Goal: Task Accomplishment & Management: Complete application form

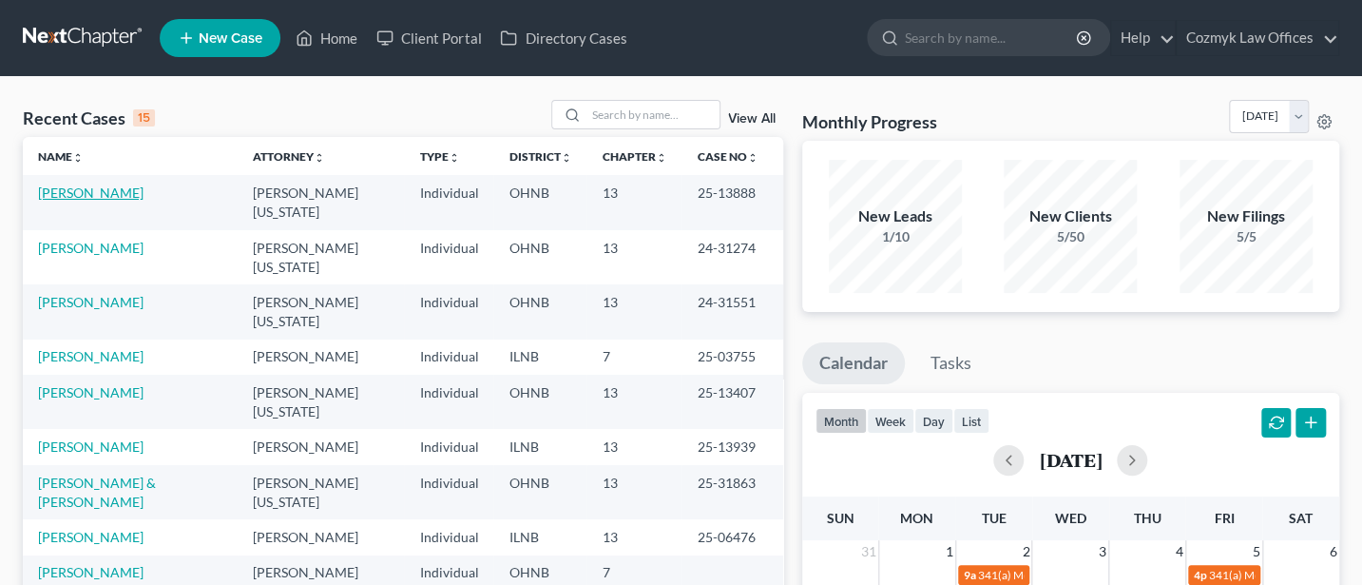
click at [81, 195] on link "[PERSON_NAME]" at bounding box center [90, 192] width 105 height 16
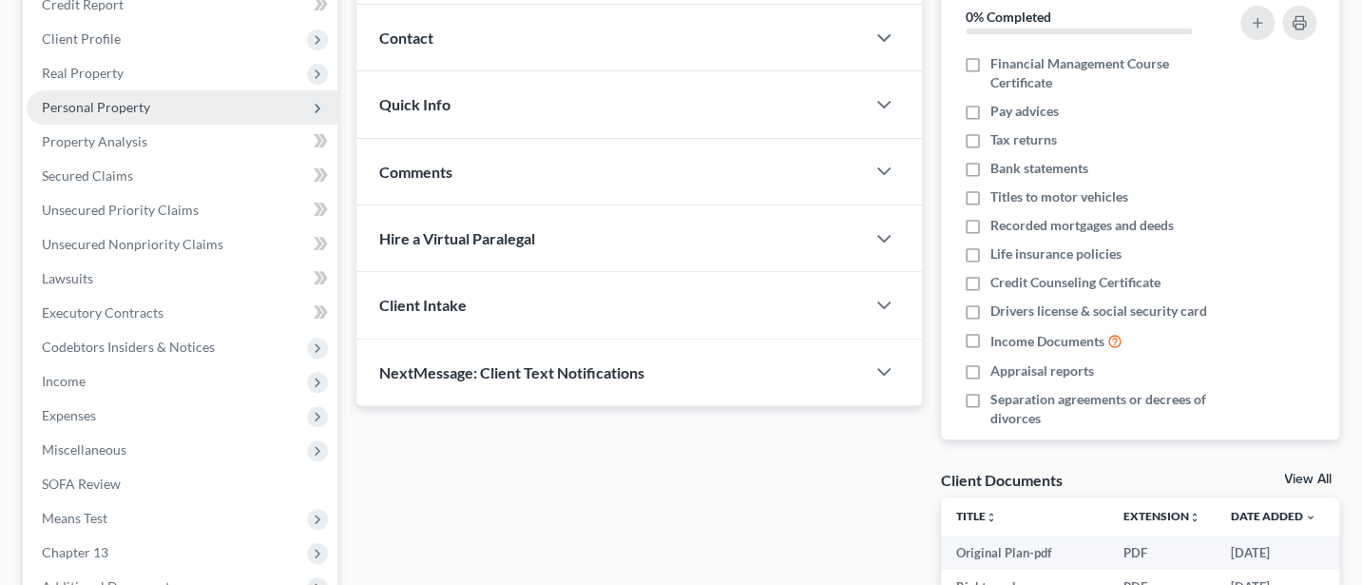
scroll to position [253, 0]
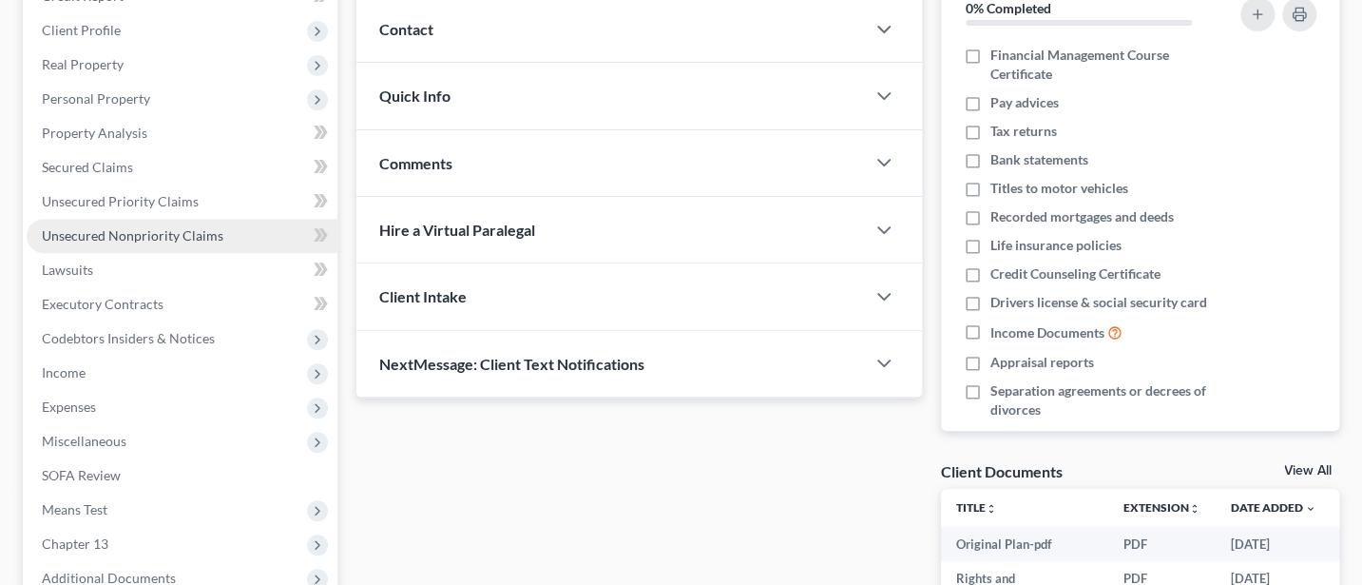
click at [104, 228] on span "Unsecured Nonpriority Claims" at bounding box center [133, 235] width 182 height 16
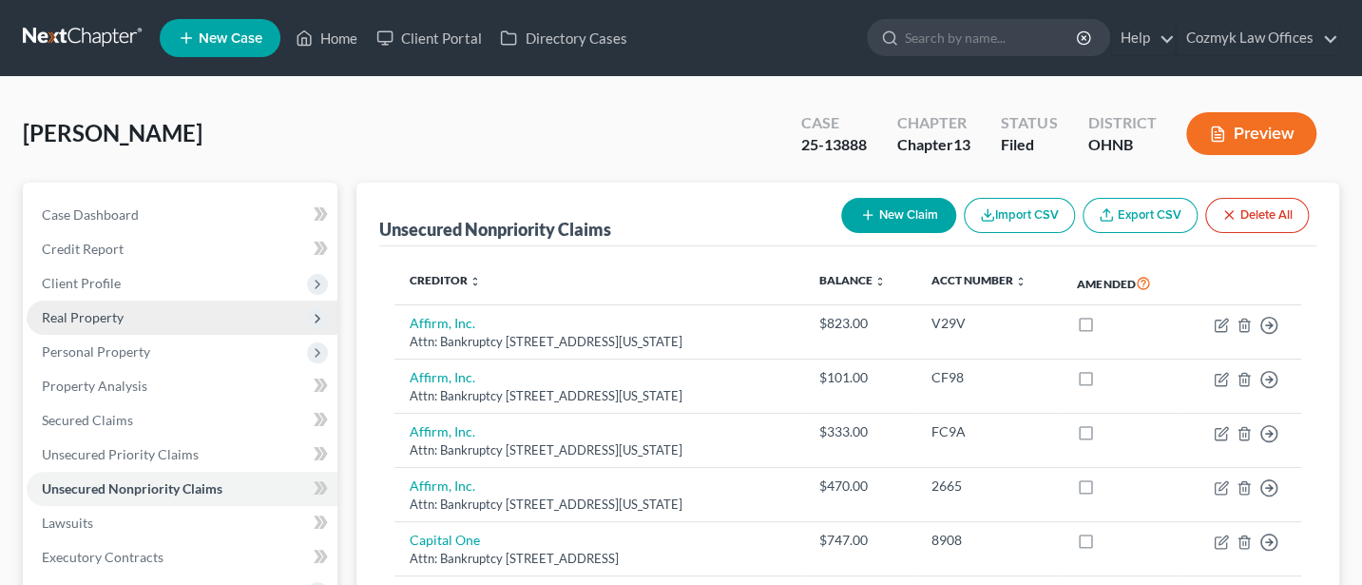
click at [70, 309] on span "Real Property" at bounding box center [83, 317] width 82 height 16
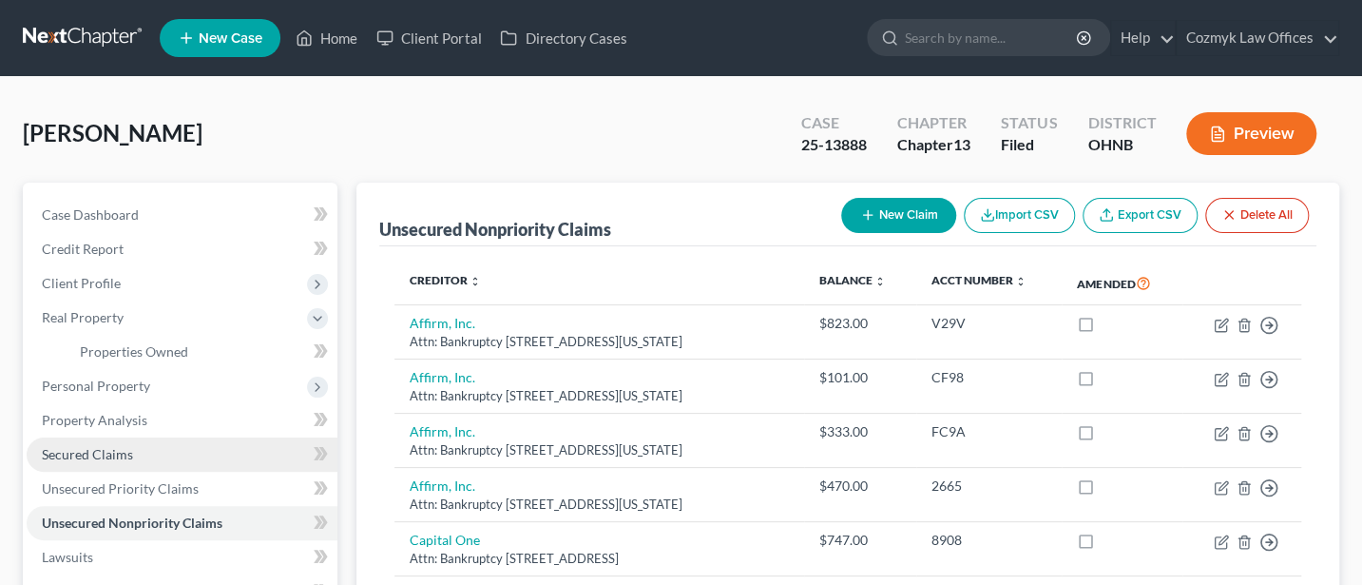
click at [96, 446] on span "Secured Claims" at bounding box center [87, 454] width 91 height 16
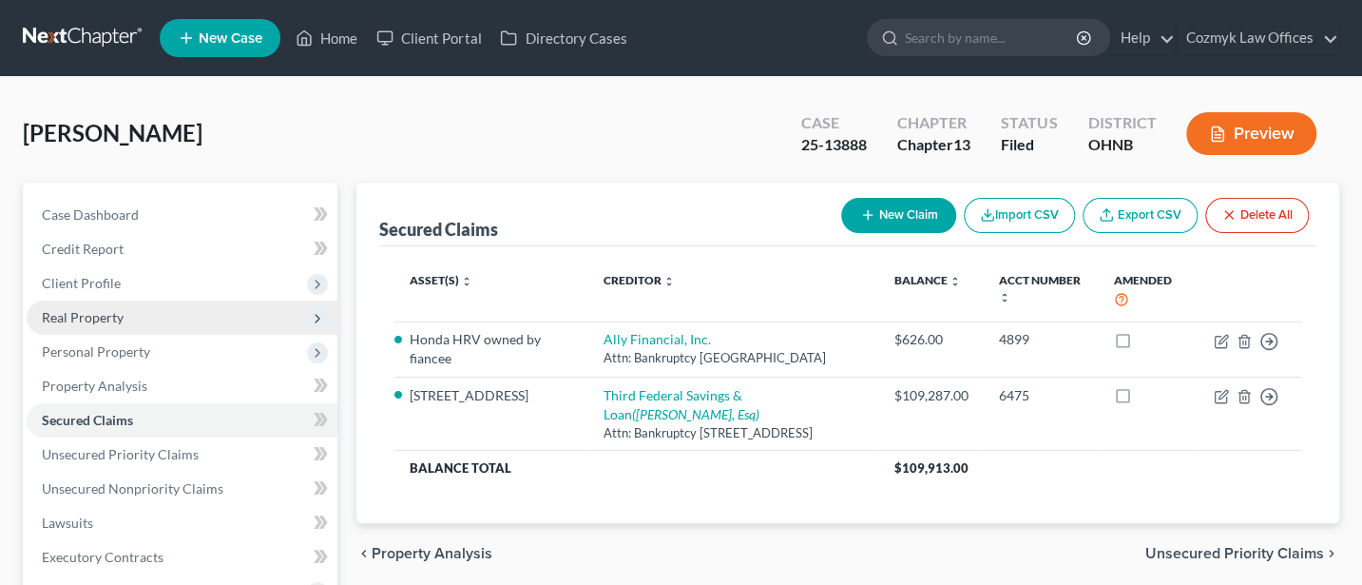
click at [81, 316] on span "Real Property" at bounding box center [83, 317] width 82 height 16
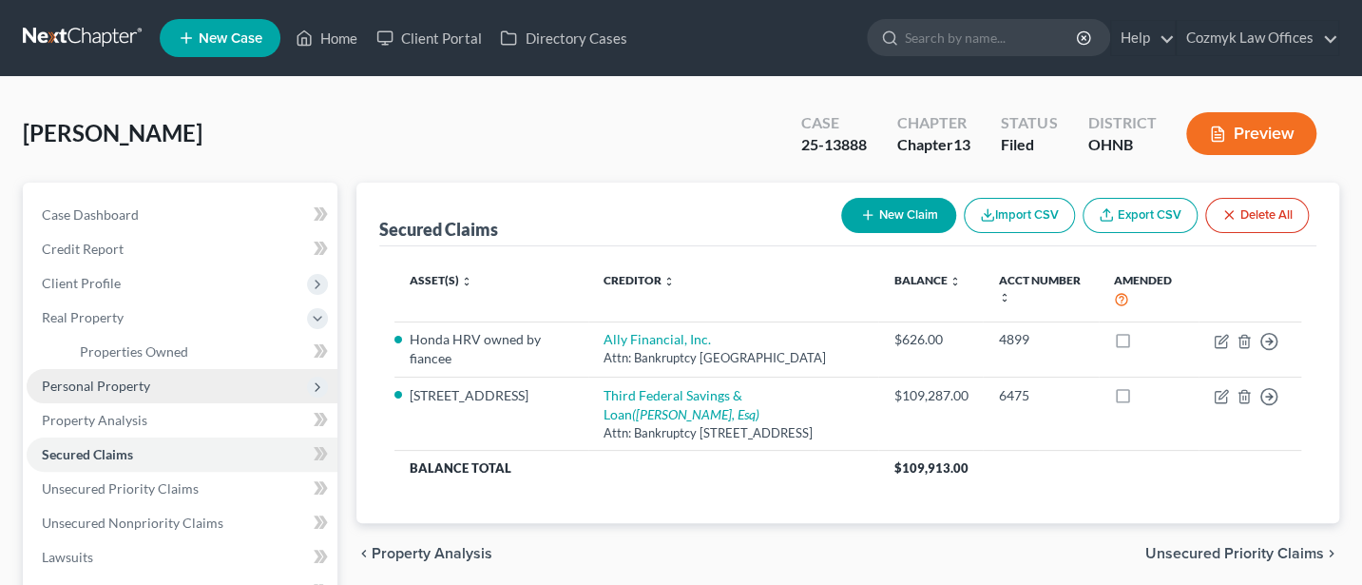
click at [88, 379] on span "Personal Property" at bounding box center [96, 385] width 108 height 16
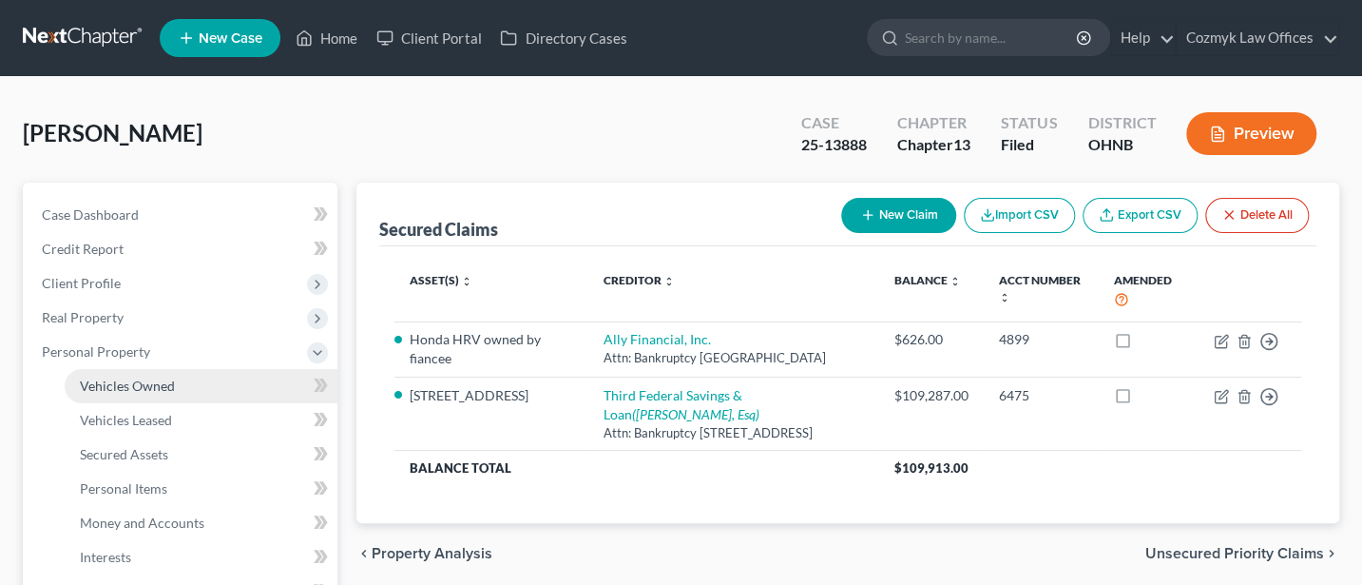
click at [137, 378] on span "Vehicles Owned" at bounding box center [127, 385] width 95 height 16
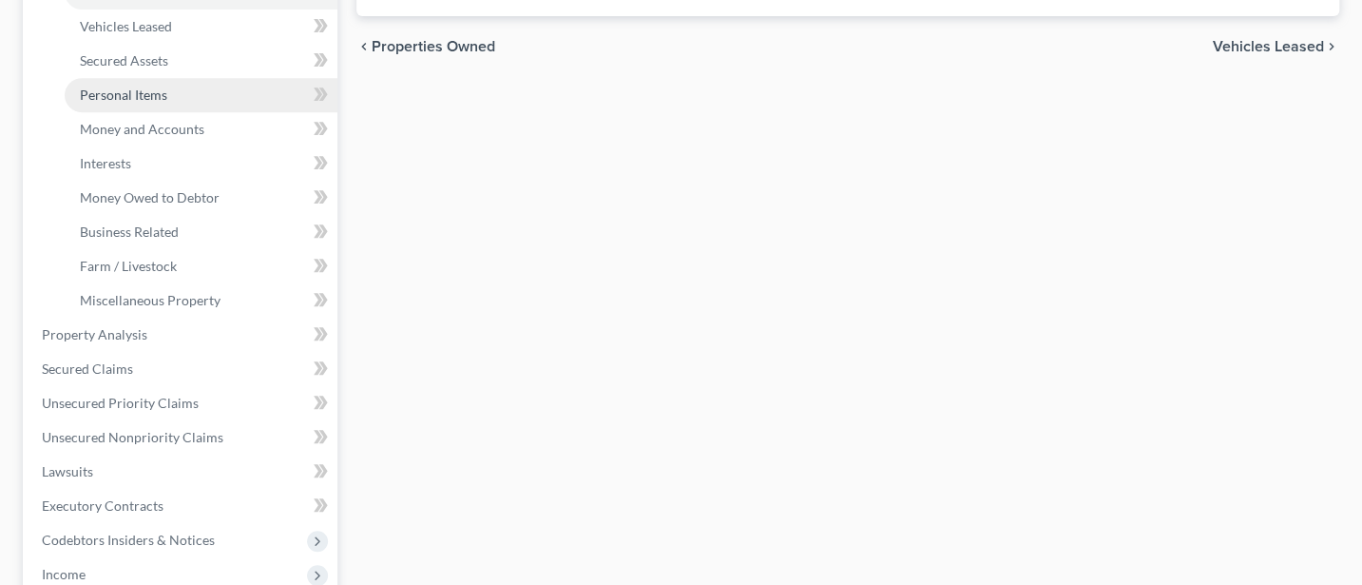
scroll to position [507, 0]
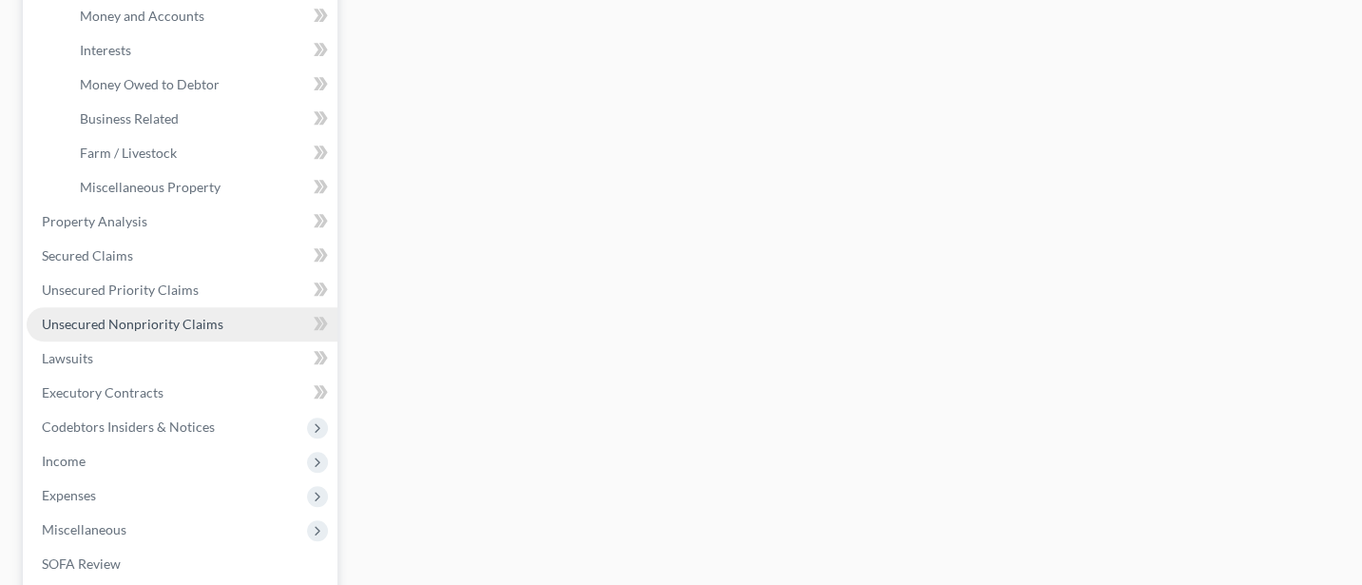
click at [170, 321] on span "Unsecured Nonpriority Claims" at bounding box center [133, 324] width 182 height 16
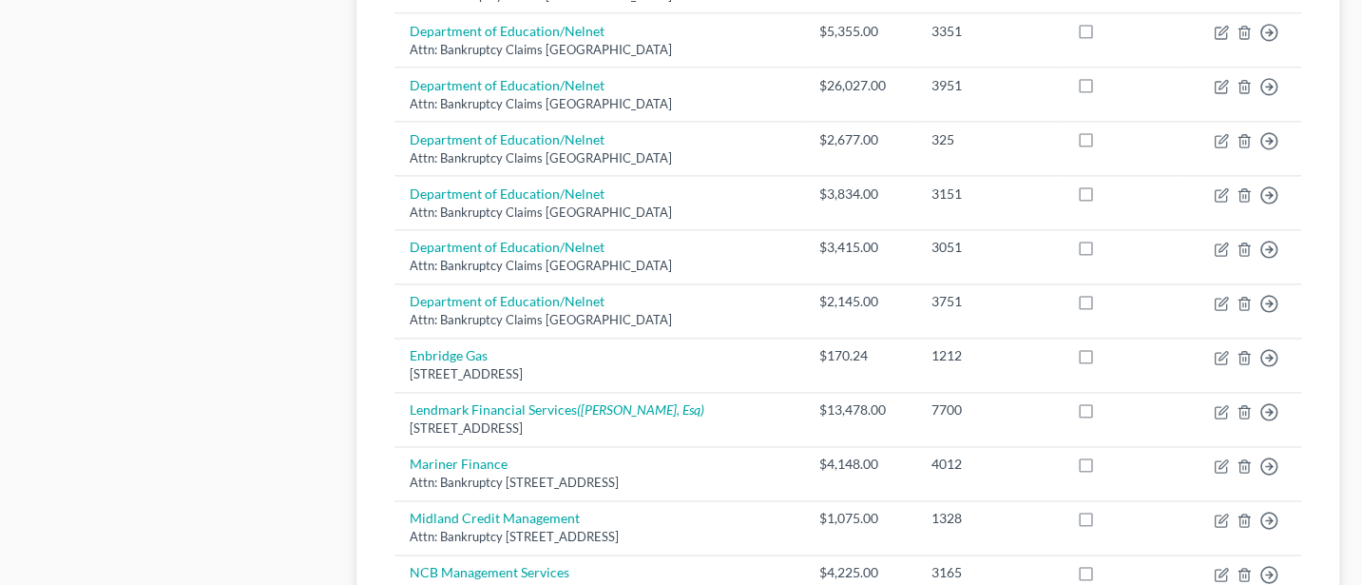
scroll to position [1521, 0]
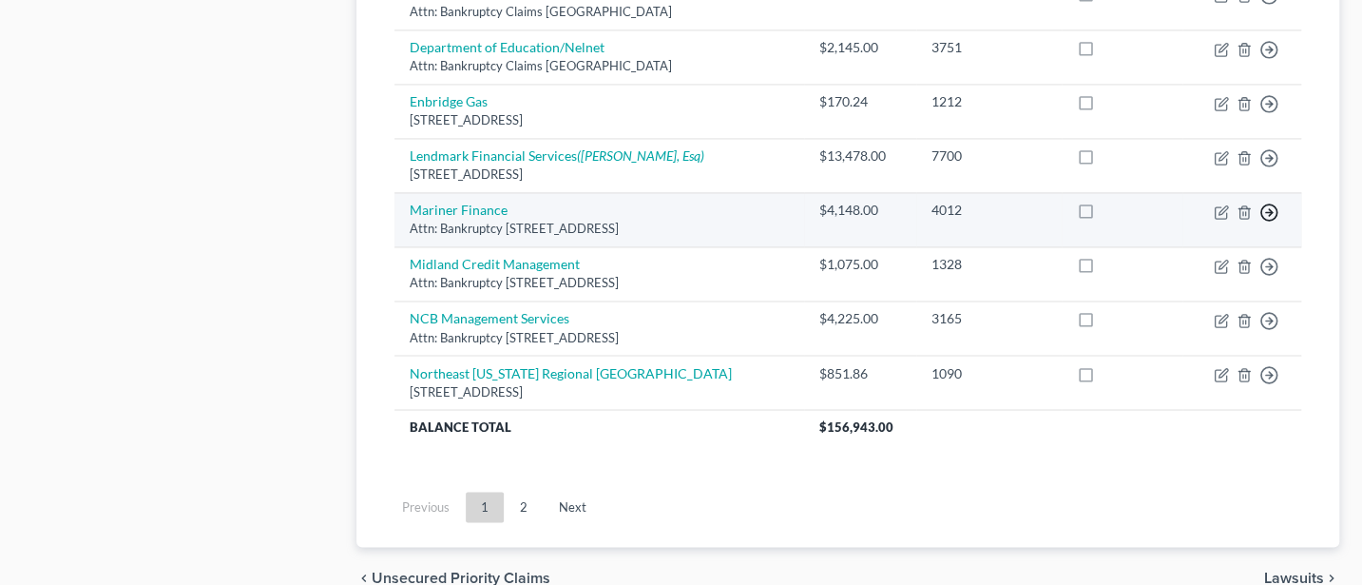
click at [1273, 202] on icon "button" at bounding box center [1268, 211] width 19 height 19
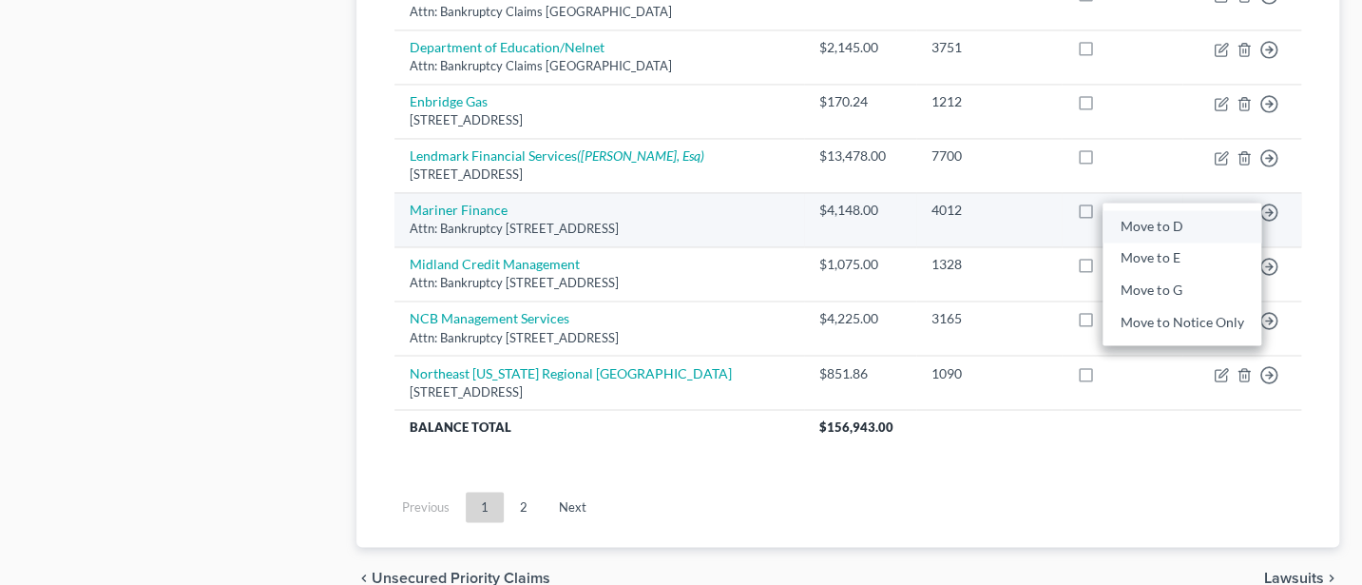
click at [1153, 219] on link "Move to D" at bounding box center [1182, 226] width 159 height 32
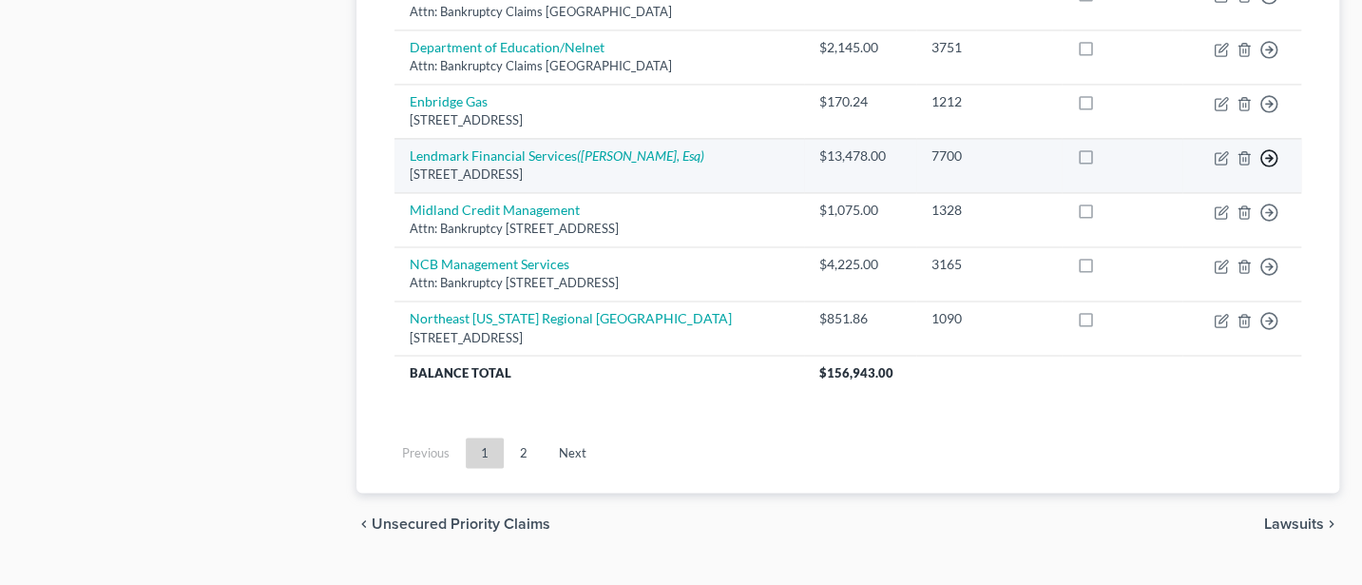
click at [1269, 148] on icon "button" at bounding box center [1268, 157] width 19 height 19
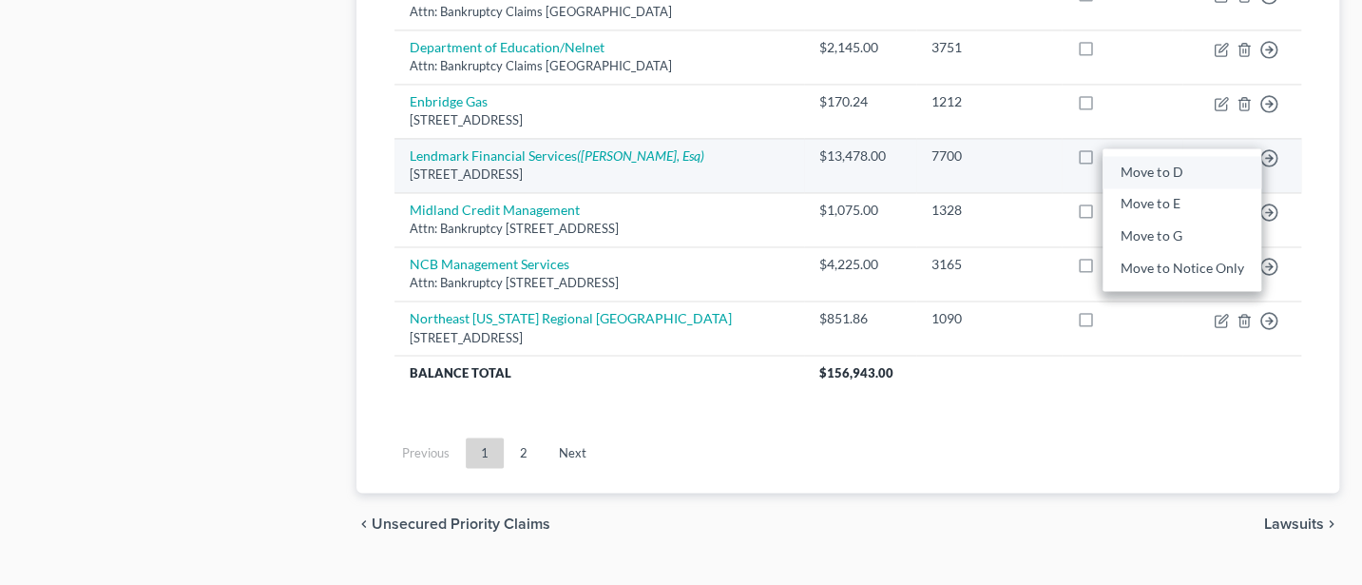
click at [1136, 166] on link "Move to D" at bounding box center [1182, 172] width 159 height 32
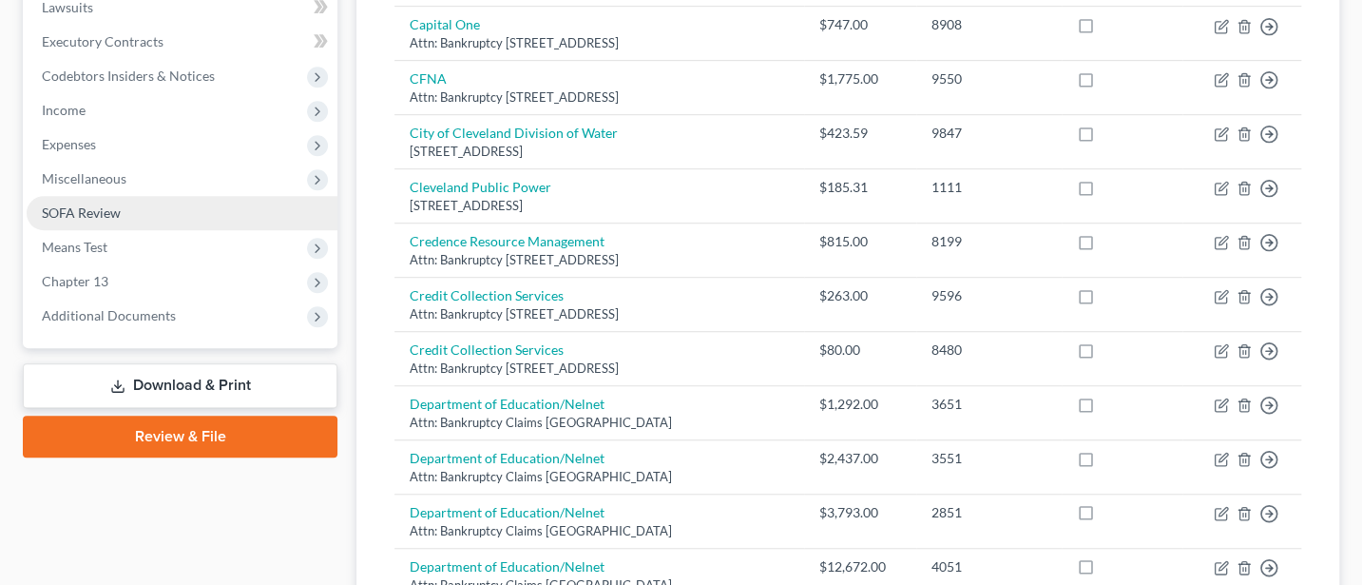
scroll to position [507, 0]
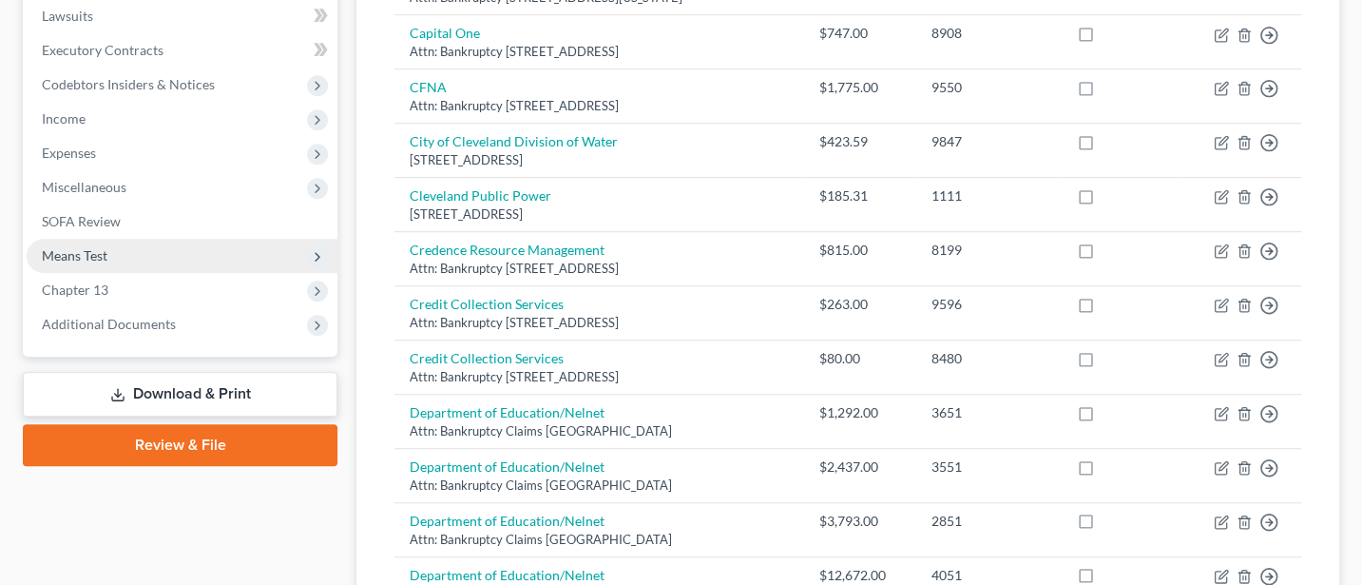
click at [100, 253] on span "Means Test" at bounding box center [75, 255] width 66 height 16
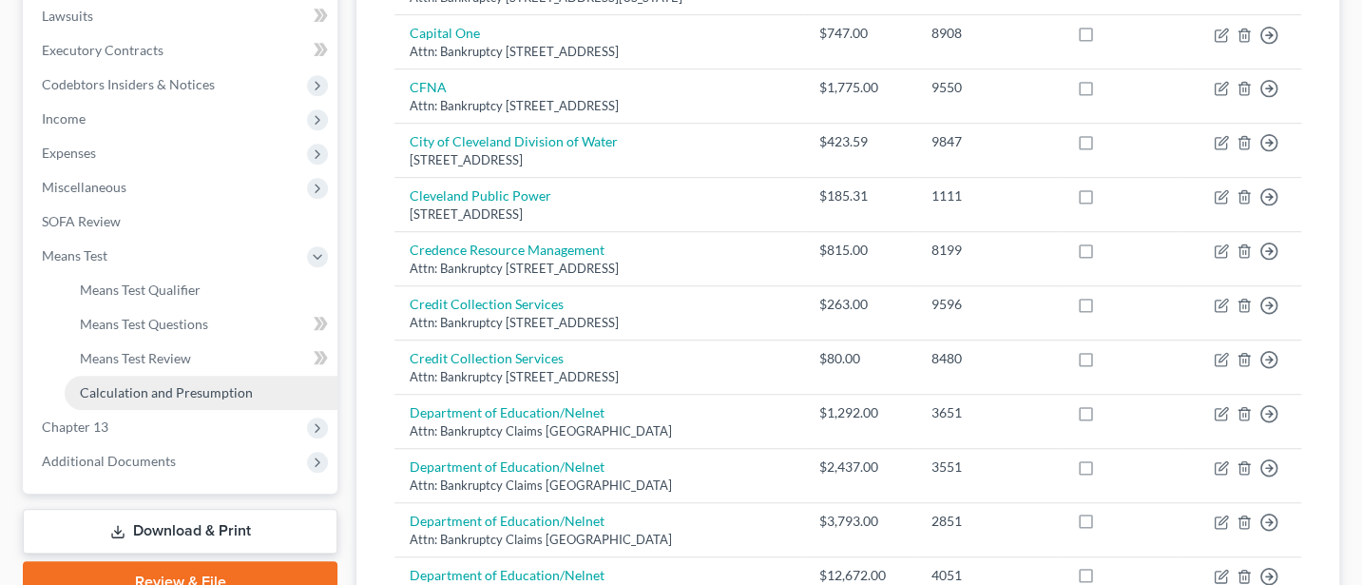
click at [138, 388] on span "Calculation and Presumption" at bounding box center [166, 392] width 173 height 16
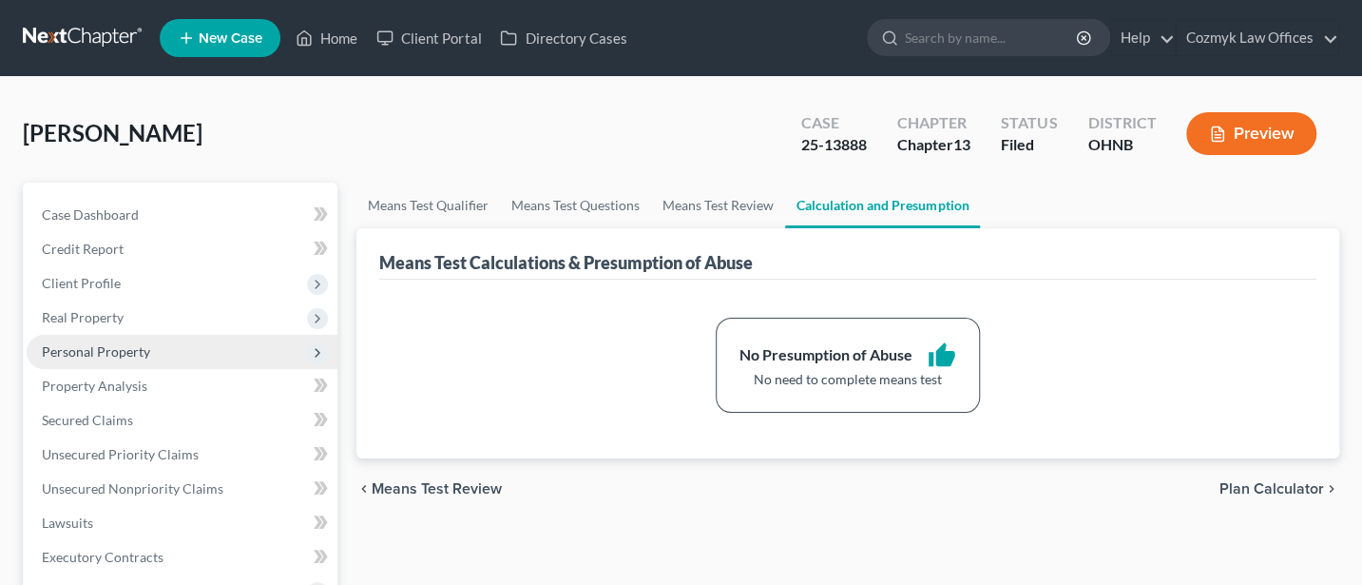
click at [86, 347] on span "Personal Property" at bounding box center [96, 351] width 108 height 16
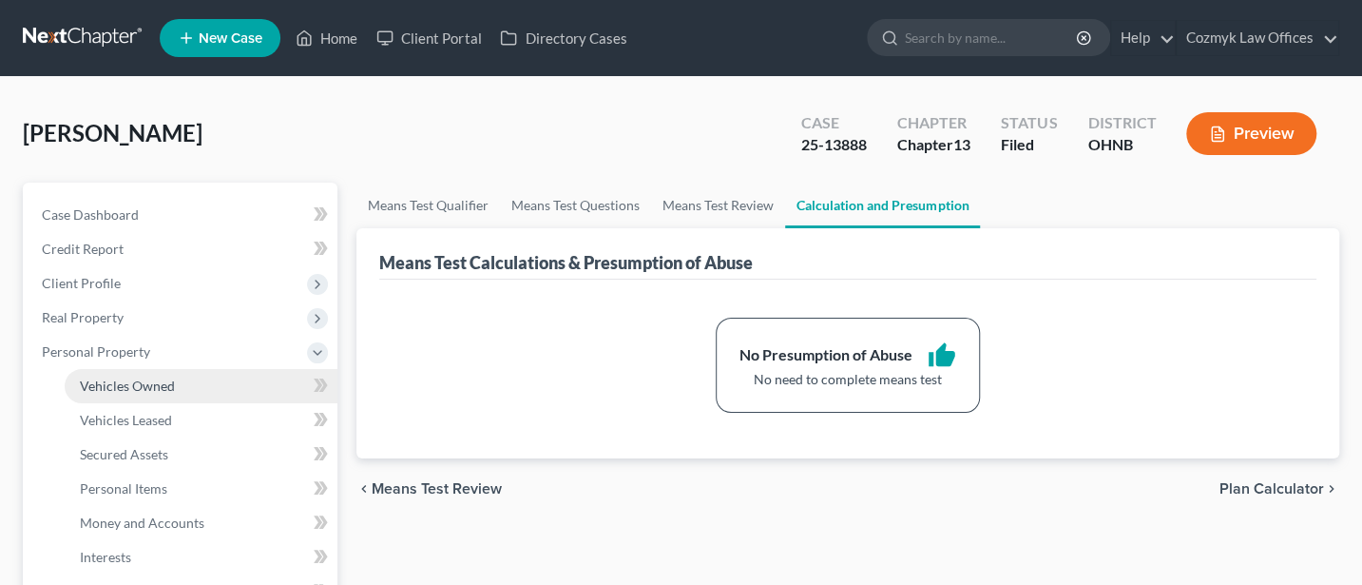
click at [123, 380] on span "Vehicles Owned" at bounding box center [127, 385] width 95 height 16
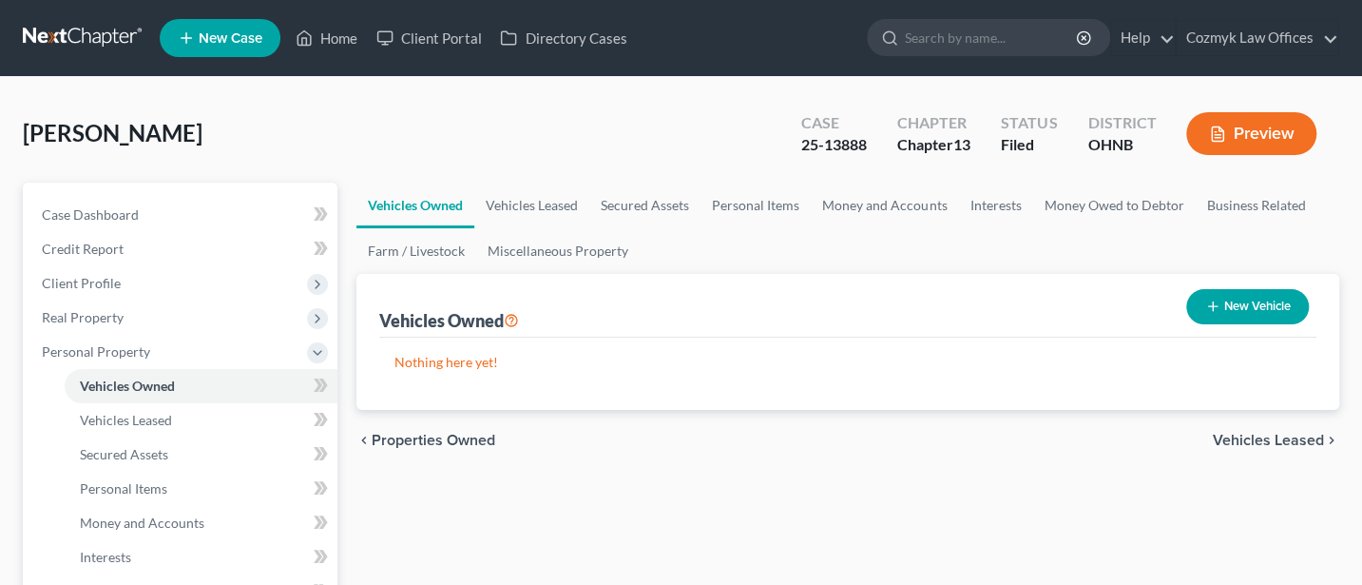
click at [1252, 297] on button "New Vehicle" at bounding box center [1247, 306] width 123 height 35
select select "0"
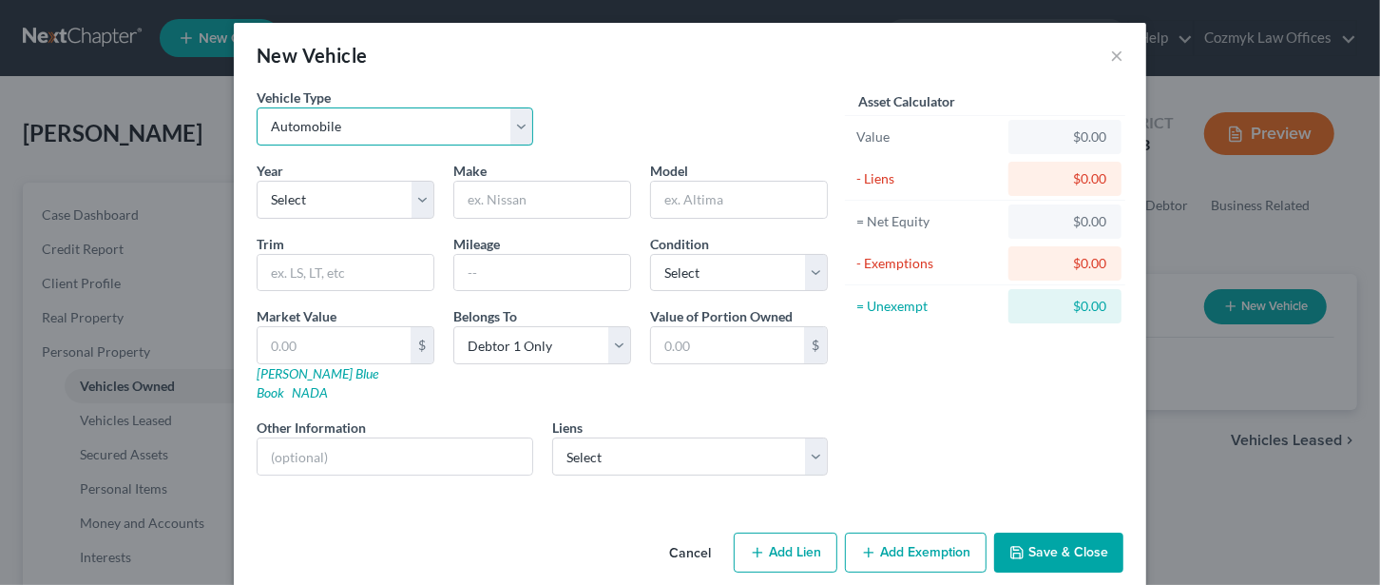
click at [501, 121] on select "Select Automobile Truck Trailer Watercraft Aircraft Motor Home Atv Other Vehicle" at bounding box center [395, 126] width 277 height 38
select select "7"
click at [257, 107] on select "Select Automobile Truck Trailer Watercraft Aircraft Motor Home Atv Other Vehicle" at bounding box center [395, 126] width 277 height 38
click at [314, 201] on select "Select 2026 2025 2024 2023 2022 2021 2020 2019 2018 2017 2016 2015 2014 2013 20…" at bounding box center [346, 200] width 178 height 38
select select "9"
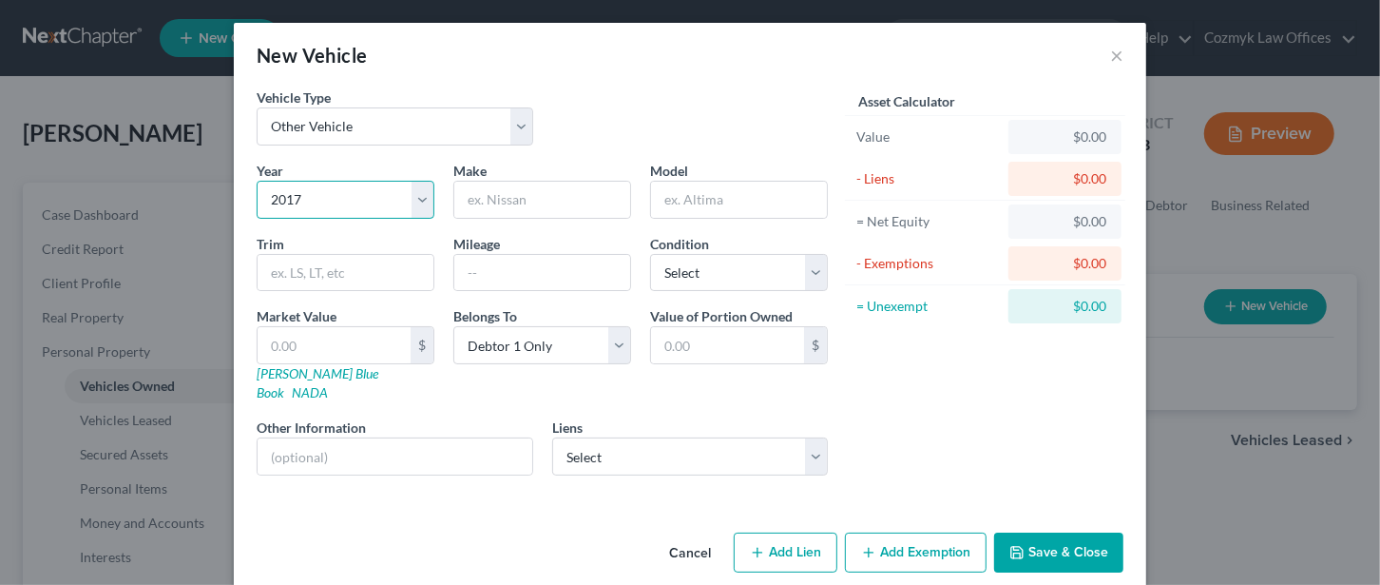
click at [257, 181] on select "Select 2026 2025 2024 2023 2022 2021 2020 2019 2018 2017 2016 2015 2014 2013 20…" at bounding box center [346, 200] width 178 height 38
click at [504, 191] on input "text" at bounding box center [542, 200] width 176 height 36
type input "Suzuki"
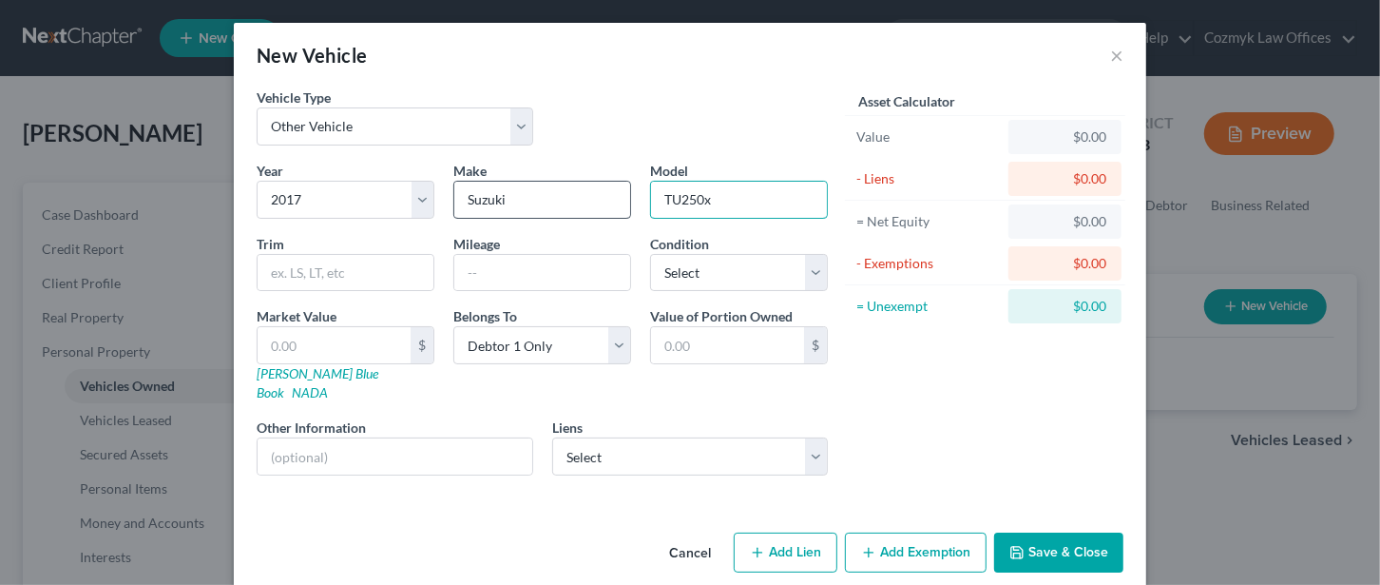
type input "TU250x"
select select "2"
type input "3"
type input "3.00"
type input "35"
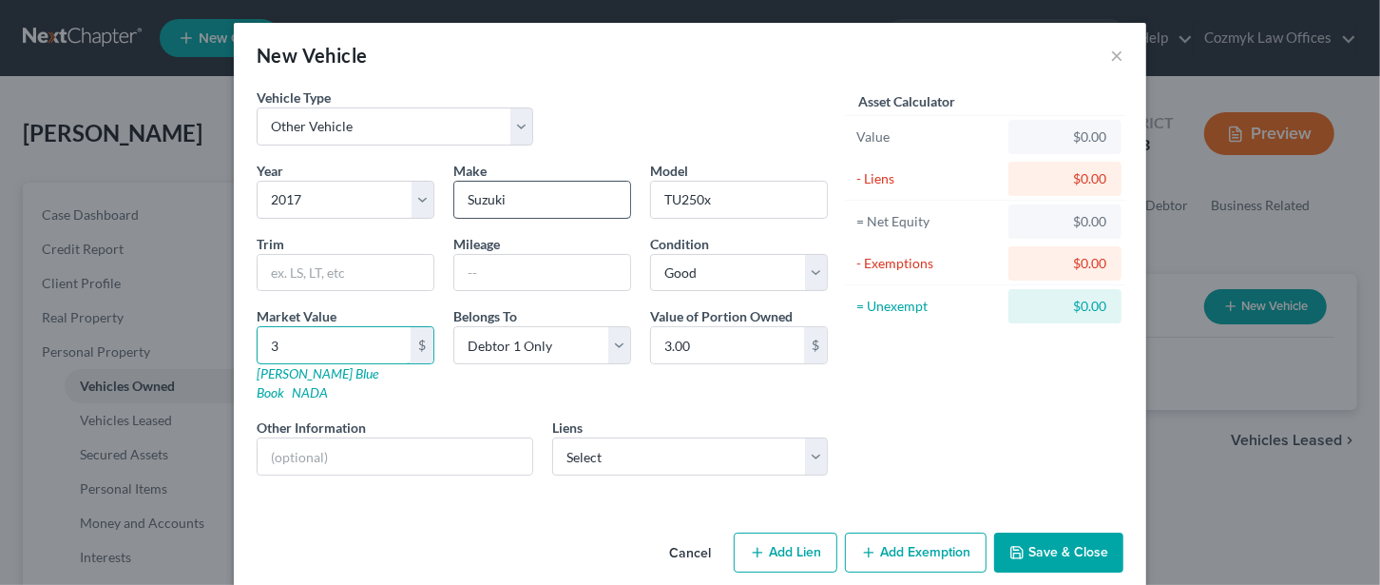
type input "35.00"
type input "350"
type input "350.00"
type input "3500"
type input "3,500.00"
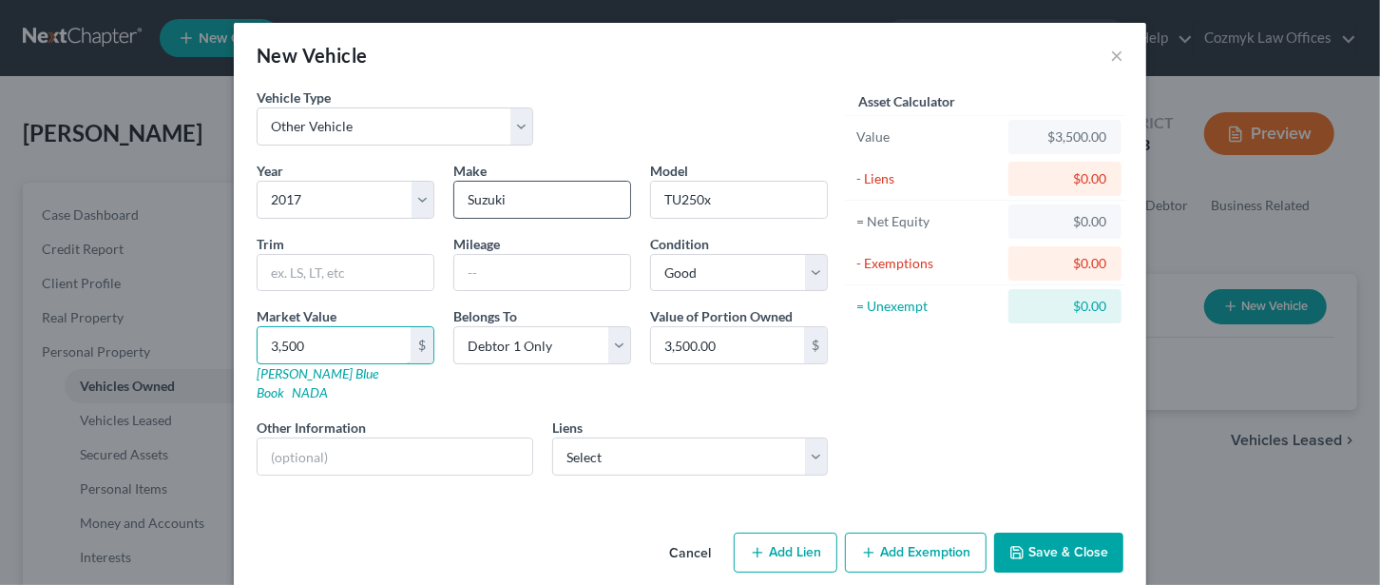
type input "3,500"
click at [1069, 532] on button "Save & Close" at bounding box center [1058, 552] width 129 height 40
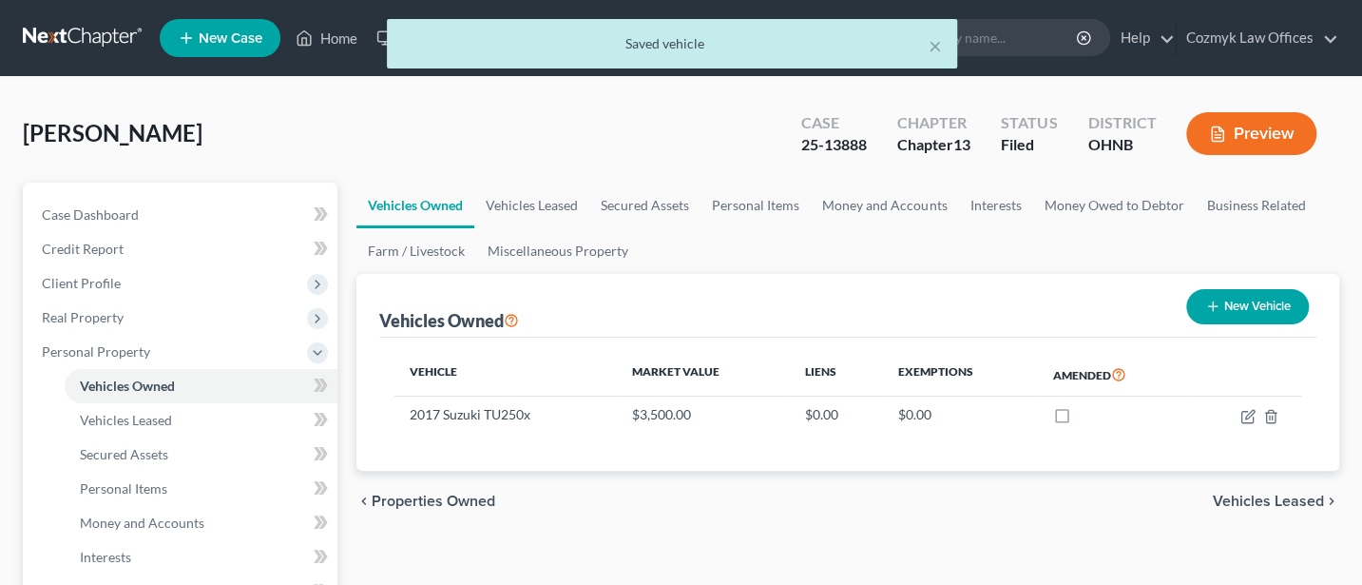
click at [1240, 298] on button "New Vehicle" at bounding box center [1247, 306] width 123 height 35
select select "0"
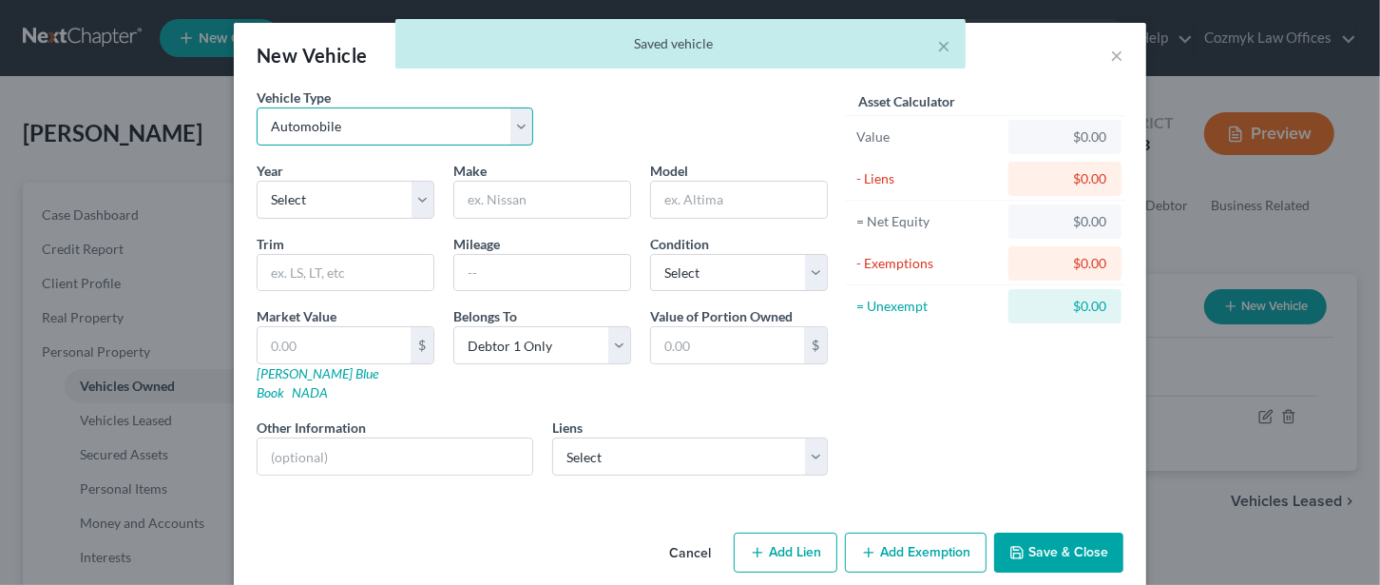
click at [366, 119] on select "Select Automobile Truck Trailer Watercraft Aircraft Motor Home Atv Other Vehicle" at bounding box center [395, 126] width 277 height 38
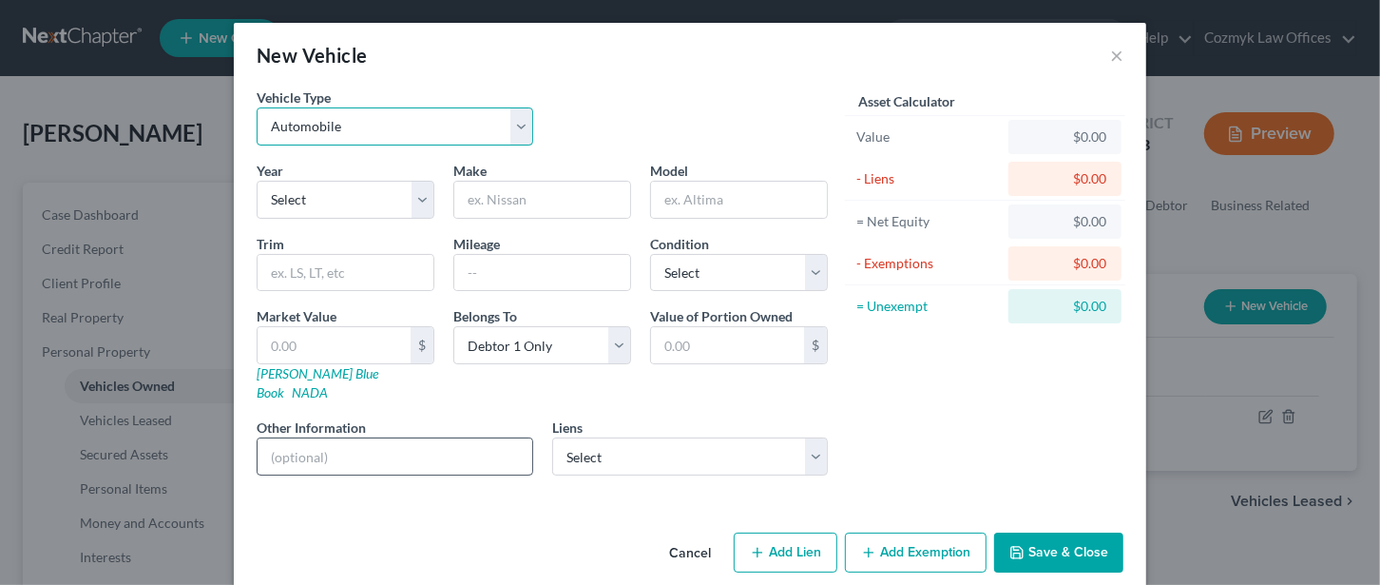
select select "7"
click at [257, 107] on select "Select Automobile Truck Trailer Watercraft Aircraft Motor Home Atv Other Vehicle" at bounding box center [395, 126] width 277 height 38
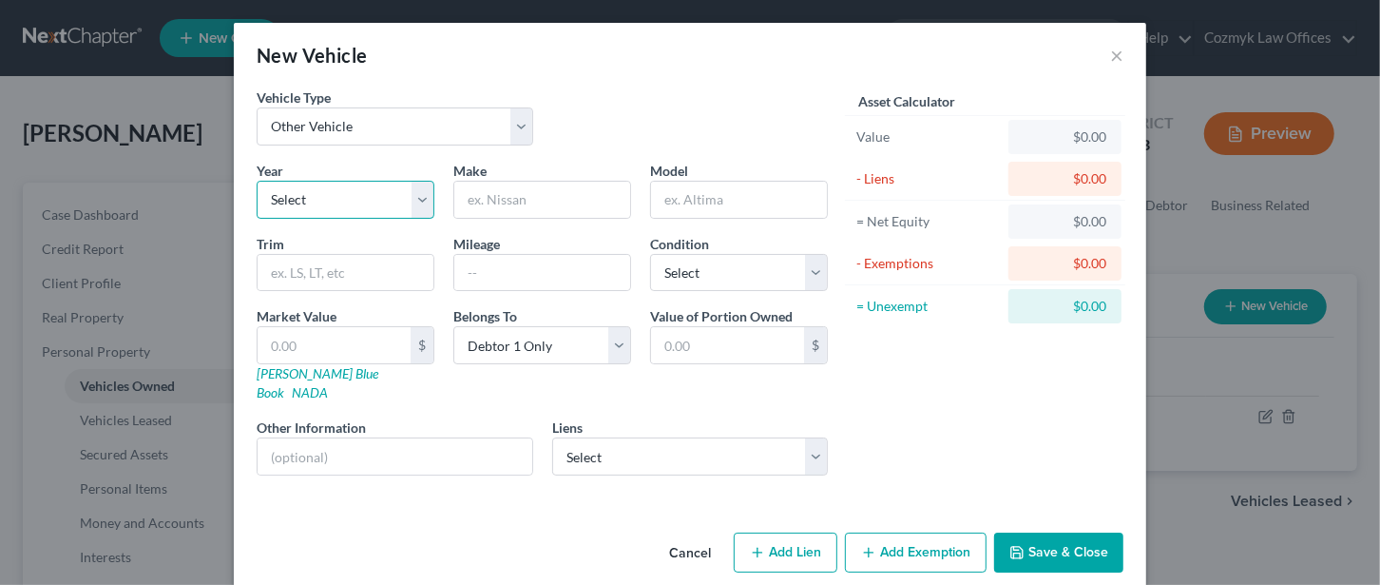
click at [311, 194] on select "Select 2026 2025 2024 2023 2022 2021 2020 2019 2018 2017 2016 2015 2014 2013 20…" at bounding box center [346, 200] width 178 height 38
select select "11"
click at [257, 181] on select "Select 2026 2025 2024 2023 2022 2021 2020 2019 2018 2017 2016 2015 2014 2013 20…" at bounding box center [346, 200] width 178 height 38
click at [491, 196] on input "text" at bounding box center [542, 200] width 176 height 36
type input "Yamaha"
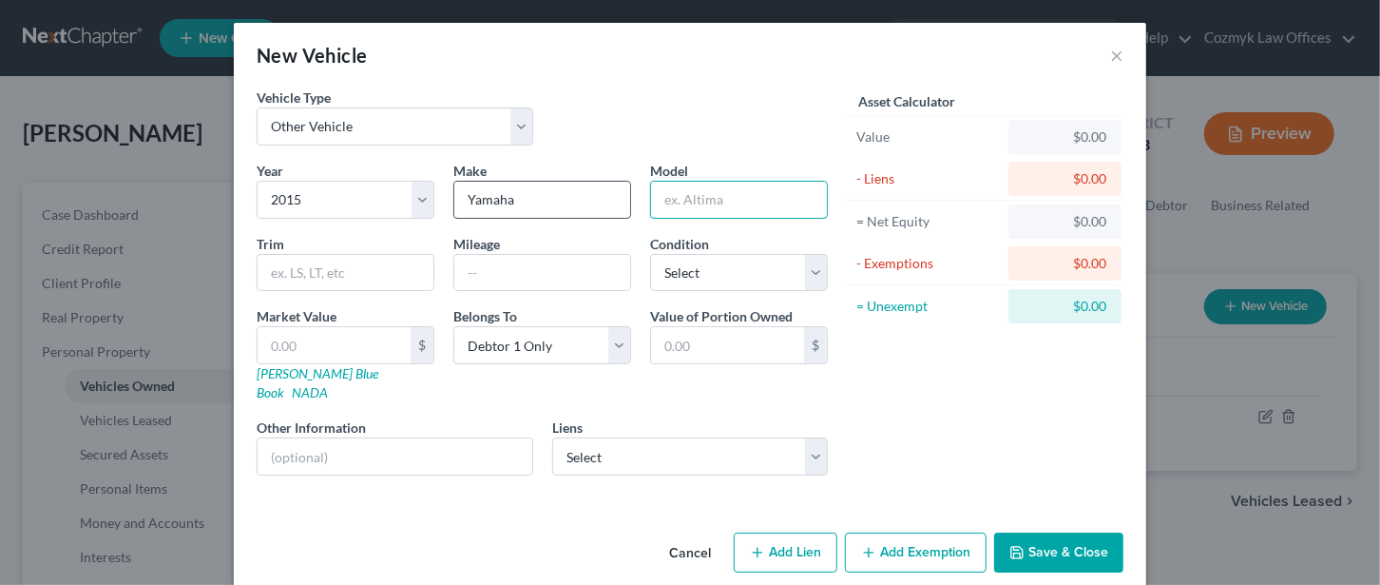
type input "4"
type input "r6"
click at [697, 267] on select "Select Excellent Very Good Good Fair Poor" at bounding box center [739, 273] width 178 height 38
select select "2"
click at [650, 254] on select "Select Excellent Very Good Good Fair Poor" at bounding box center [739, 273] width 178 height 38
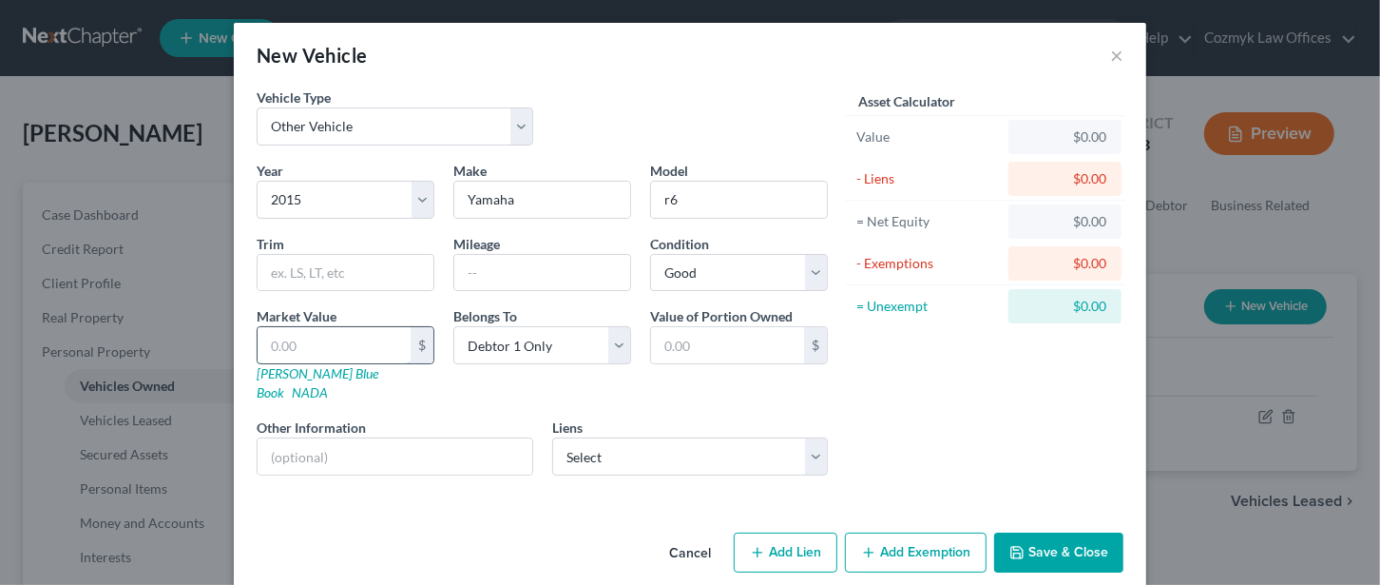
click at [305, 333] on input "text" at bounding box center [334, 345] width 153 height 36
type input "8"
type input "8.00"
type input "89"
type input "89.00"
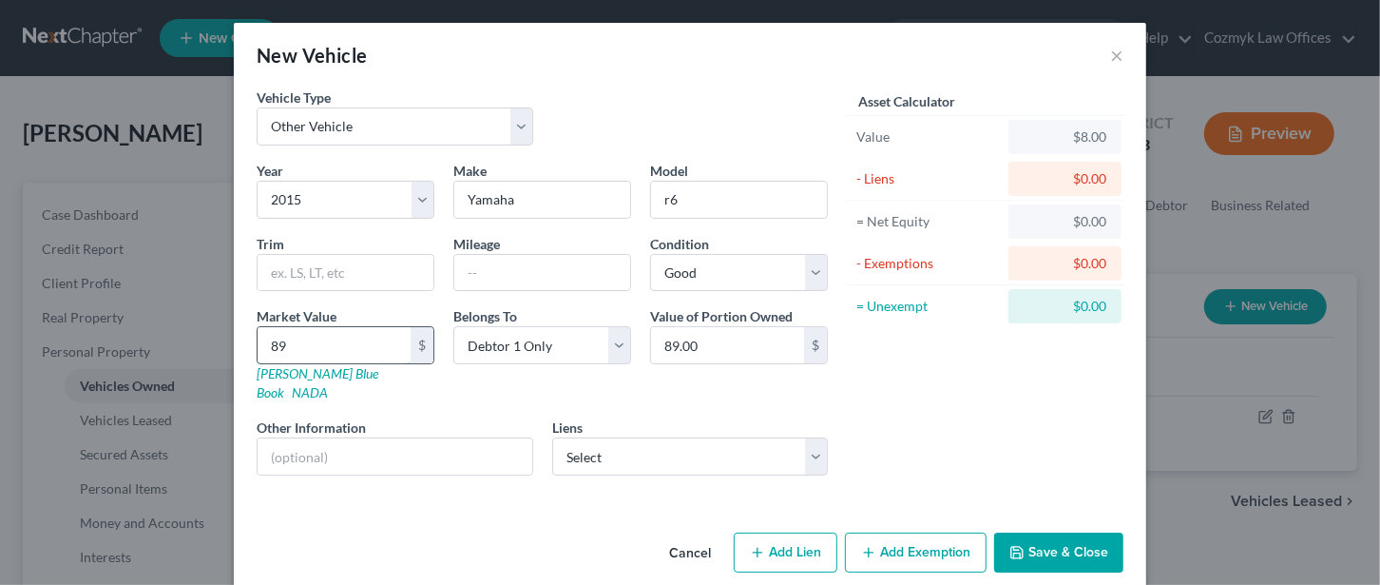
type input "894"
type input "894.00"
type input "8949"
type input "8,949.00"
type input "8,949"
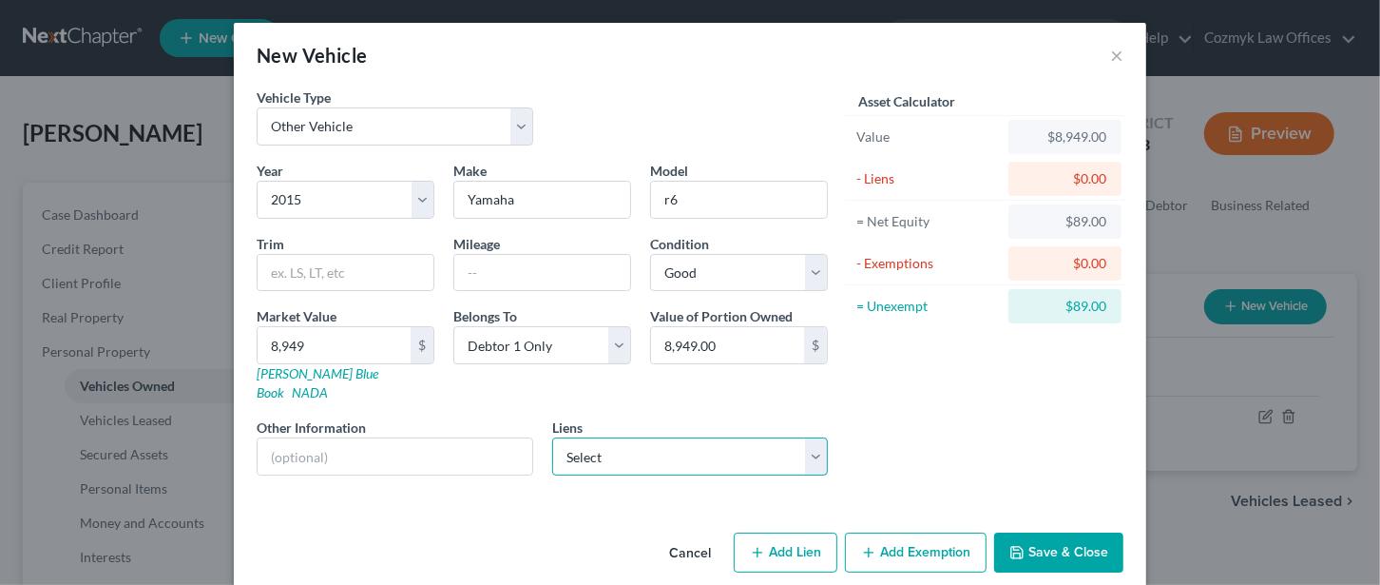
click at [815, 437] on select "Select Lendmark Financial Services - $13,478.00 Mariner Finance - $4,148.00" at bounding box center [690, 456] width 277 height 38
select select "0"
click at [552, 437] on select "Select Lendmark Financial Services - $13,478.00 Mariner Finance - $4,148.00" at bounding box center [690, 456] width 277 height 38
select select
select select "36"
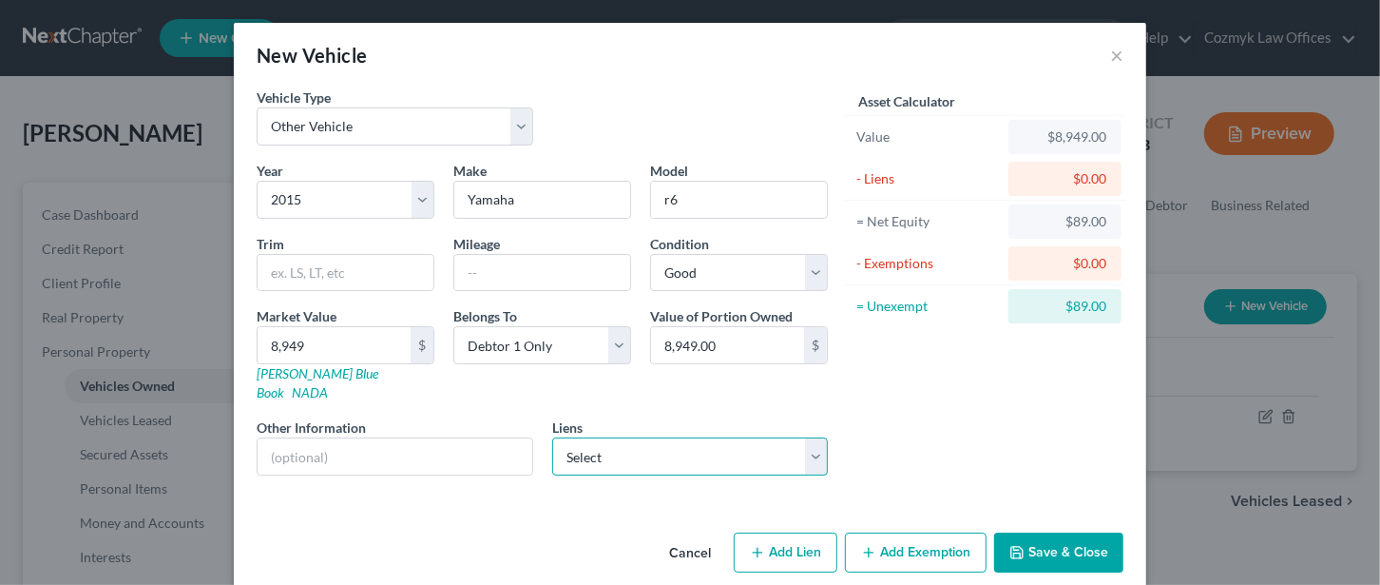
select select "0"
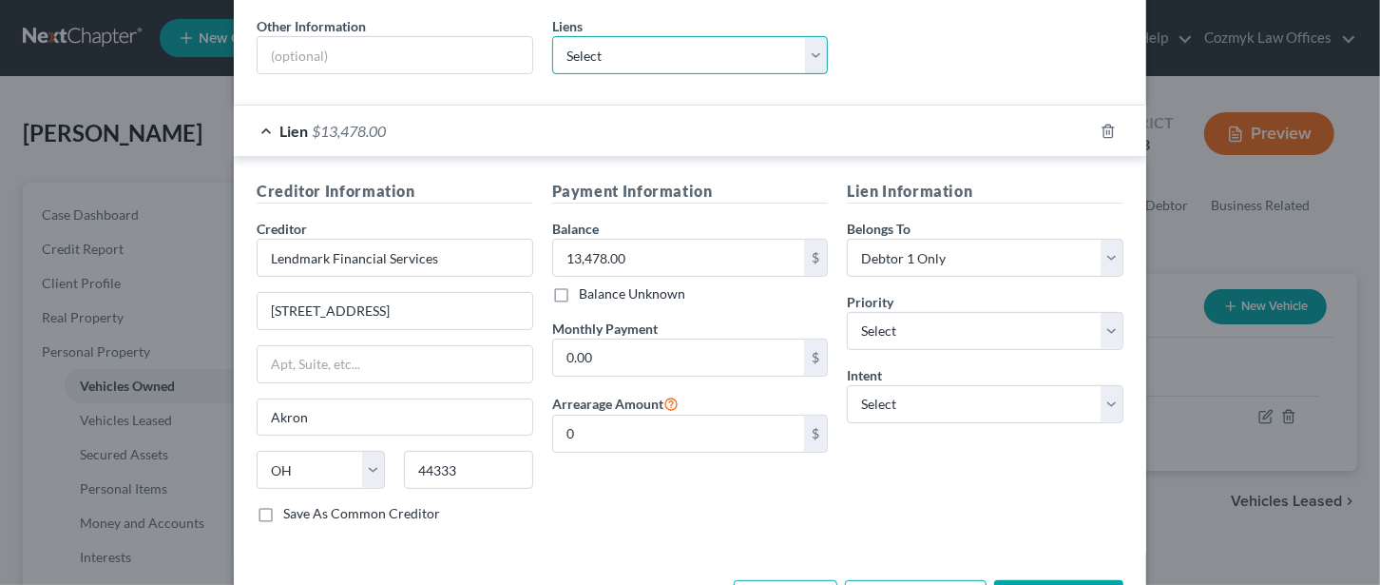
scroll to position [450, 0]
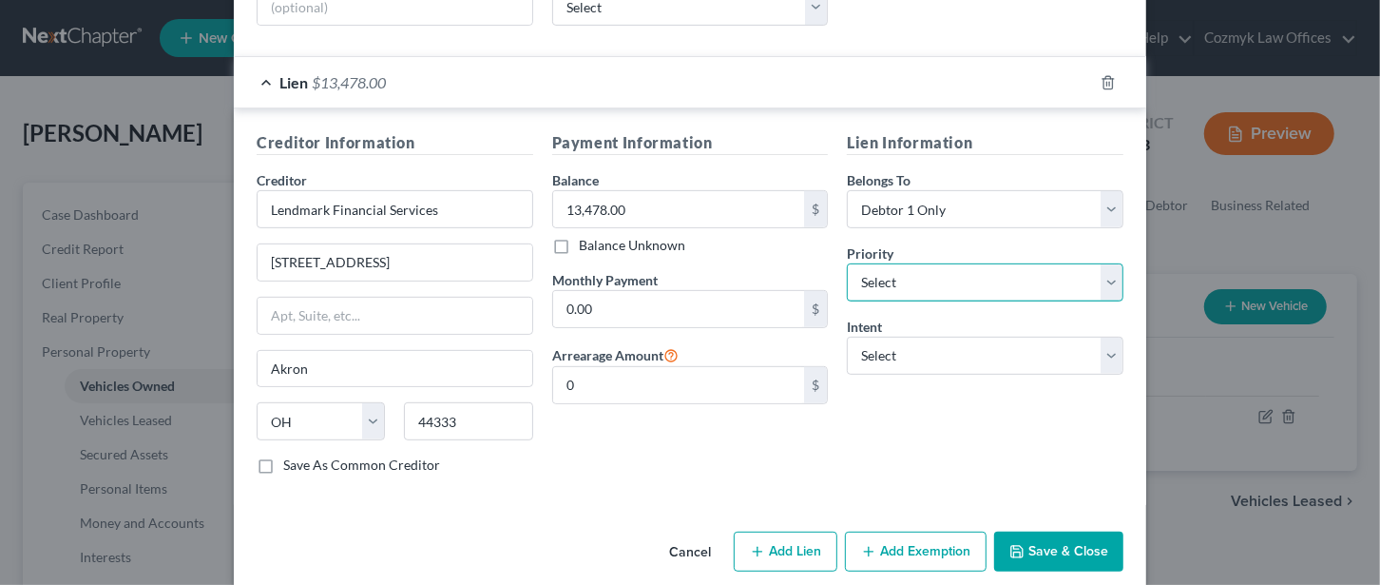
click at [907, 263] on select "Select 1st 2nd 3rd 4th 5th 6th 7th 8th 9th 10th 11th 12th 13th 14th 15th 16th 1…" at bounding box center [985, 282] width 277 height 38
select select "0"
click at [847, 263] on select "Select 1st 2nd 3rd 4th 5th 6th 7th 8th 9th 10th 11th 12th 13th 14th 15th 16th 1…" at bounding box center [985, 282] width 277 height 38
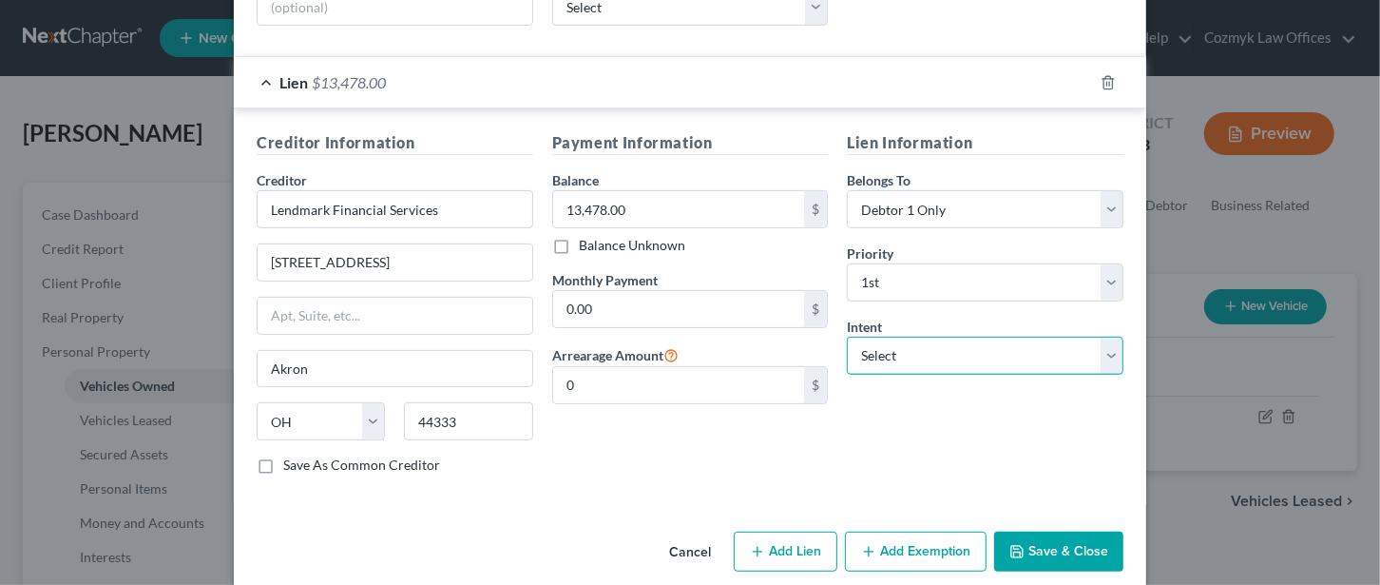
click at [919, 336] on select "Select Surrender Redeem Reaffirm Avoid Other" at bounding box center [985, 355] width 277 height 38
select select "4"
click at [847, 336] on select "Select Surrender Redeem Reaffirm Avoid Other" at bounding box center [985, 355] width 277 height 38
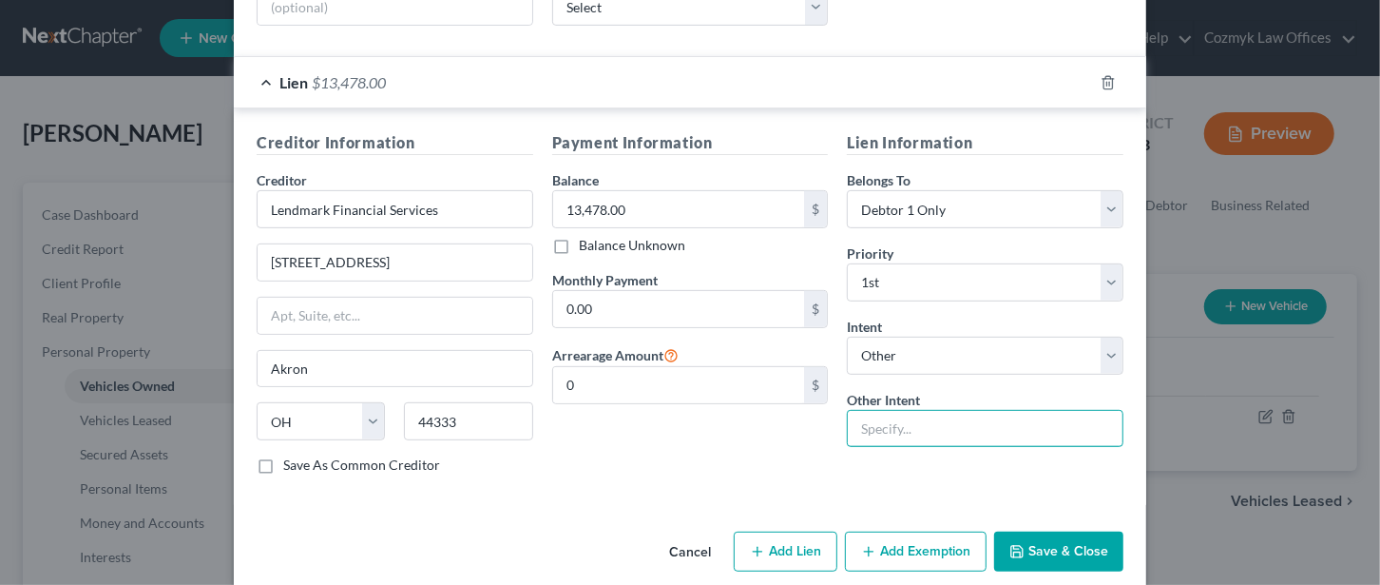
click at [904, 410] on input "text" at bounding box center [985, 429] width 277 height 38
type input "Keep and pay"
click at [731, 422] on div "Payment Information Balance 13,478.00 $ Balance Unknown Balance Undetermined 13…" at bounding box center [691, 310] width 296 height 358
click at [596, 291] on input "0.00" at bounding box center [679, 309] width 252 height 36
click at [1042, 531] on button "Save & Close" at bounding box center [1058, 551] width 129 height 40
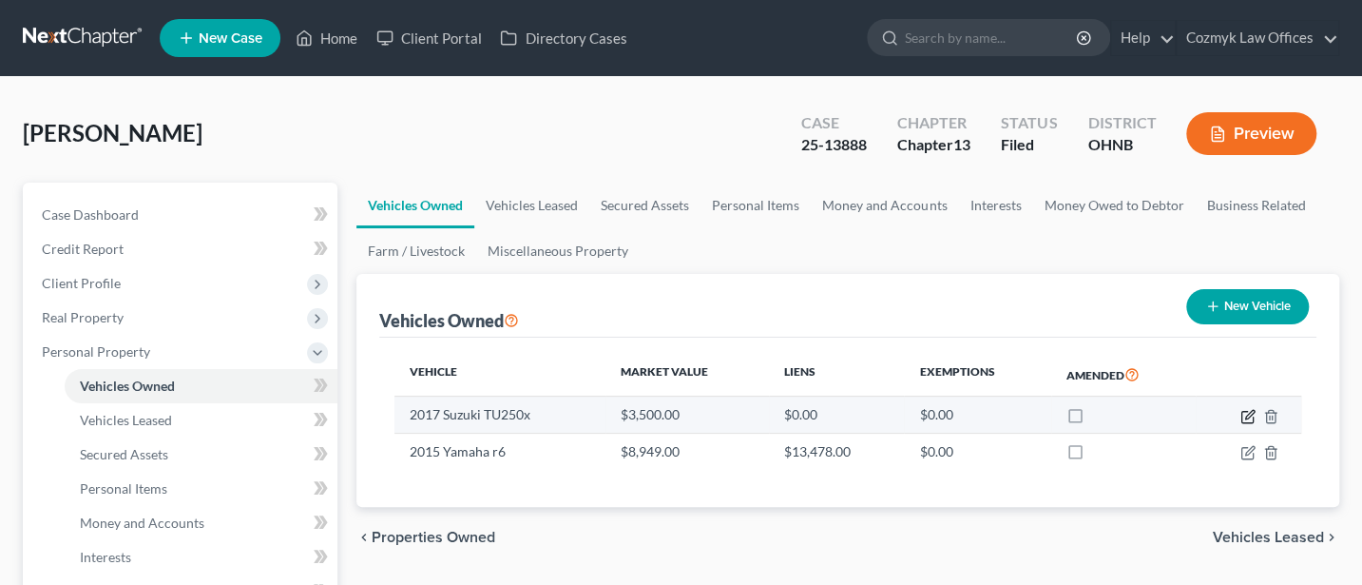
click at [1241, 412] on icon "button" at bounding box center [1246, 416] width 11 height 11
select select "7"
select select "9"
select select "2"
select select "0"
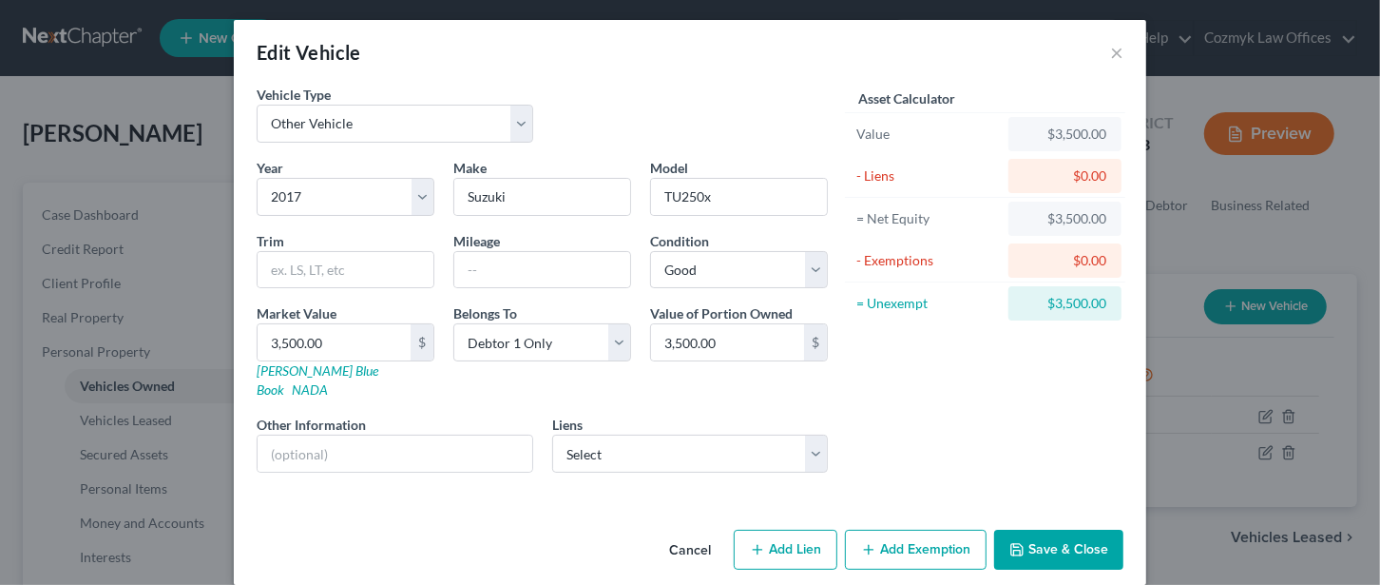
scroll to position [3, 0]
click at [811, 434] on select "Select Mariner Finance - $4,148.00" at bounding box center [690, 453] width 277 height 38
select select "21"
select select "0"
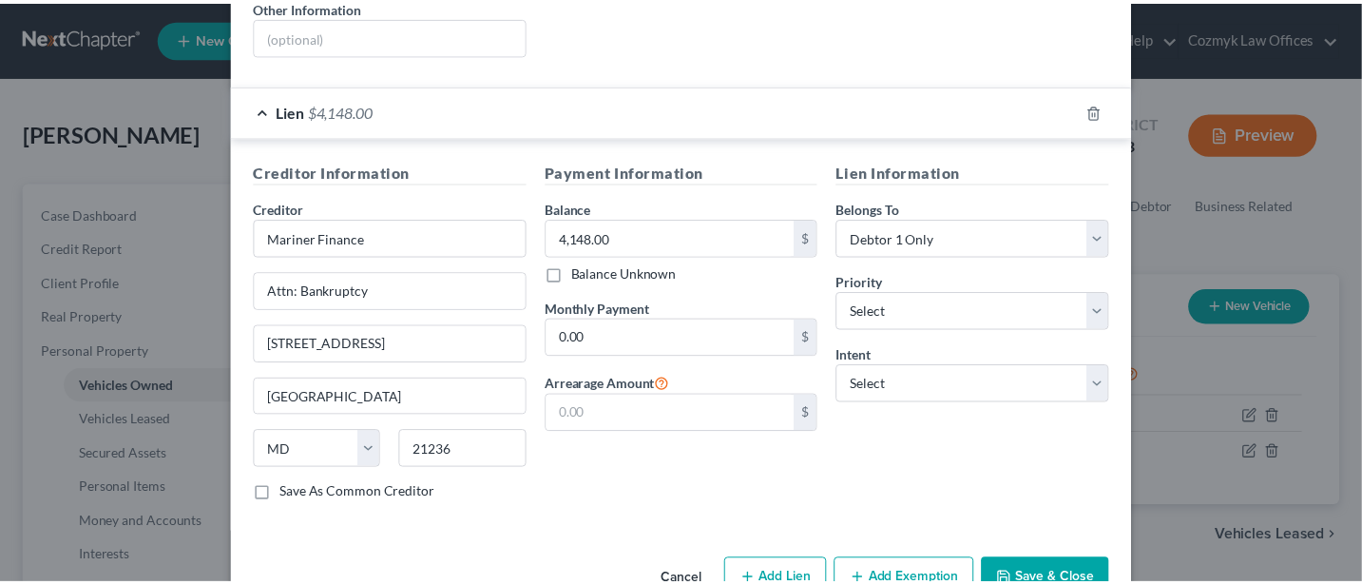
scroll to position [450, 0]
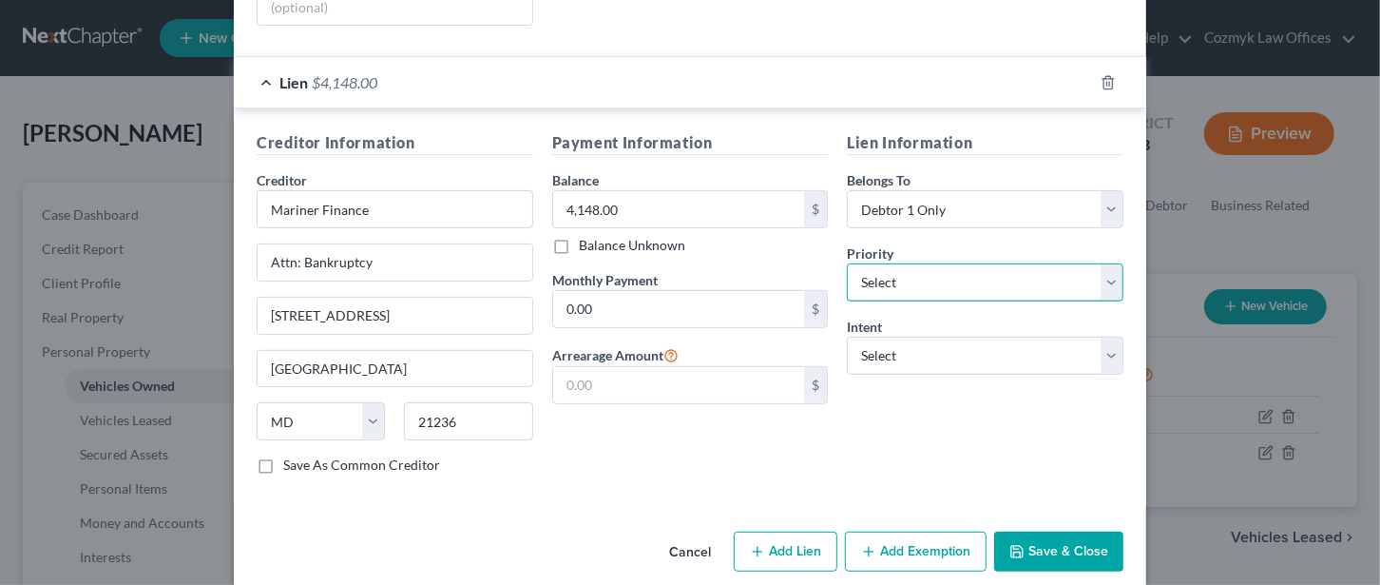
click at [905, 263] on select "Select 1st 2nd 3rd 4th 5th 6th 7th 8th 9th 10th 11th 12th 13th 14th 15th 16th 1…" at bounding box center [985, 282] width 277 height 38
select select "0"
click at [847, 263] on select "Select 1st 2nd 3rd 4th 5th 6th 7th 8th 9th 10th 11th 12th 13th 14th 15th 16th 1…" at bounding box center [985, 282] width 277 height 38
click at [1072, 543] on button "Save & Close" at bounding box center [1058, 551] width 129 height 40
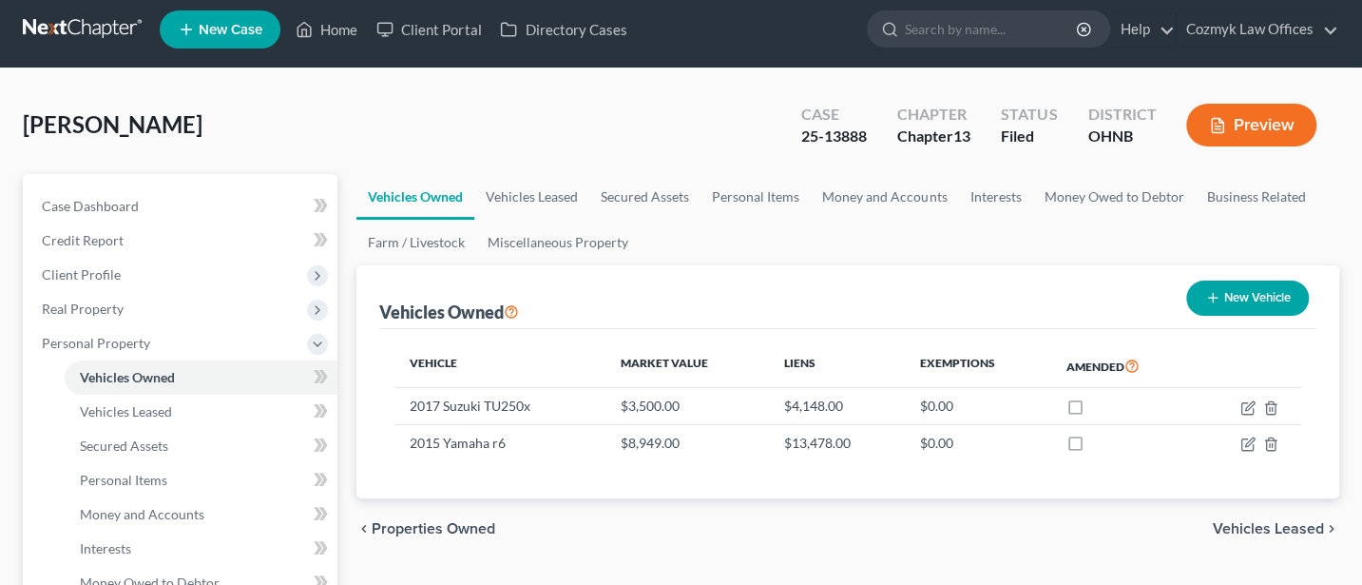
scroll to position [0, 0]
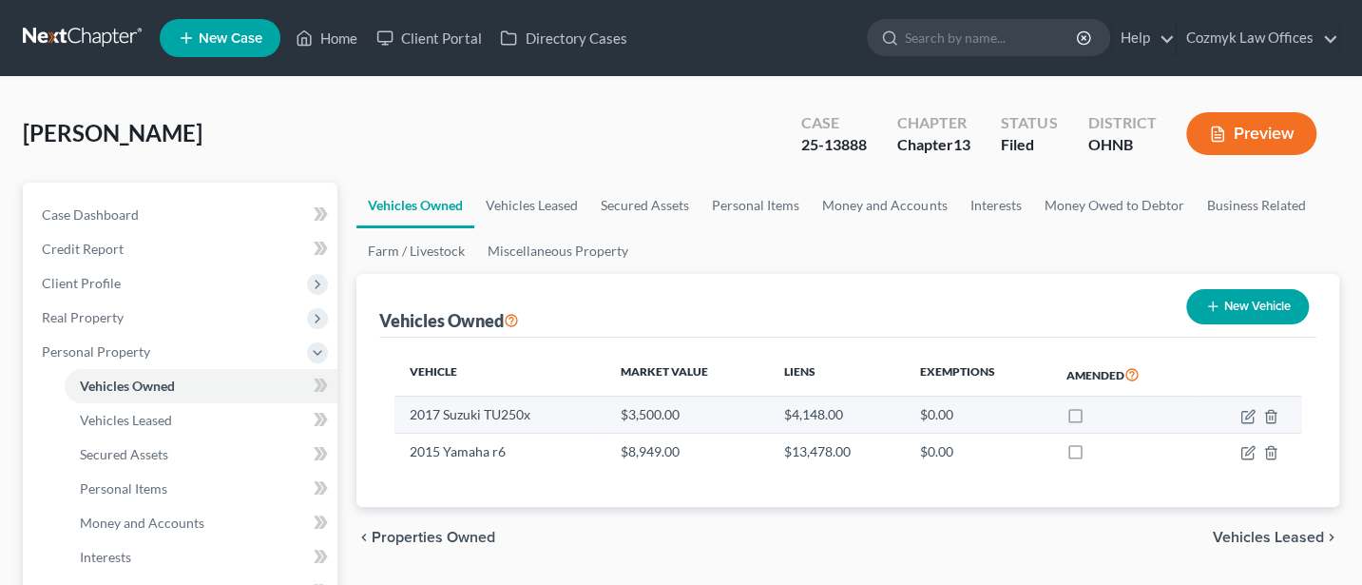
click at [1093, 419] on label at bounding box center [1093, 419] width 0 height 0
click at [1101, 413] on input "checkbox" at bounding box center [1107, 411] width 12 height 12
checkbox input "true"
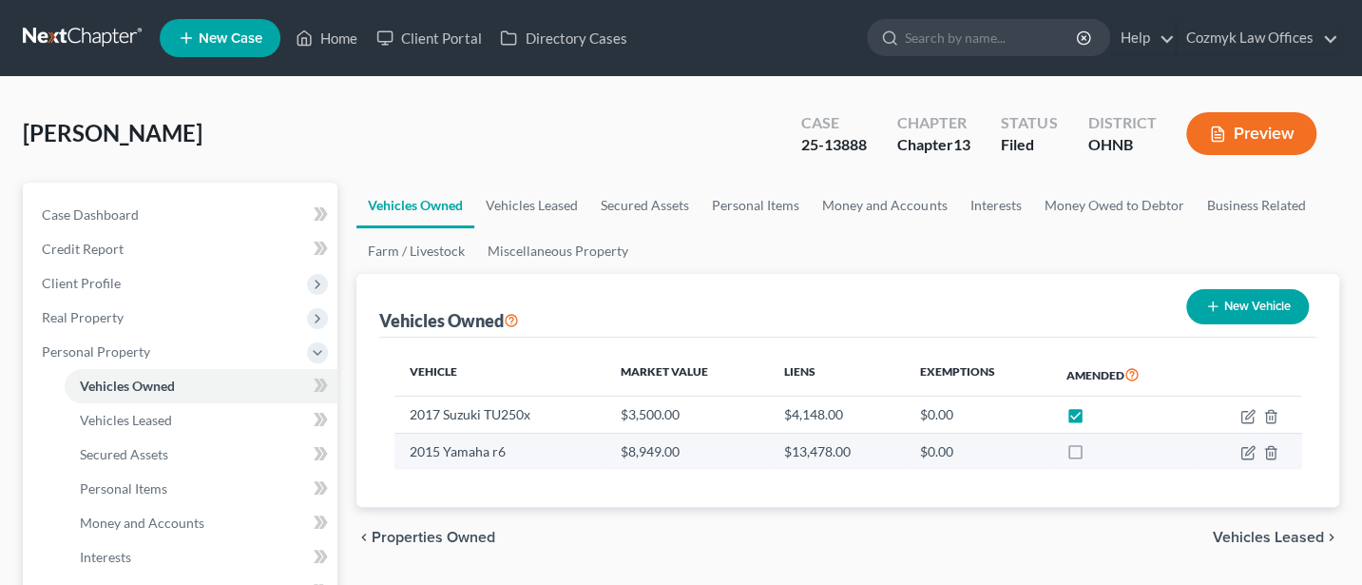
click at [1093, 456] on label at bounding box center [1093, 456] width 0 height 0
click at [1101, 448] on input "checkbox" at bounding box center [1107, 448] width 12 height 12
checkbox input "true"
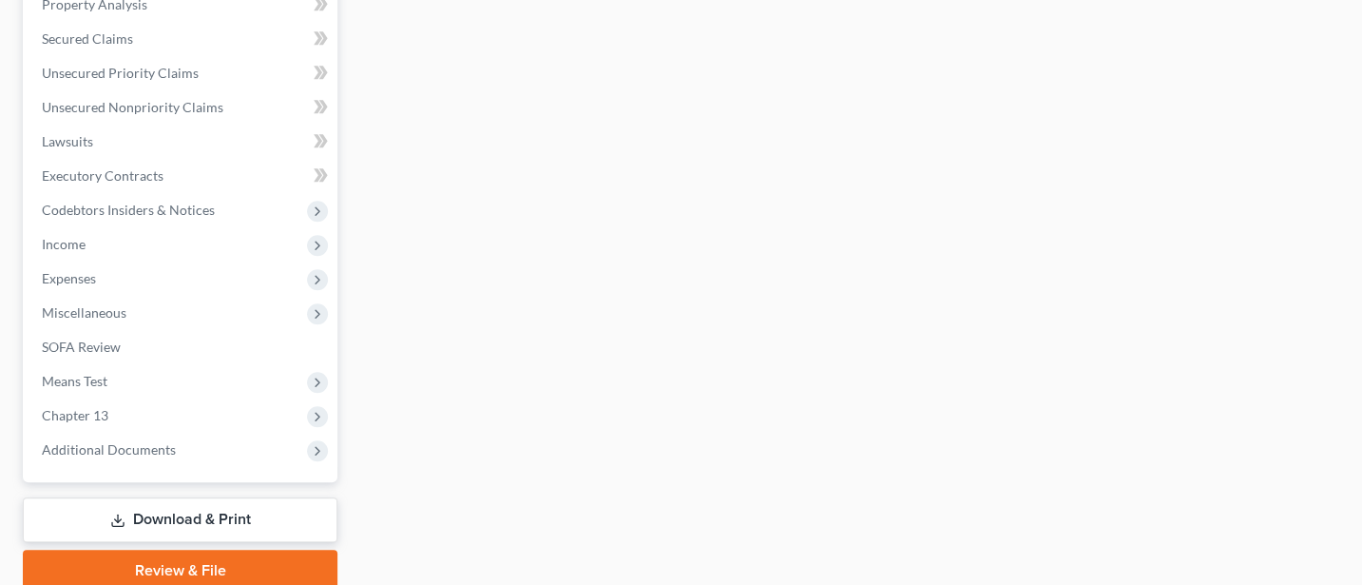
scroll to position [799, 0]
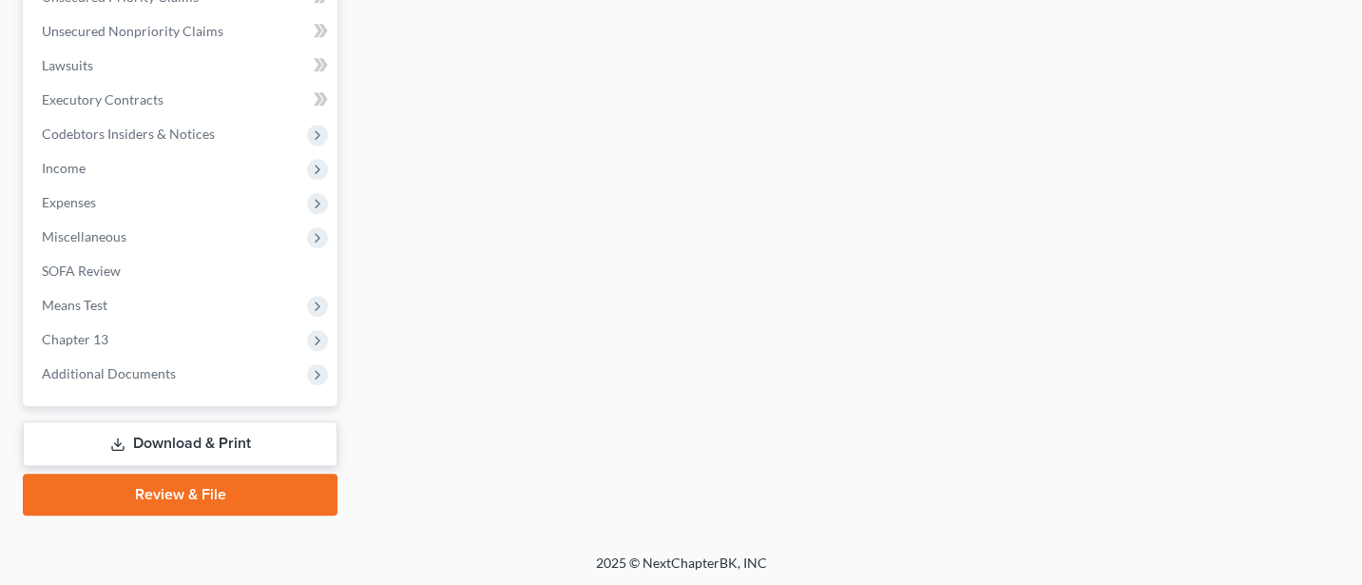
click at [194, 433] on link "Download & Print" at bounding box center [180, 443] width 315 height 45
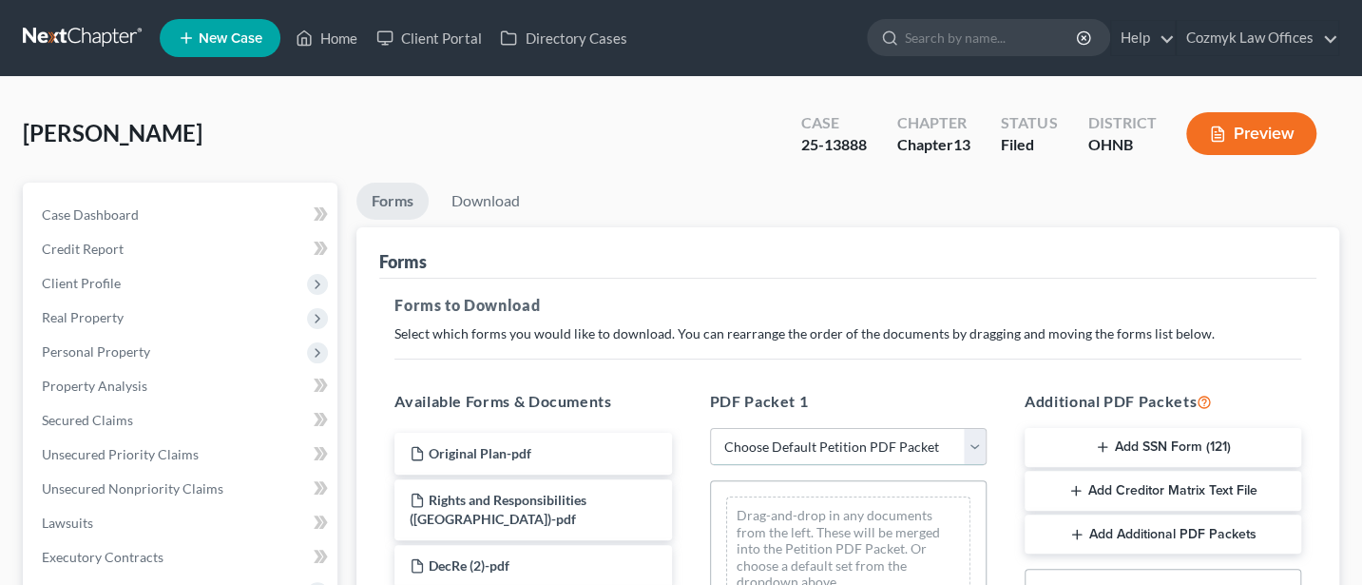
click at [974, 444] on select "Choose Default Petition PDF Packet Complete Bankruptcy Petition (all forms and …" at bounding box center [848, 447] width 277 height 38
select select "2"
click at [710, 428] on select "Choose Default Petition PDF Packet Complete Bankruptcy Petition (all forms and …" at bounding box center [848, 447] width 277 height 38
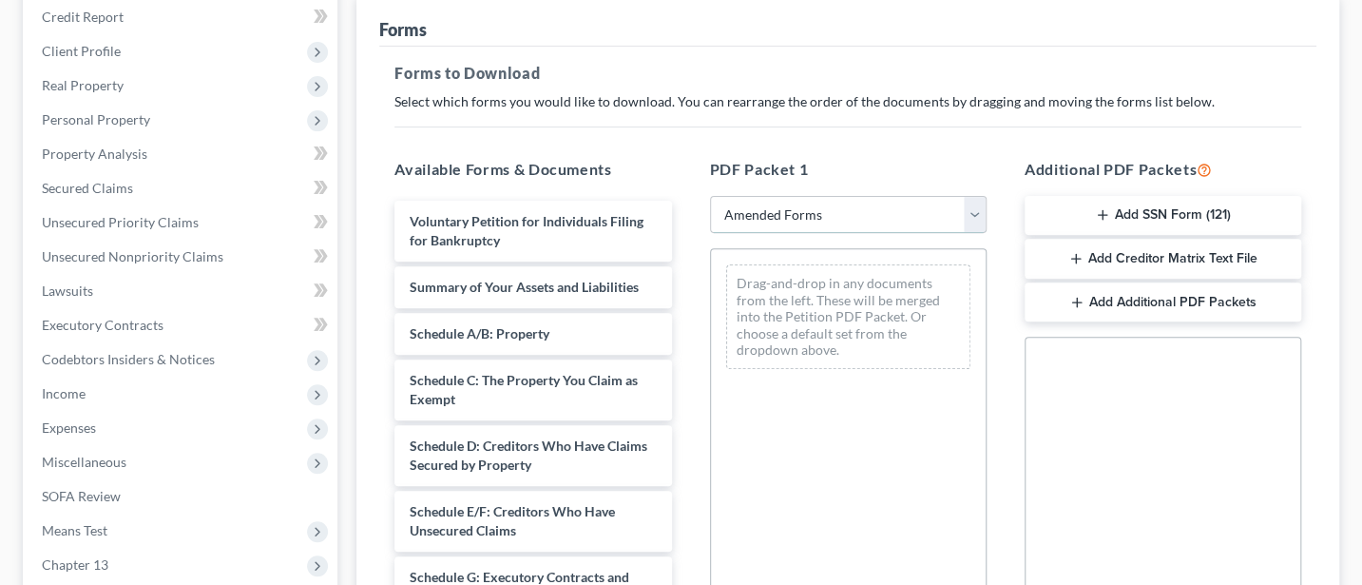
scroll to position [253, 0]
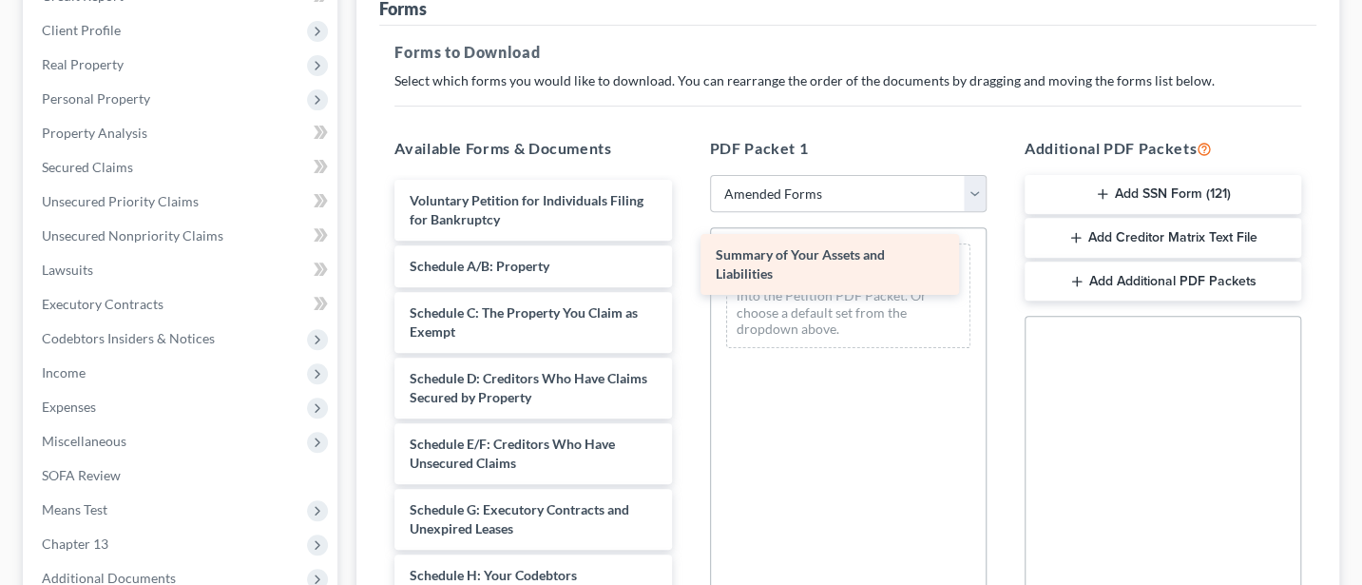
drag, startPoint x: 503, startPoint y: 268, endPoint x: 809, endPoint y: 259, distance: 306.2
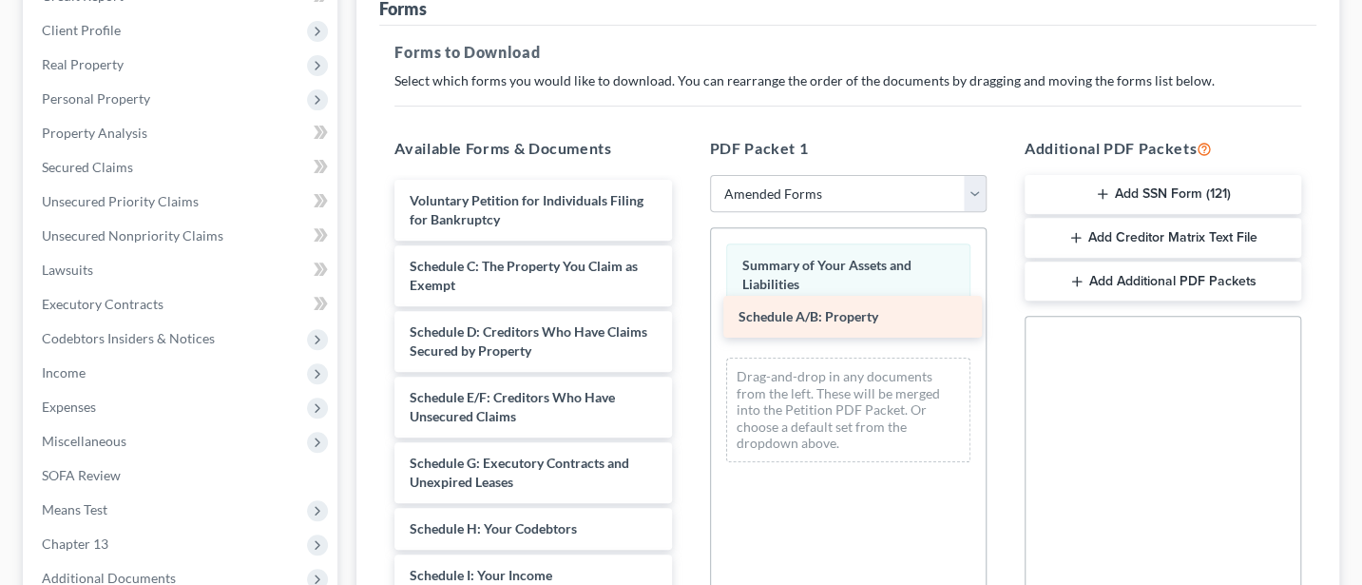
drag, startPoint x: 450, startPoint y: 261, endPoint x: 778, endPoint y: 315, distance: 333.1
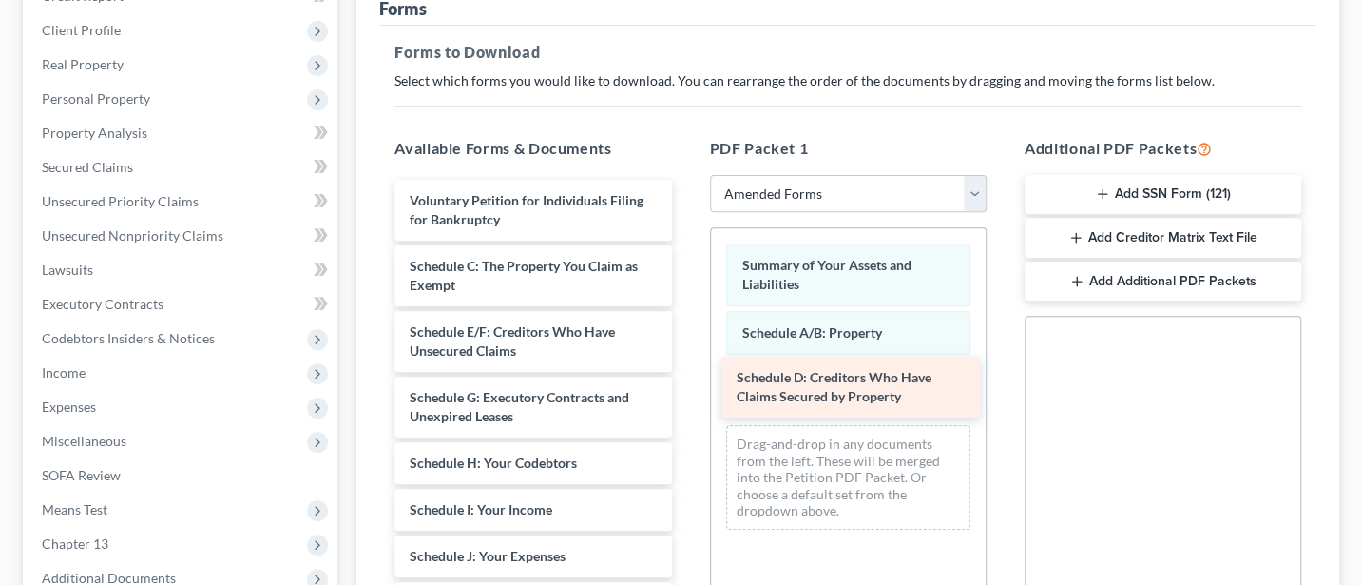
drag, startPoint x: 475, startPoint y: 333, endPoint x: 809, endPoint y: 380, distance: 337.0
click at [686, 380] on div "Schedule D: Creditors Who Have Claims Secured by Property Voluntary Petition fo…" at bounding box center [532, 579] width 307 height 799
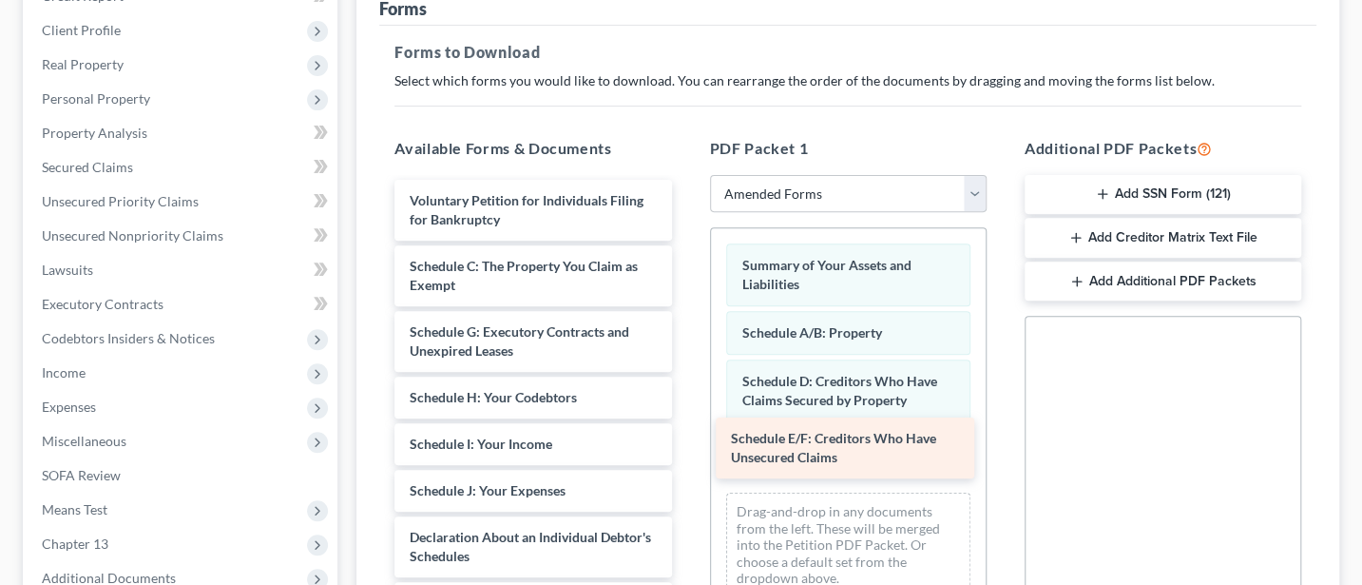
drag, startPoint x: 492, startPoint y: 336, endPoint x: 814, endPoint y: 446, distance: 339.3
click at [686, 446] on div "Schedule E/F: Creditors Who Have Unsecured Claims Voluntary Petition for Indivi…" at bounding box center [532, 547] width 307 height 734
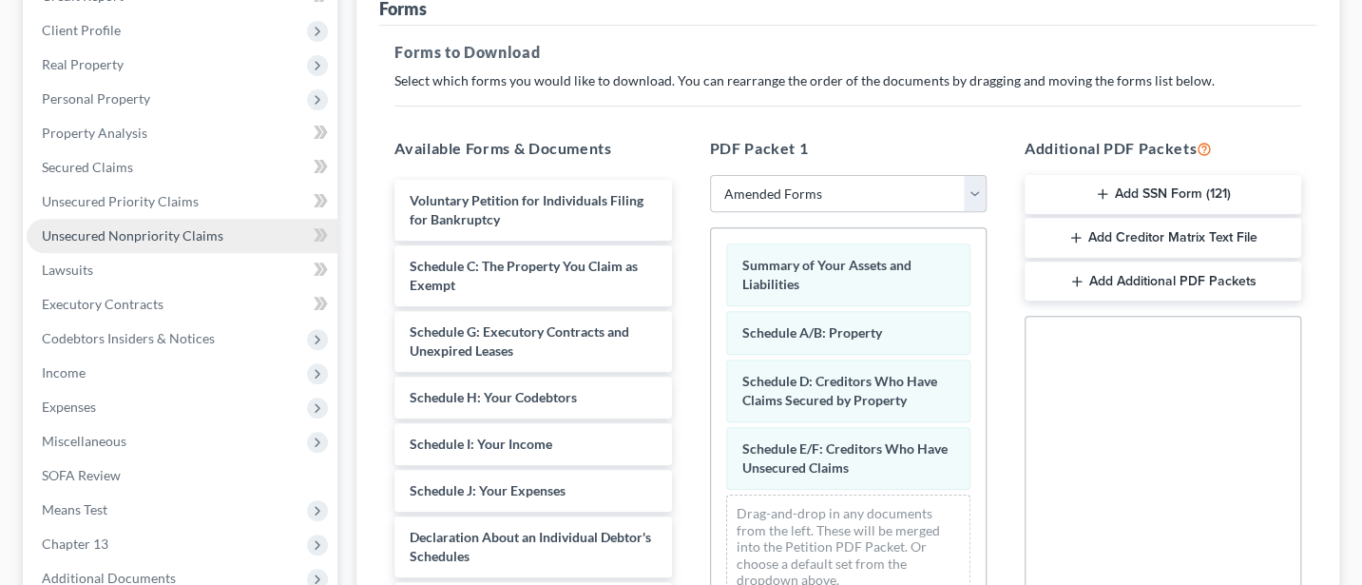
click at [106, 233] on span "Unsecured Nonpriority Claims" at bounding box center [133, 235] width 182 height 16
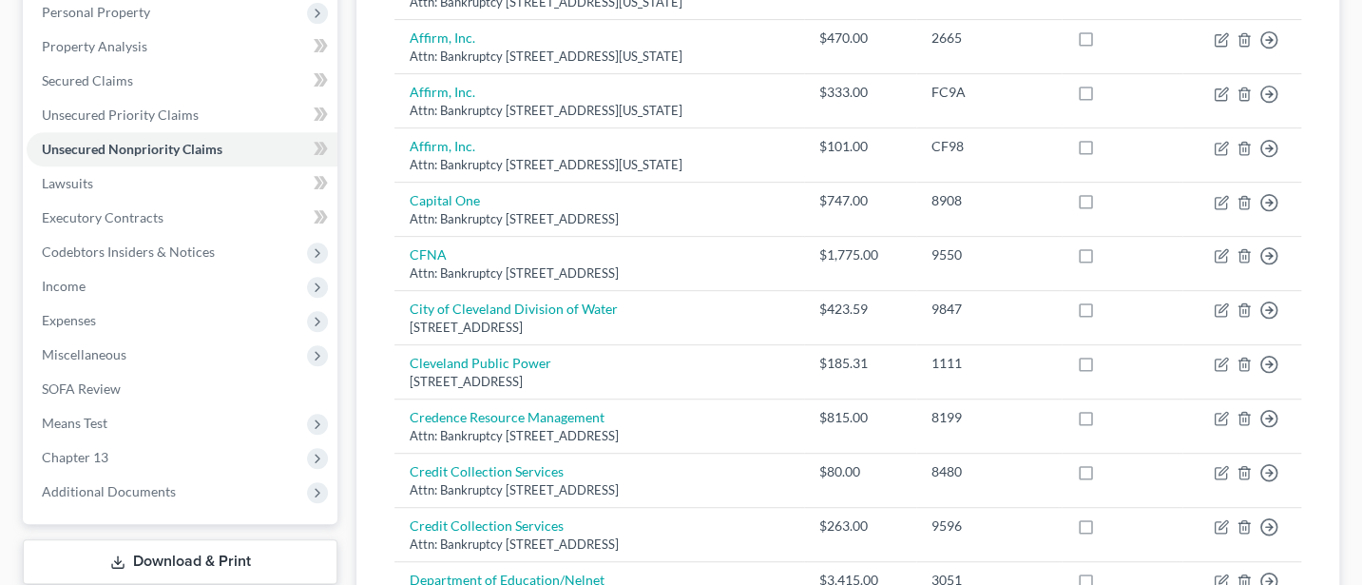
scroll to position [593, 0]
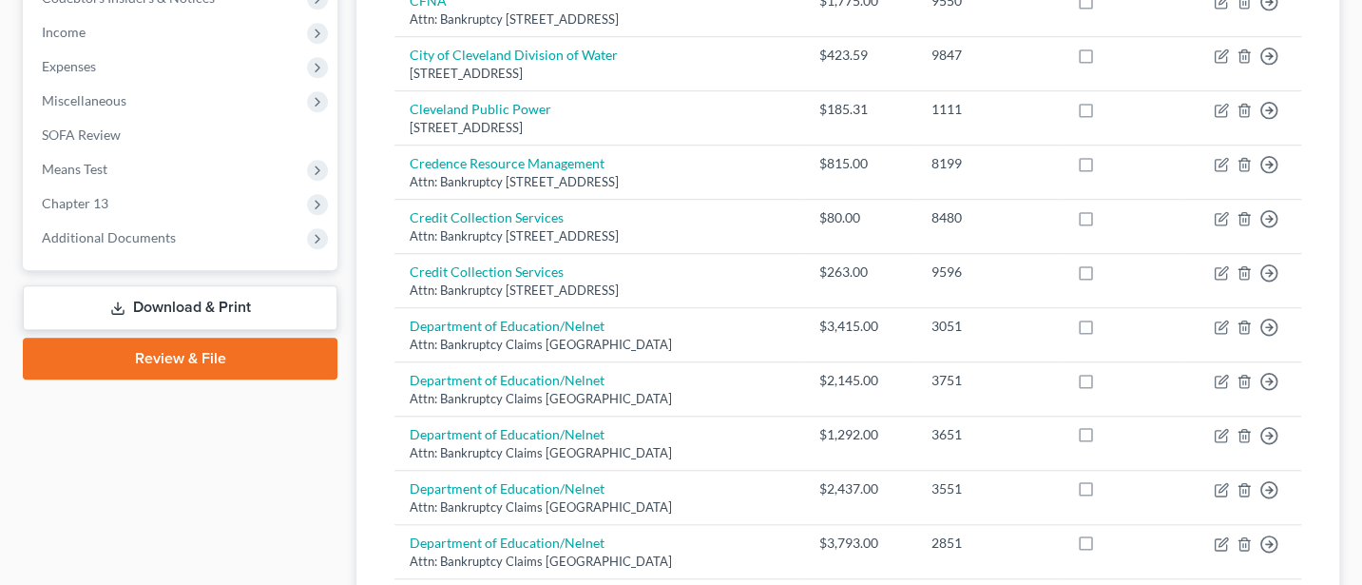
click at [194, 298] on link "Download & Print" at bounding box center [180, 307] width 315 height 45
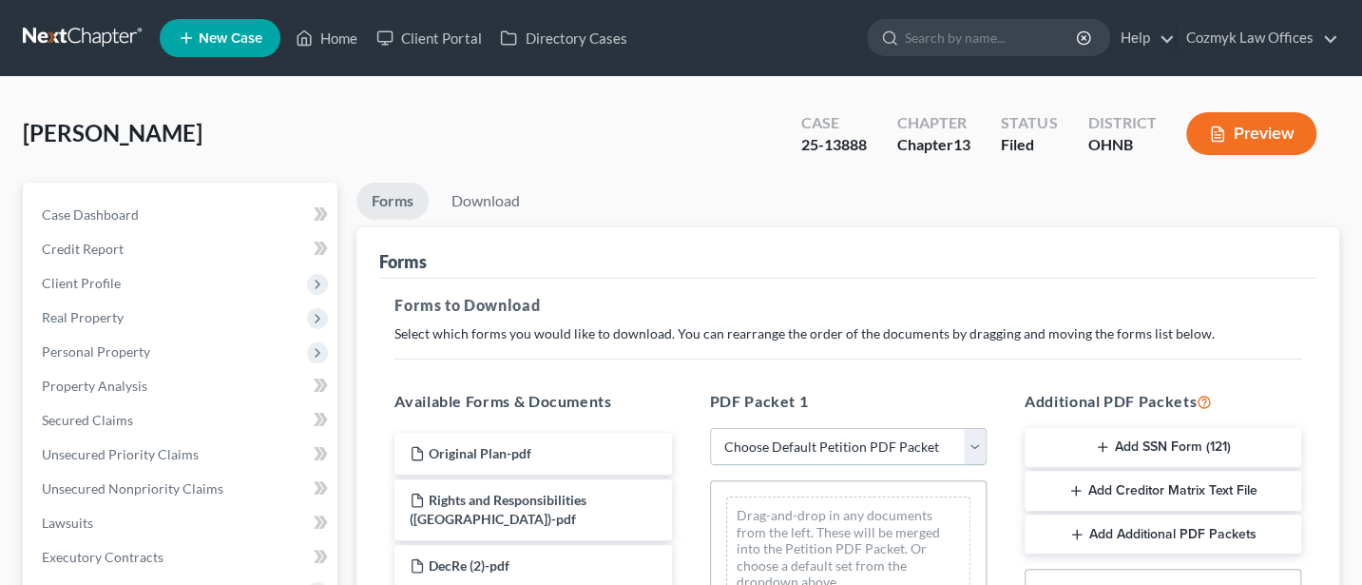
click at [841, 443] on select "Choose Default Petition PDF Packet Complete Bankruptcy Petition (all forms and …" at bounding box center [848, 447] width 277 height 38
select select "2"
click at [710, 428] on select "Choose Default Petition PDF Packet Complete Bankruptcy Petition (all forms and …" at bounding box center [848, 447] width 277 height 38
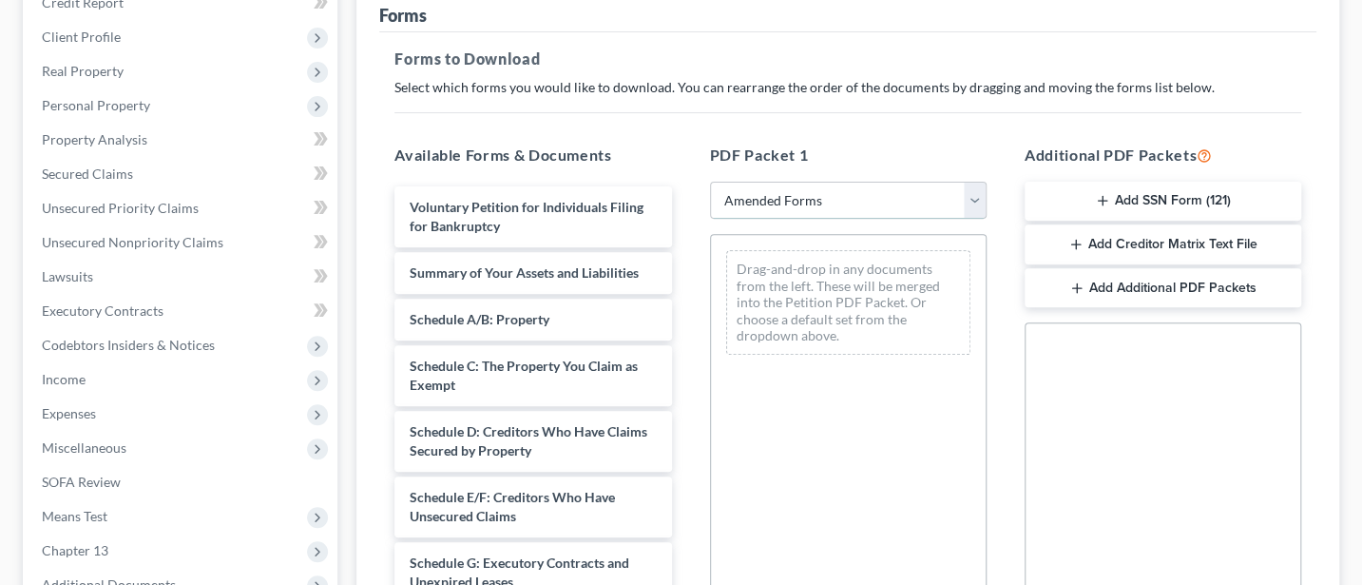
scroll to position [253, 0]
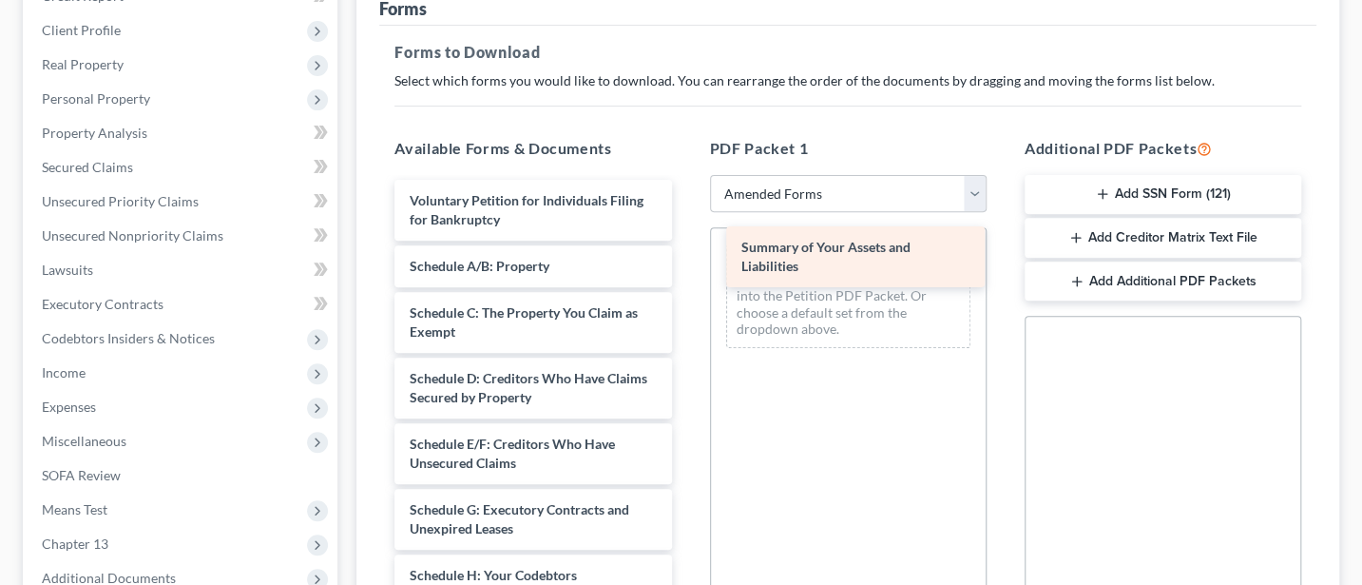
drag, startPoint x: 458, startPoint y: 265, endPoint x: 788, endPoint y: 248, distance: 330.2
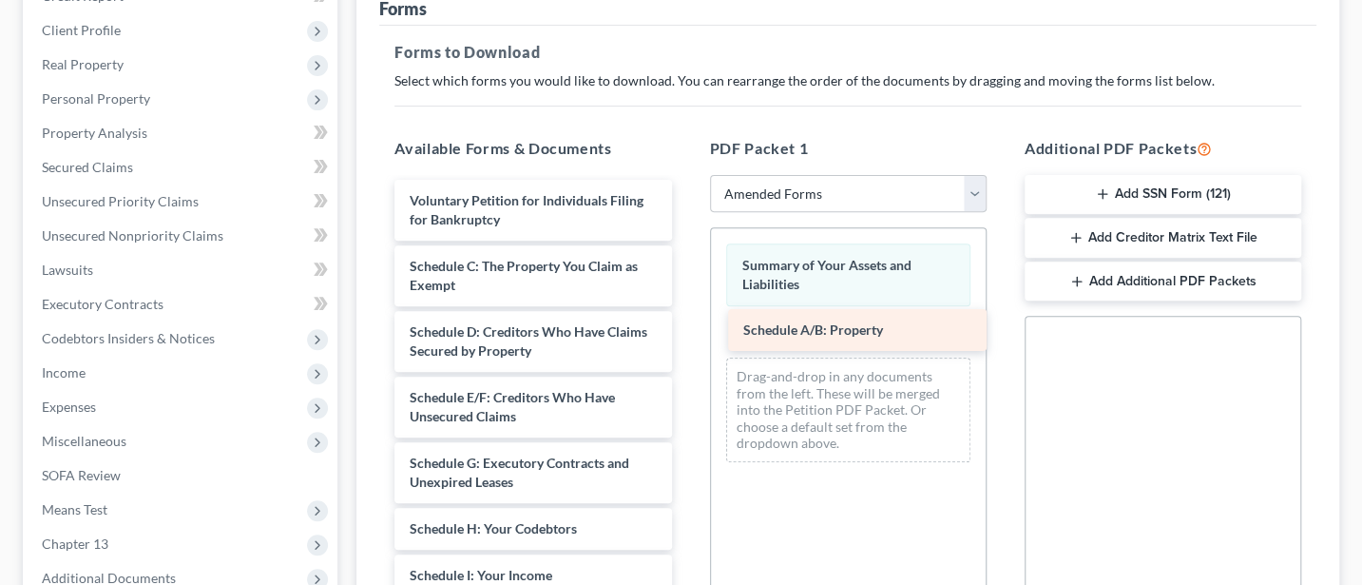
drag, startPoint x: 494, startPoint y: 263, endPoint x: 828, endPoint y: 330, distance: 340.2
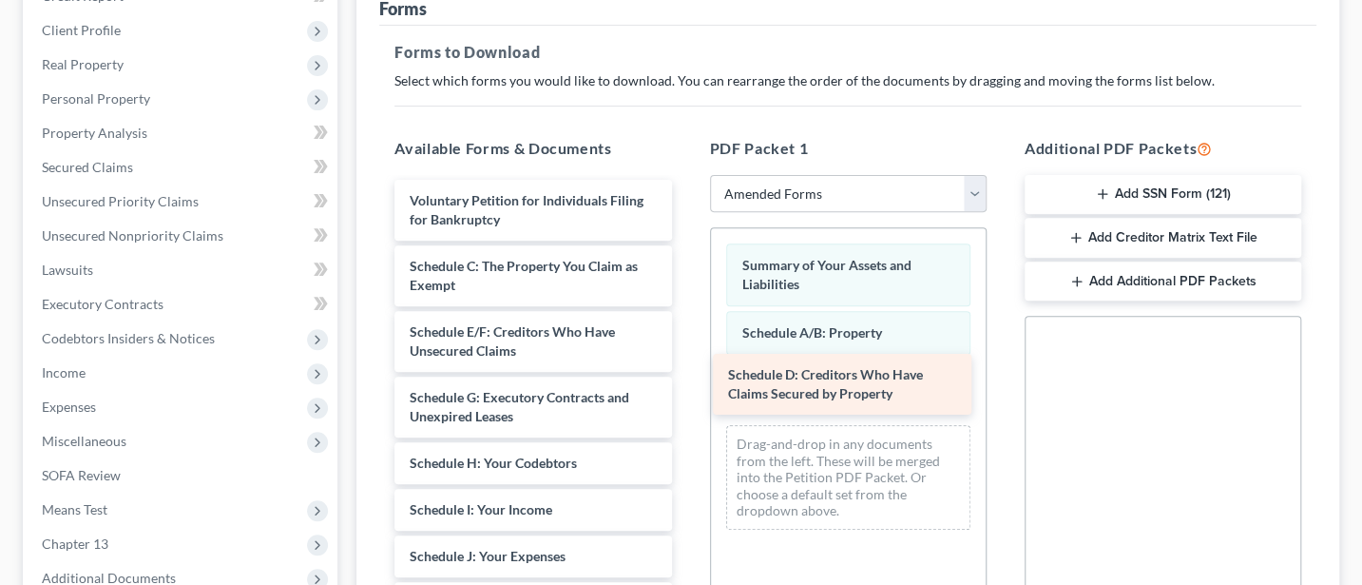
drag, startPoint x: 498, startPoint y: 333, endPoint x: 818, endPoint y: 377, distance: 323.4
click at [686, 377] on div "Schedule D: Creditors Who Have Claims Secured by Property Voluntary Petition fo…" at bounding box center [532, 579] width 307 height 799
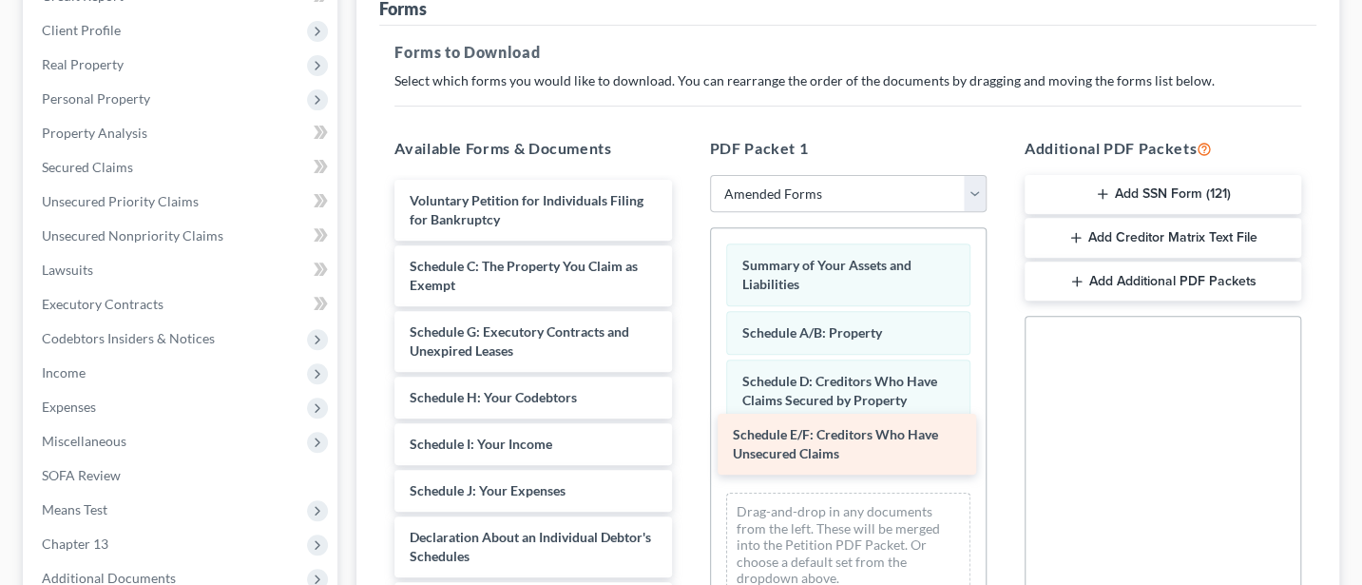
drag, startPoint x: 528, startPoint y: 336, endPoint x: 853, endPoint y: 441, distance: 340.5
click at [686, 441] on div "Schedule E/F: Creditors Who Have Unsecured Claims Voluntary Petition for Indivi…" at bounding box center [532, 547] width 307 height 734
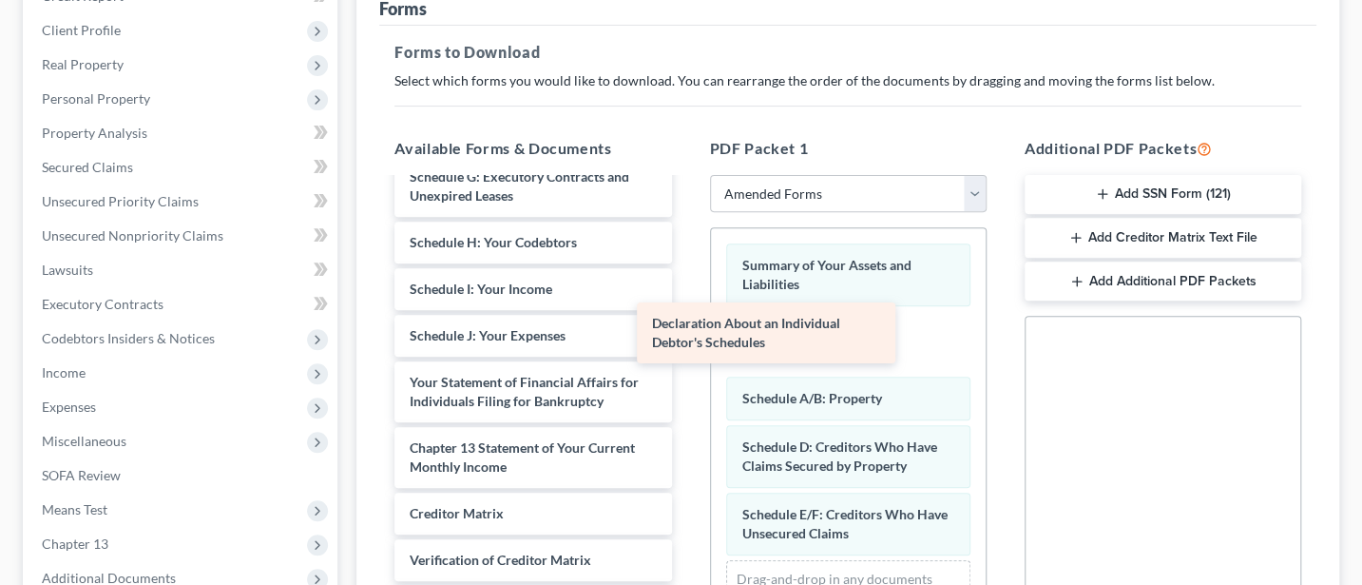
scroll to position [173, 0]
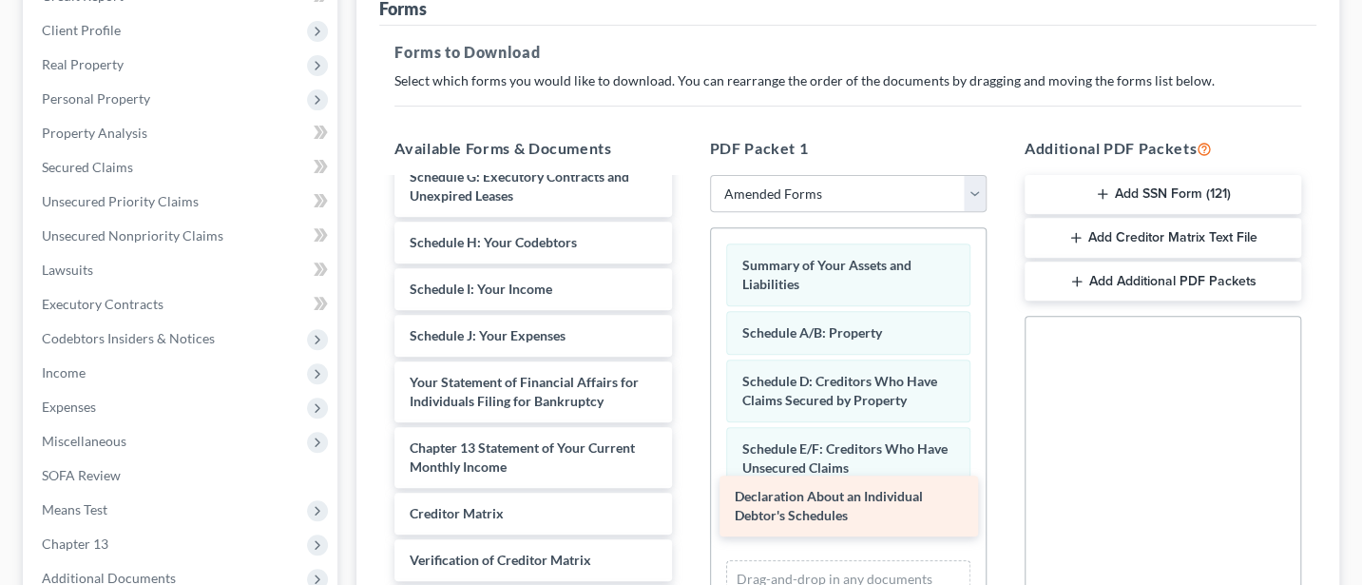
drag, startPoint x: 510, startPoint y: 297, endPoint x: 834, endPoint y: 501, distance: 382.6
click at [686, 501] on div "Declaration About an Individual Debtor's Schedules Voluntary Petition for Indiv…" at bounding box center [532, 359] width 307 height 668
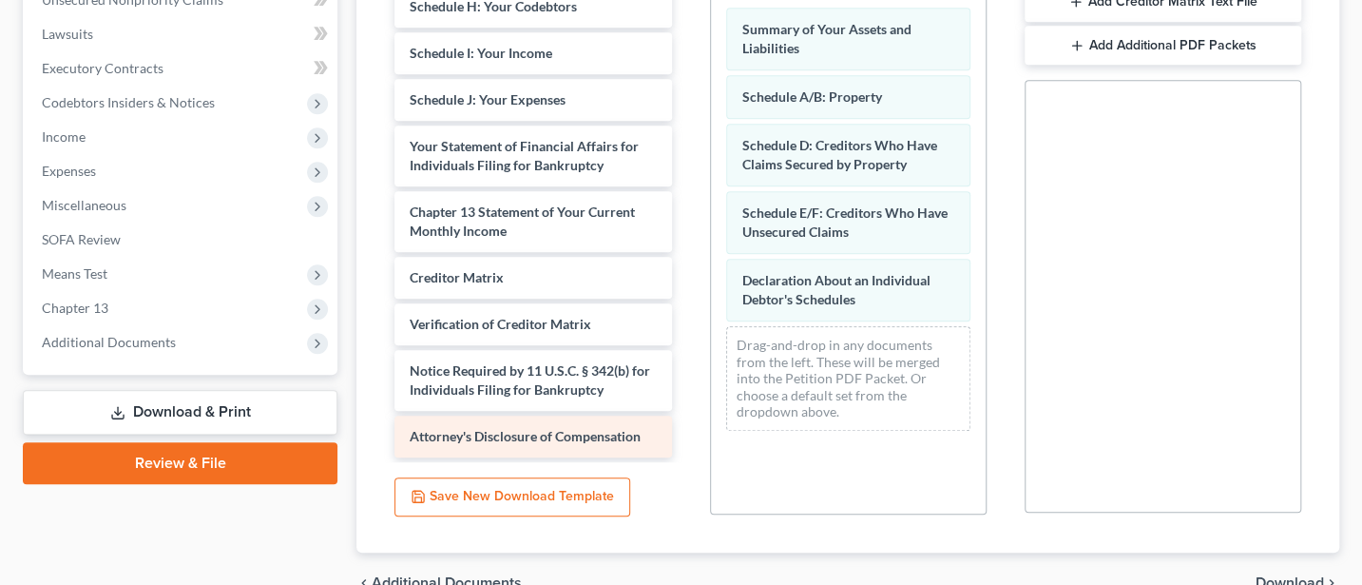
scroll to position [507, 0]
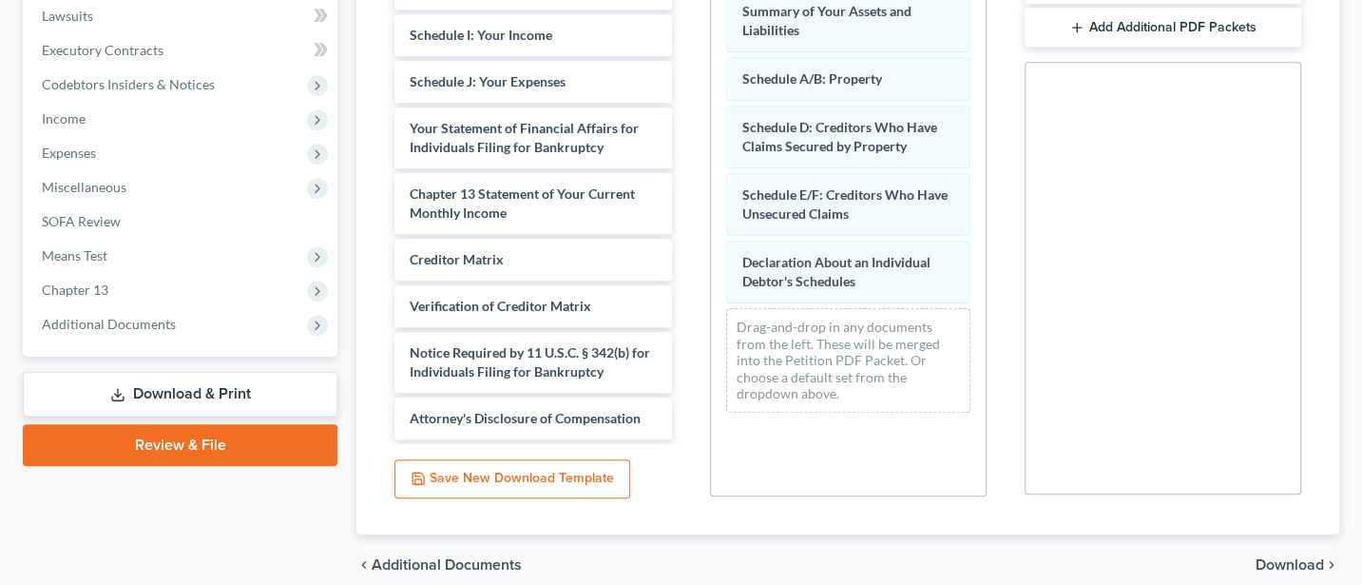
click at [1275, 559] on span "Download" at bounding box center [1290, 564] width 68 height 15
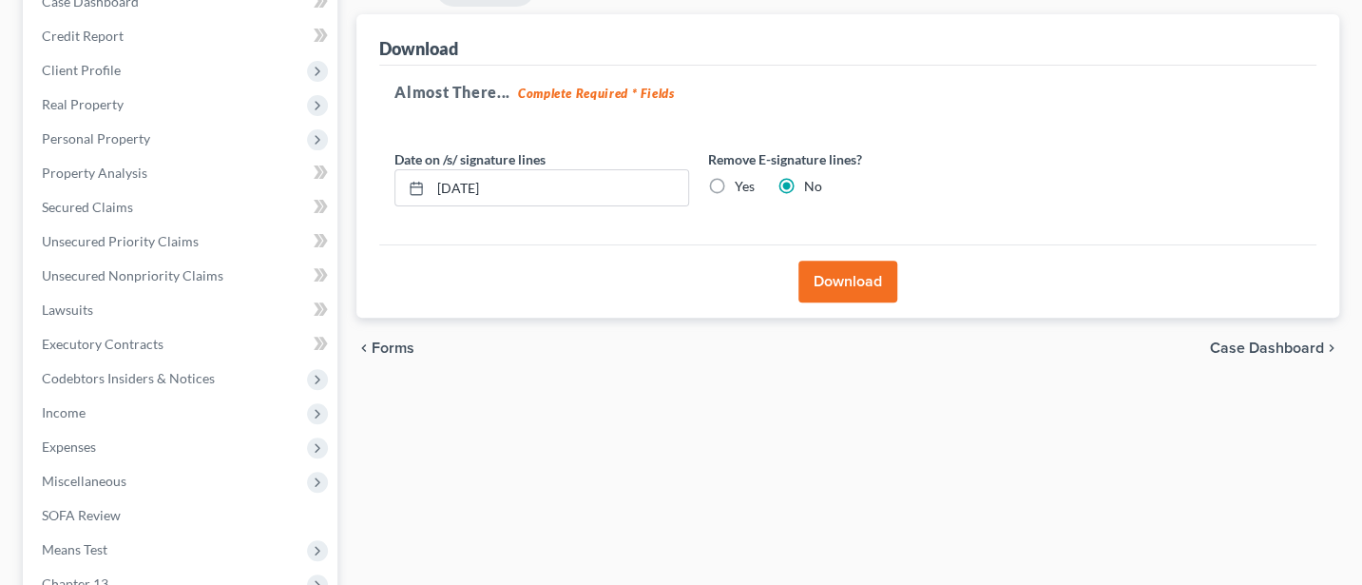
scroll to position [204, 0]
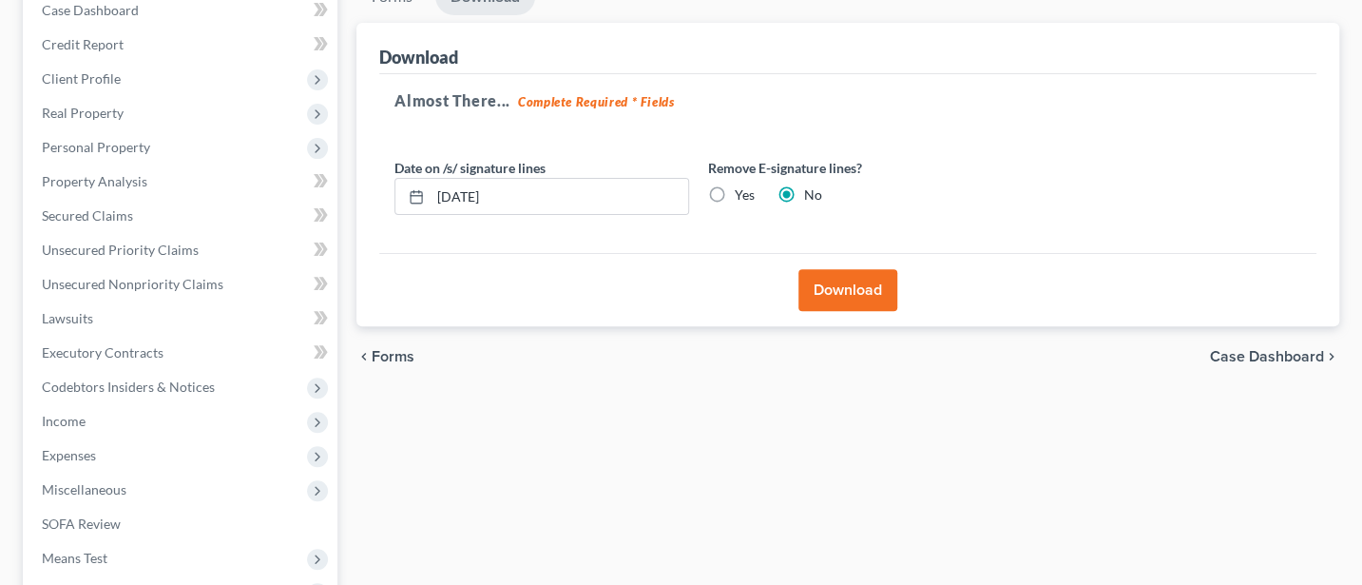
click at [830, 286] on button "Download" at bounding box center [847, 290] width 99 height 42
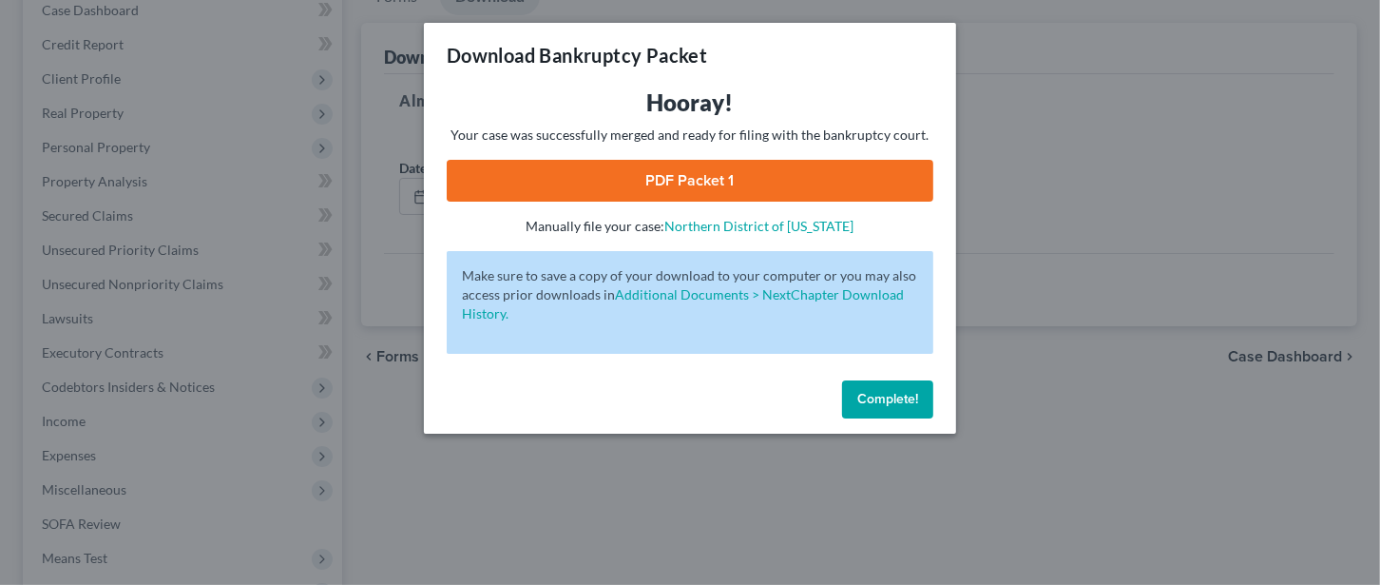
click at [698, 174] on link "PDF Packet 1" at bounding box center [690, 181] width 487 height 42
click at [875, 385] on button "Complete!" at bounding box center [887, 399] width 91 height 38
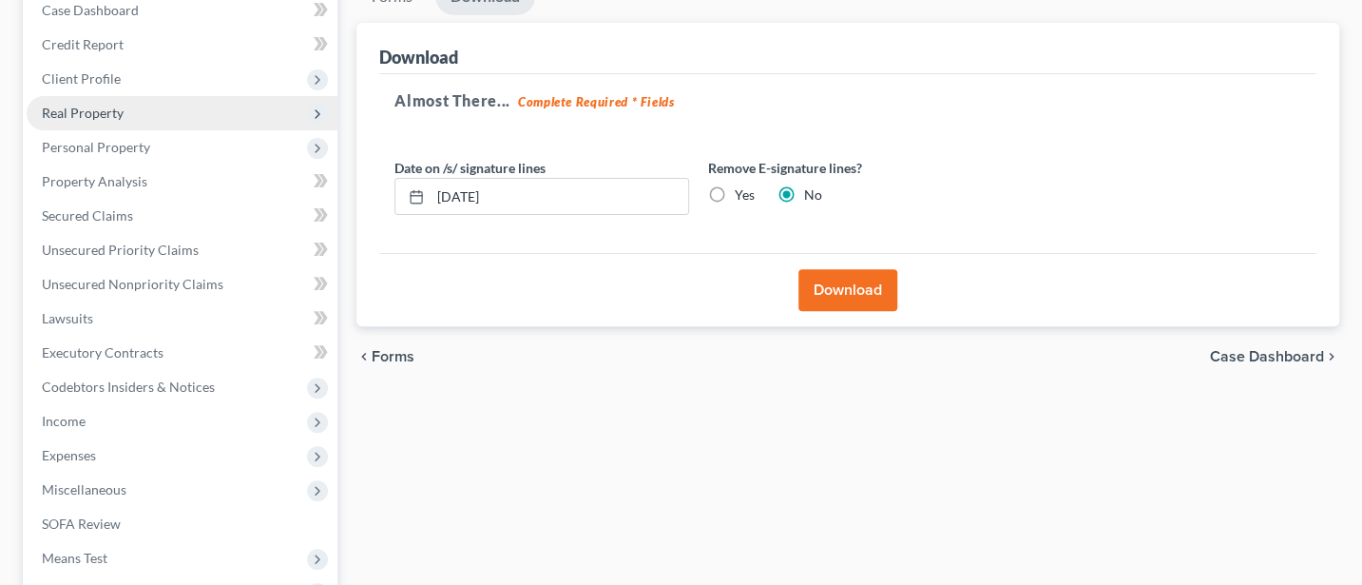
click at [100, 105] on span "Real Property" at bounding box center [83, 113] width 82 height 16
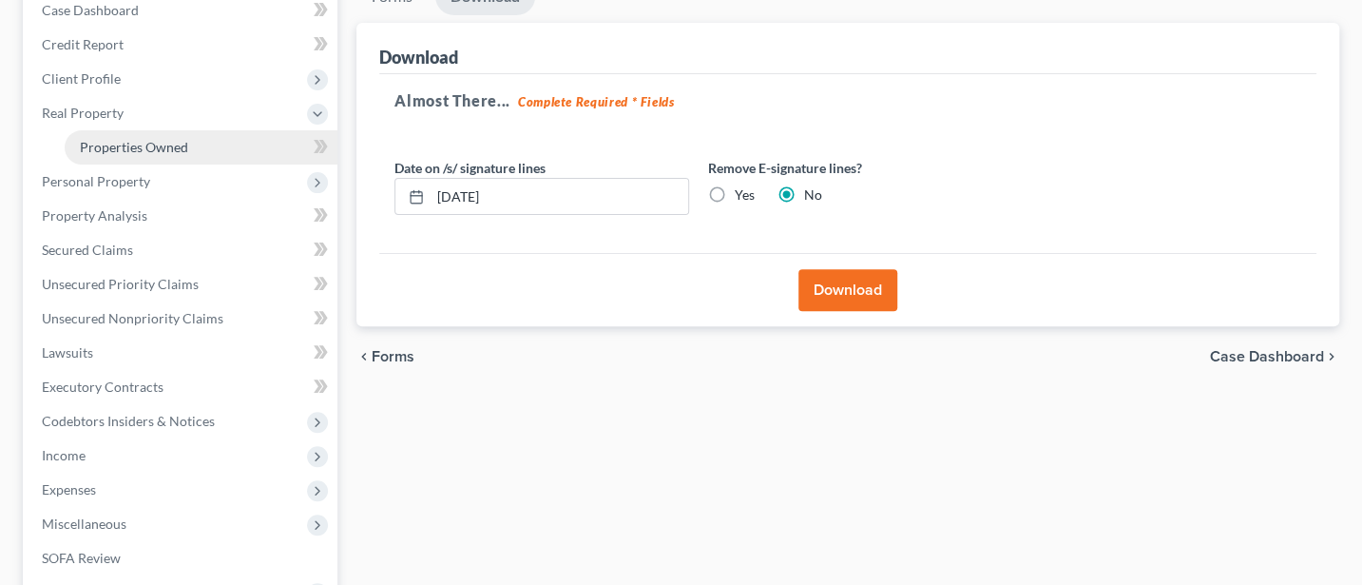
click at [118, 144] on span "Properties Owned" at bounding box center [134, 147] width 108 height 16
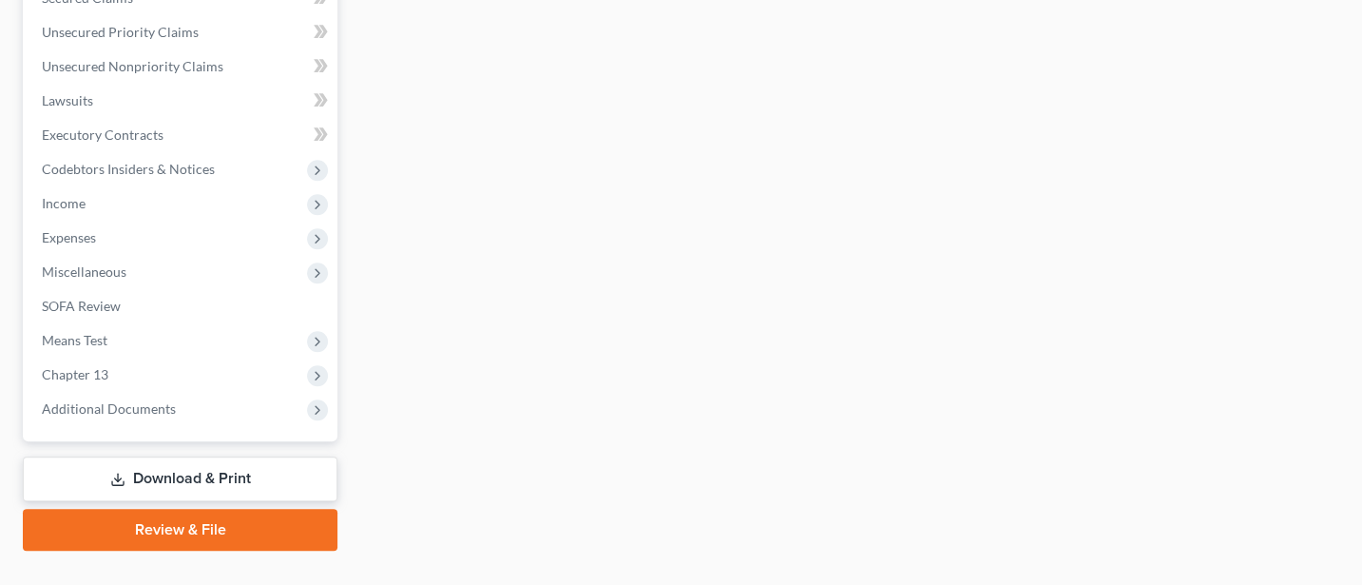
scroll to position [491, 0]
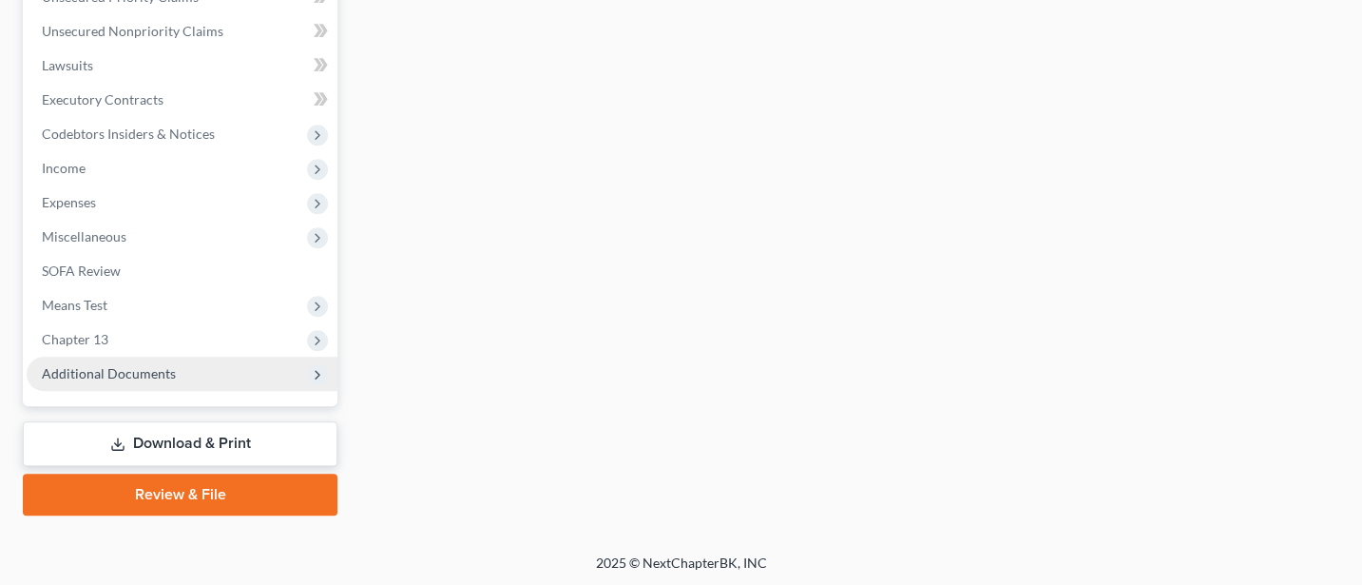
click at [139, 372] on span "Additional Documents" at bounding box center [109, 373] width 134 height 16
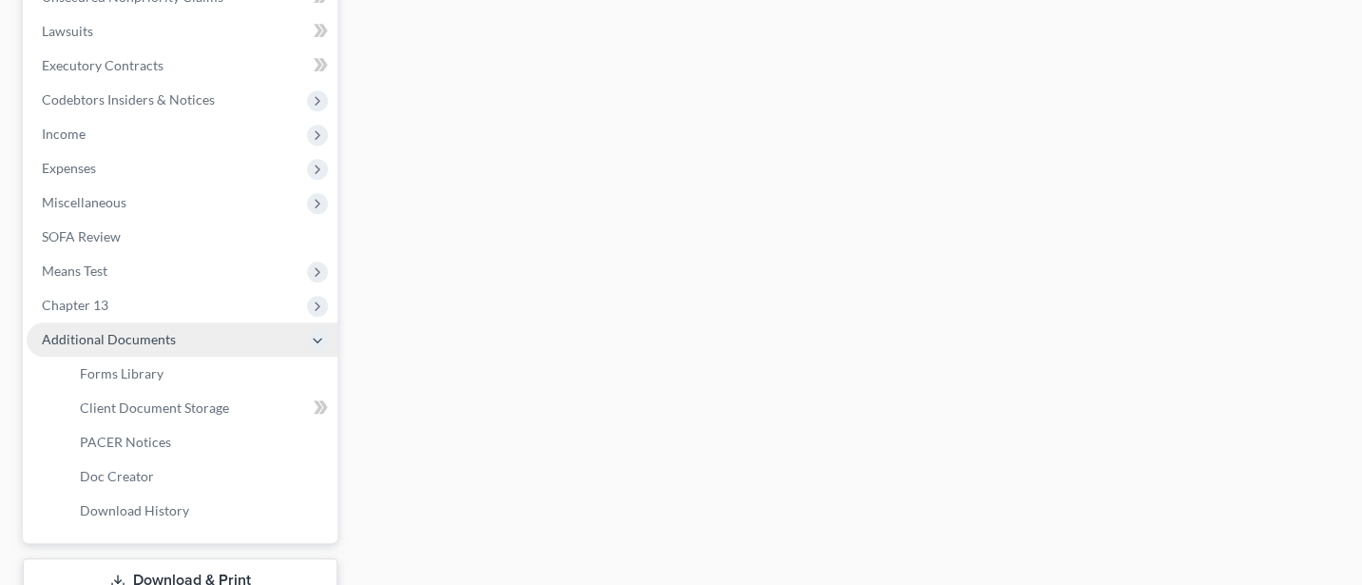
scroll to position [458, 0]
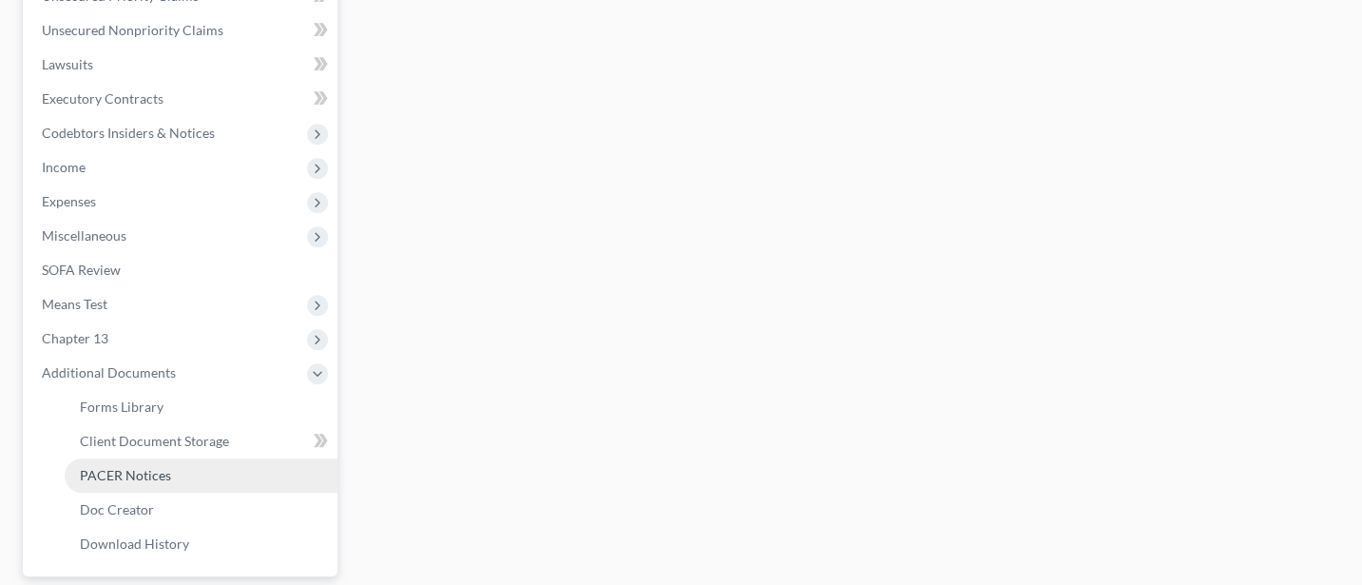
click at [164, 467] on span "PACER Notices" at bounding box center [125, 475] width 91 height 16
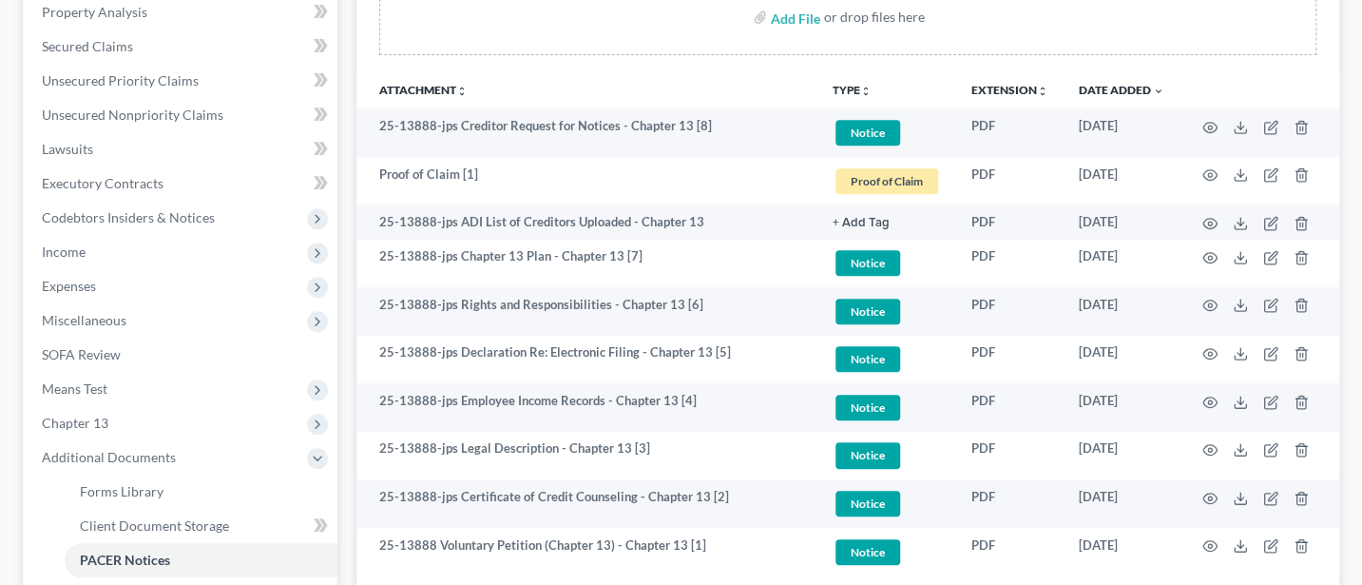
scroll to position [507, 0]
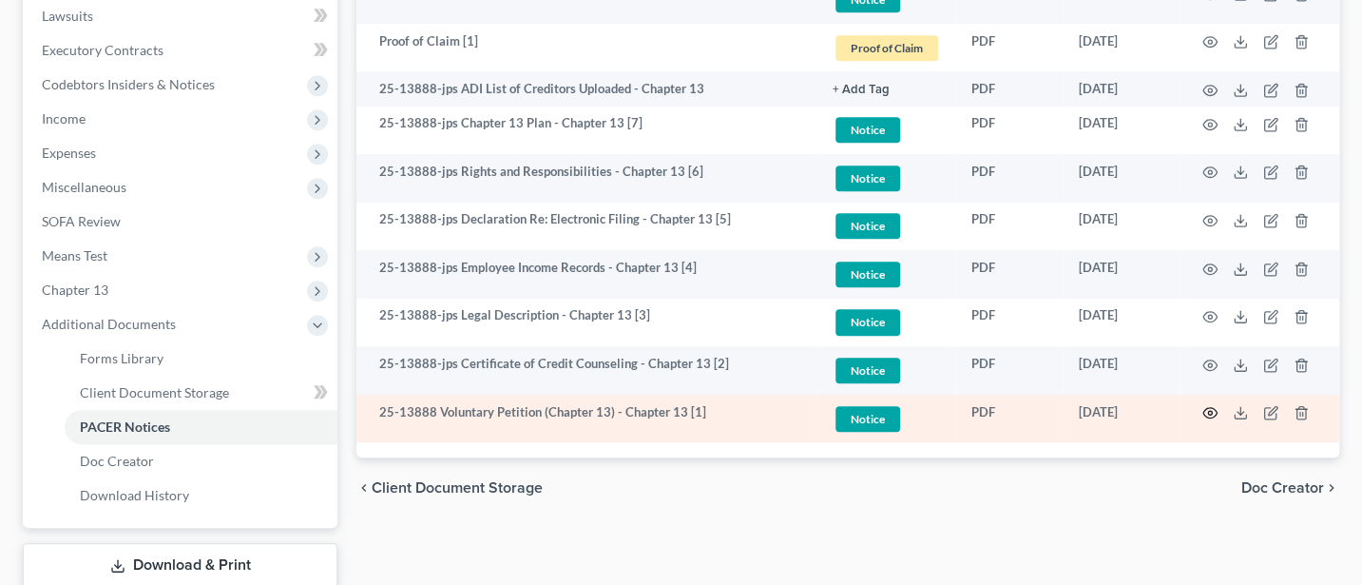
click at [1209, 412] on circle "button" at bounding box center [1210, 413] width 4 height 4
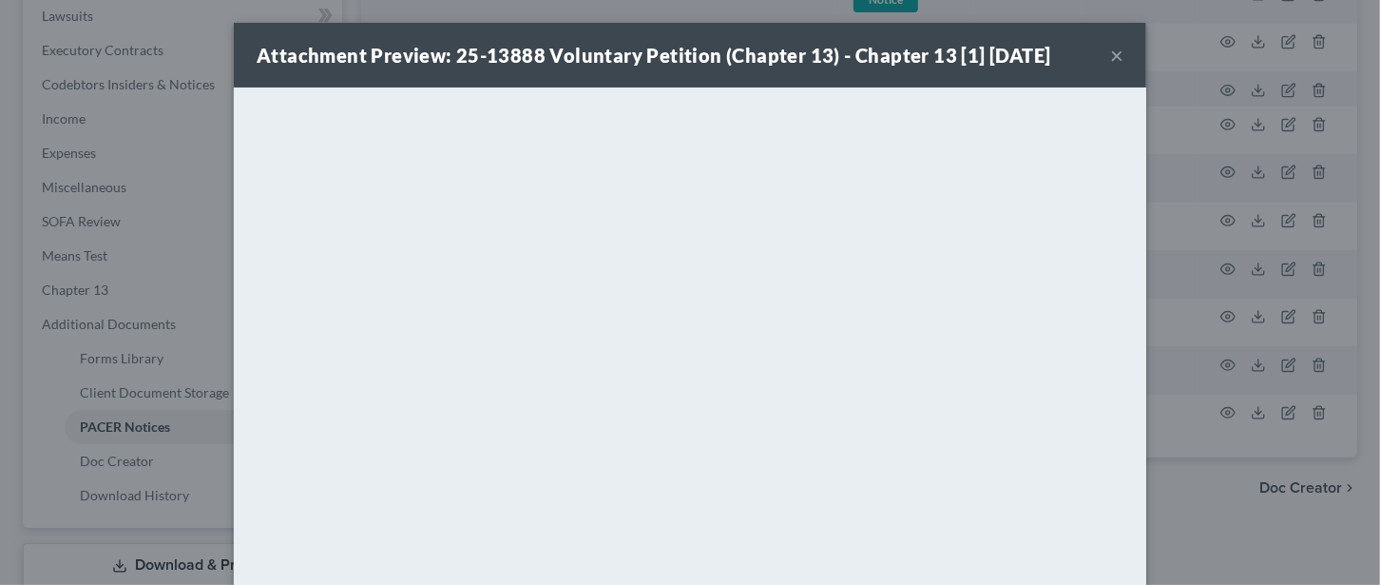
click at [1110, 47] on button "×" at bounding box center [1116, 55] width 13 height 23
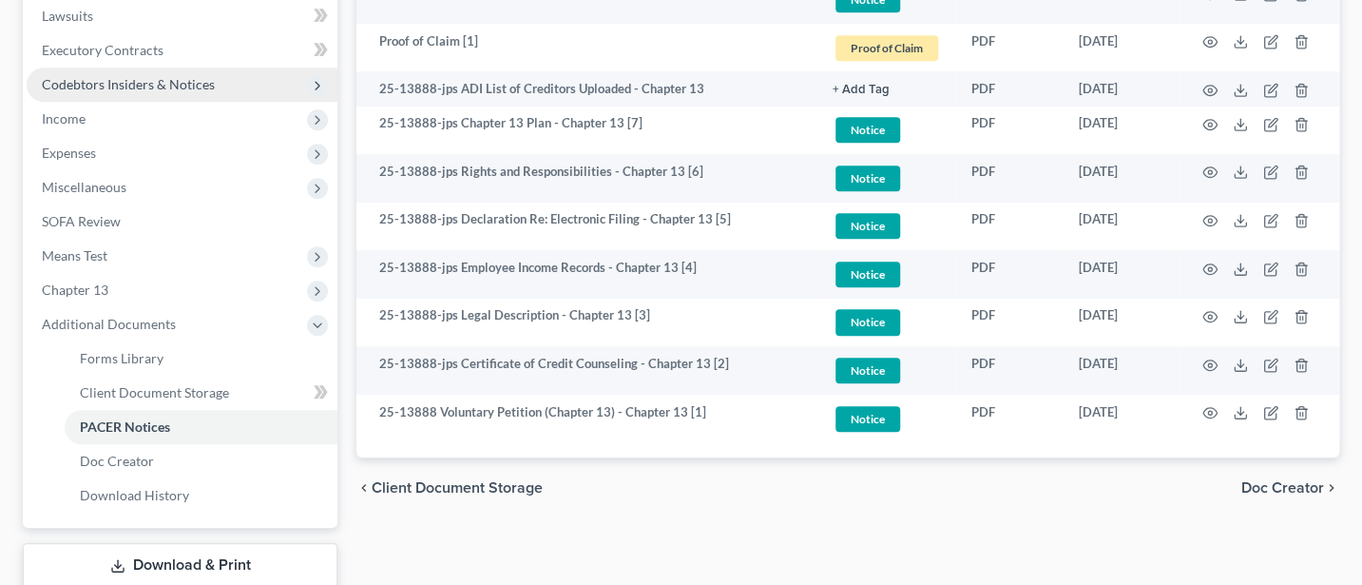
scroll to position [253, 0]
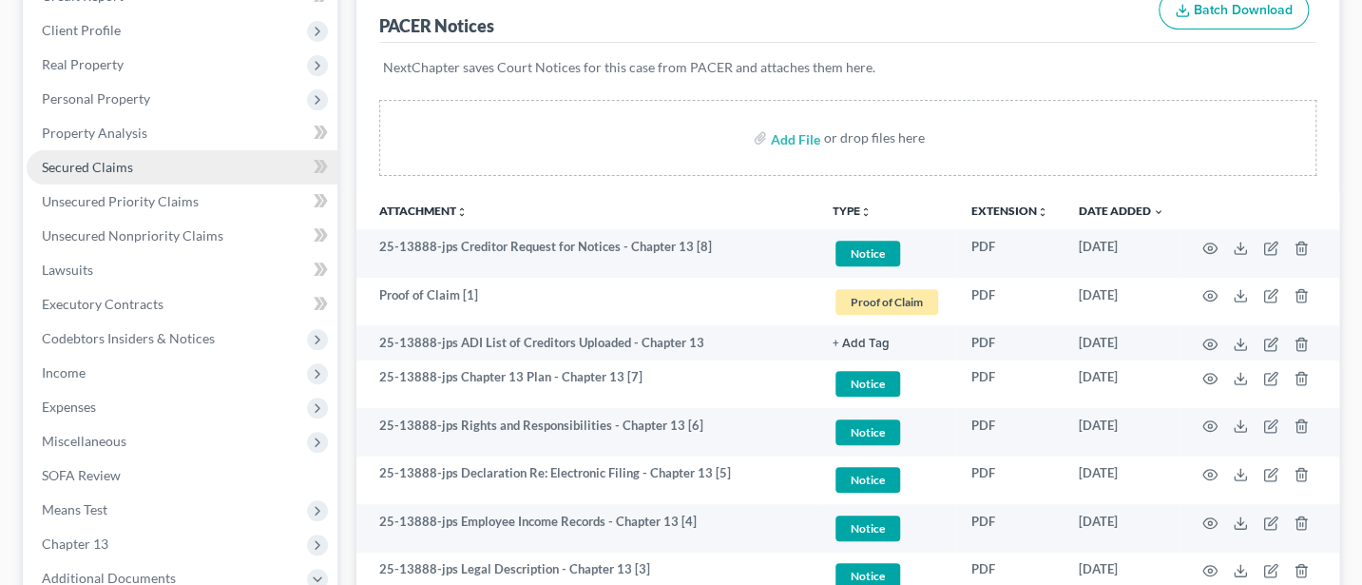
click at [78, 163] on span "Secured Claims" at bounding box center [87, 167] width 91 height 16
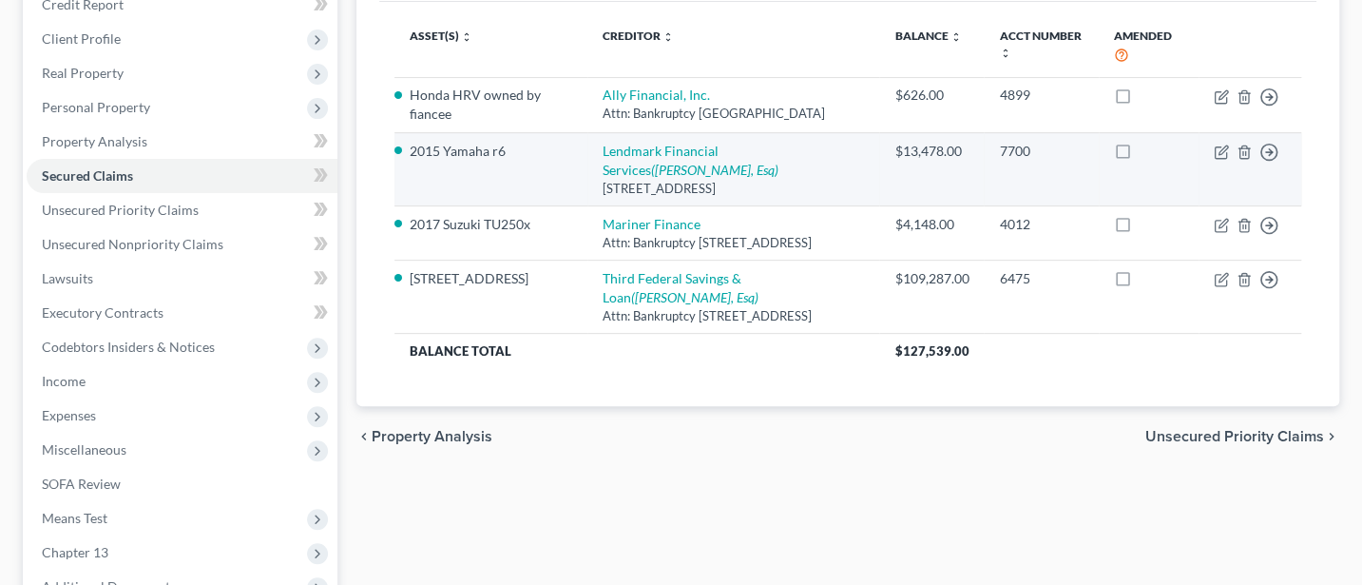
scroll to position [253, 0]
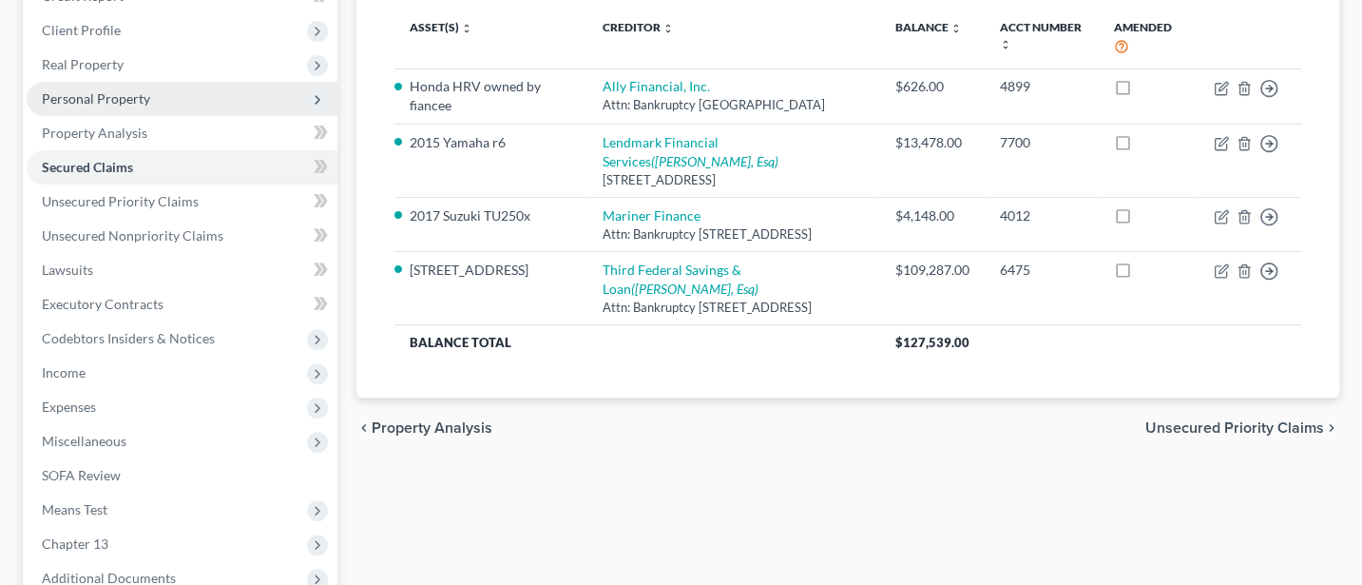
click at [99, 98] on span "Personal Property" at bounding box center [96, 98] width 108 height 16
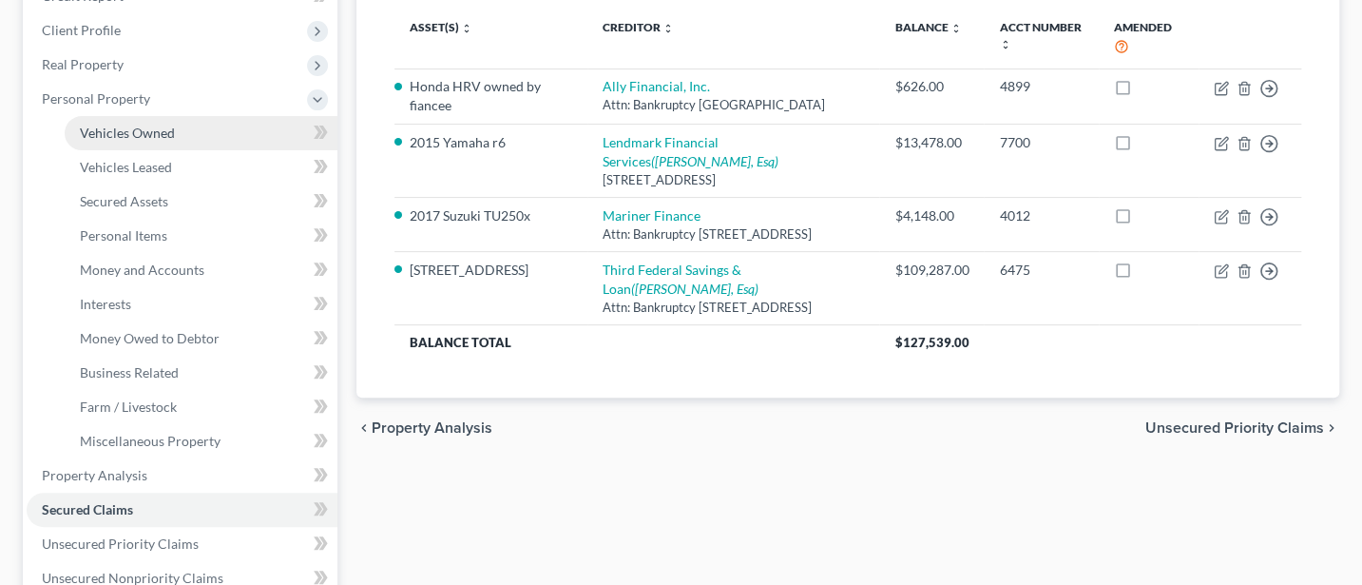
click at [120, 131] on span "Vehicles Owned" at bounding box center [127, 133] width 95 height 16
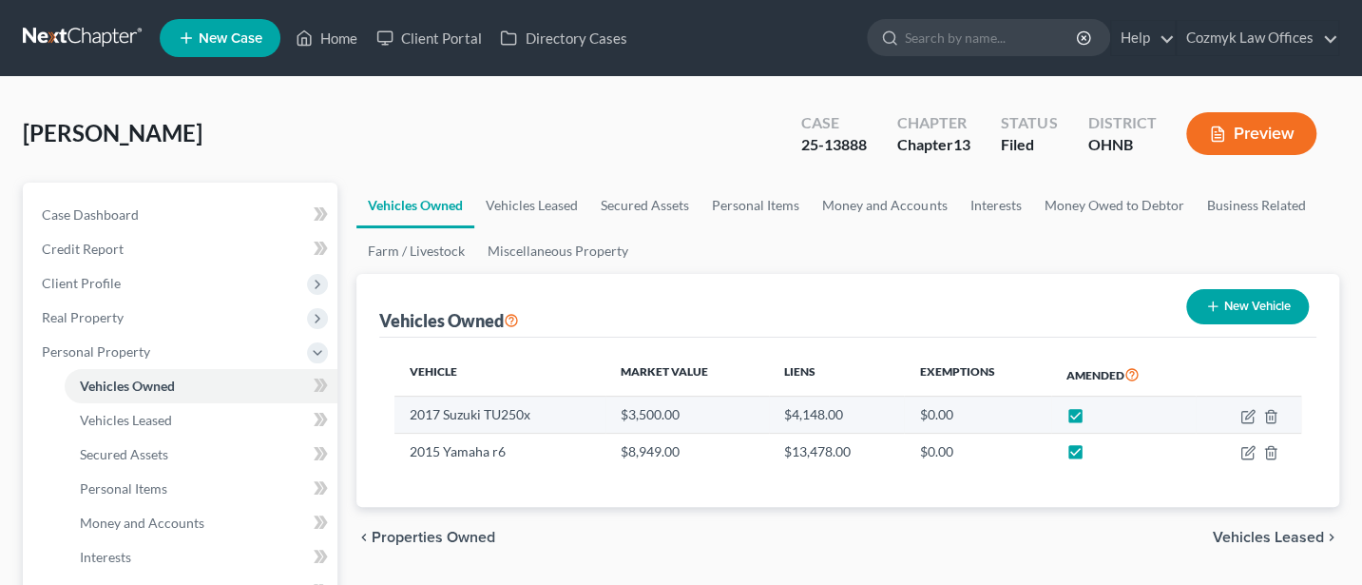
click at [1093, 419] on label at bounding box center [1093, 419] width 0 height 0
click at [1101, 412] on input "checkbox" at bounding box center [1107, 411] width 12 height 12
checkbox input "false"
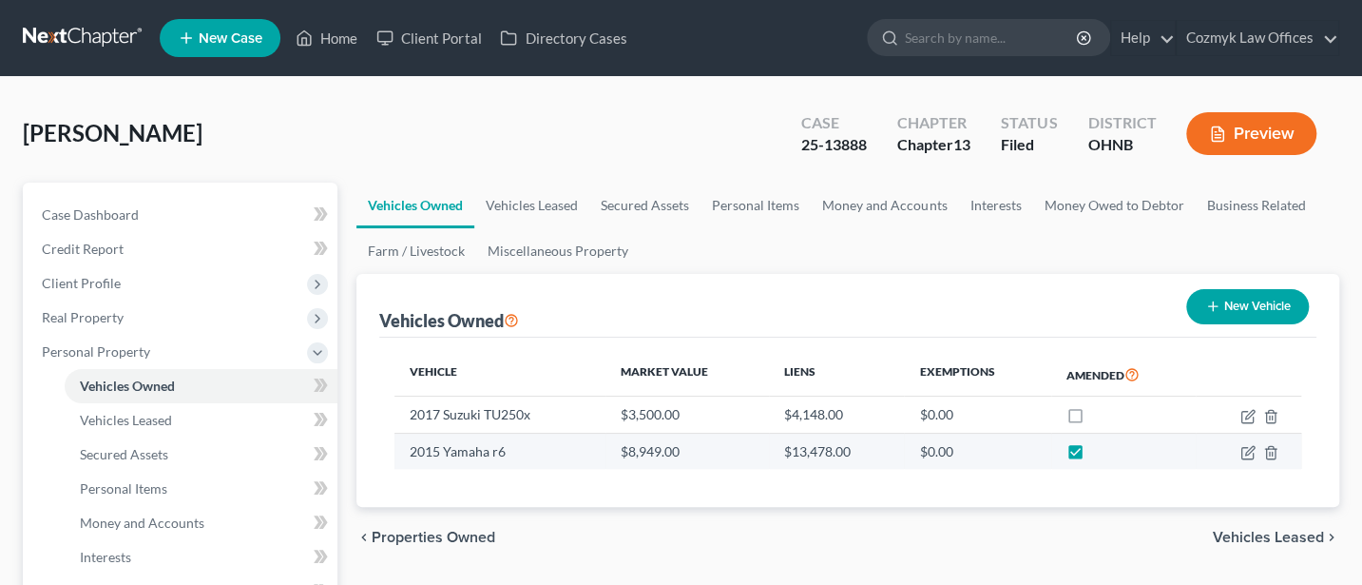
click at [1093, 456] on label at bounding box center [1093, 456] width 0 height 0
click at [1101, 451] on input "checkbox" at bounding box center [1107, 448] width 12 height 12
checkbox input "false"
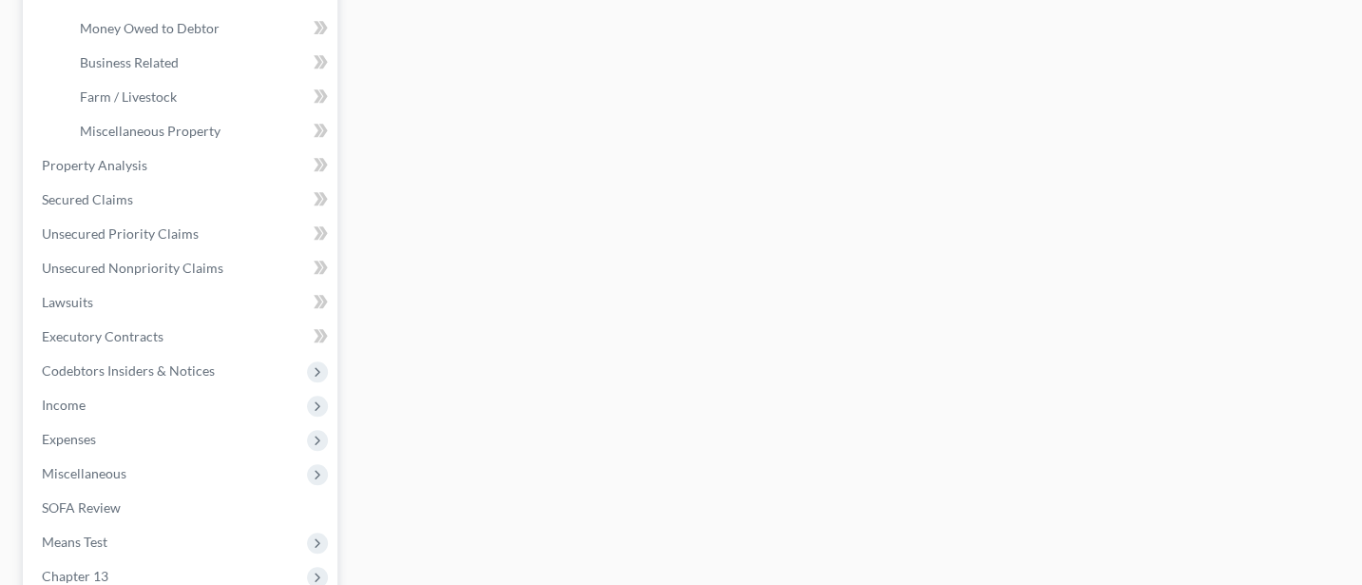
scroll to position [760, 0]
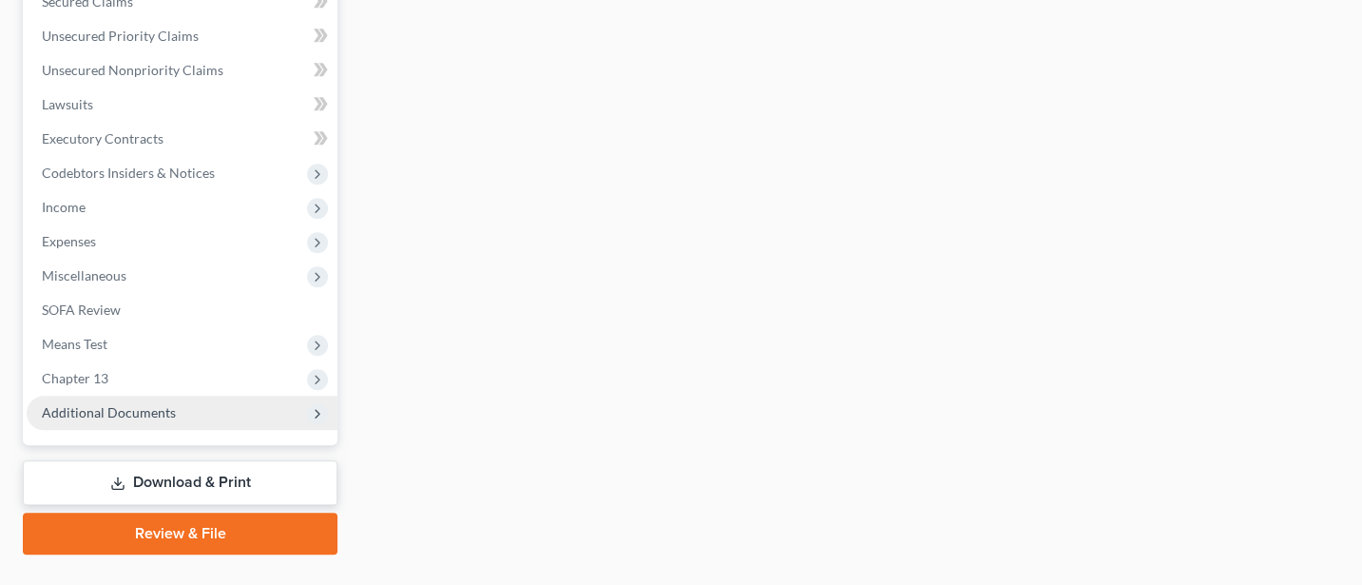
click at [125, 412] on span "Additional Documents" at bounding box center [109, 412] width 134 height 16
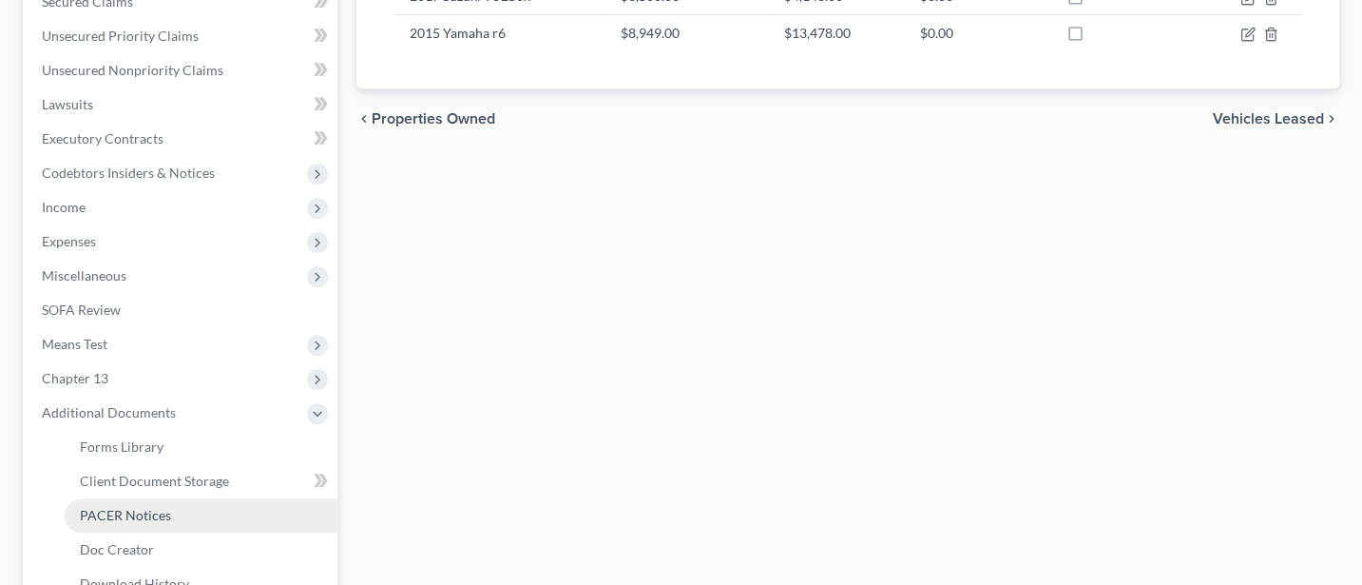
scroll to position [628, 0]
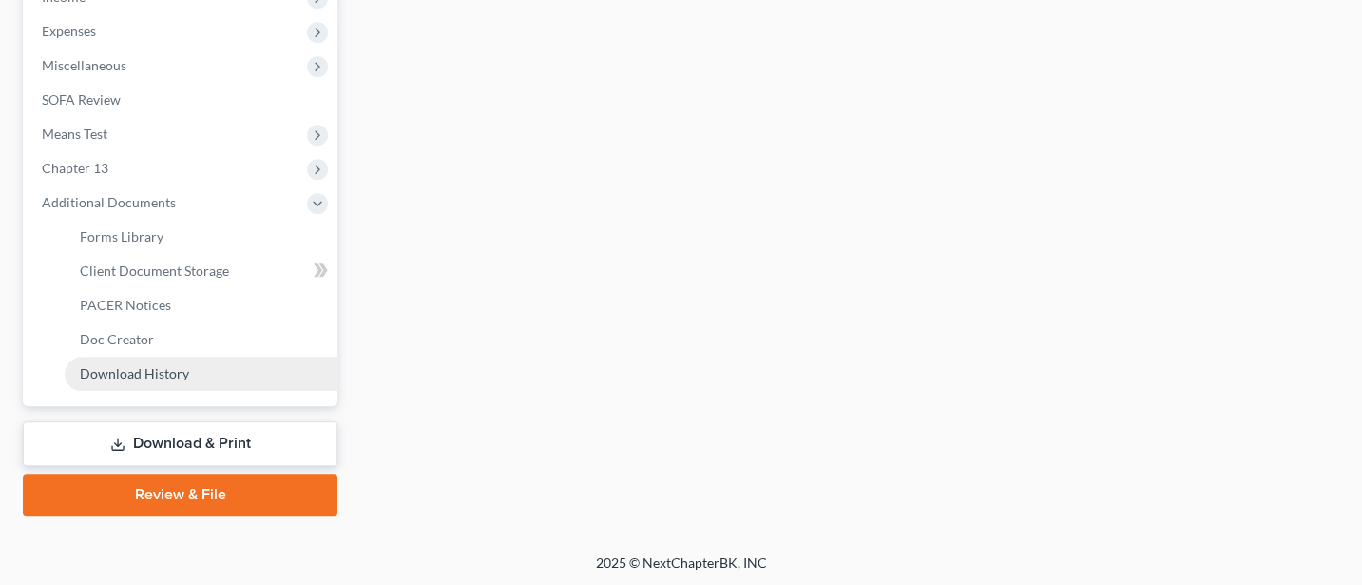
click at [138, 361] on link "Download History" at bounding box center [201, 373] width 273 height 34
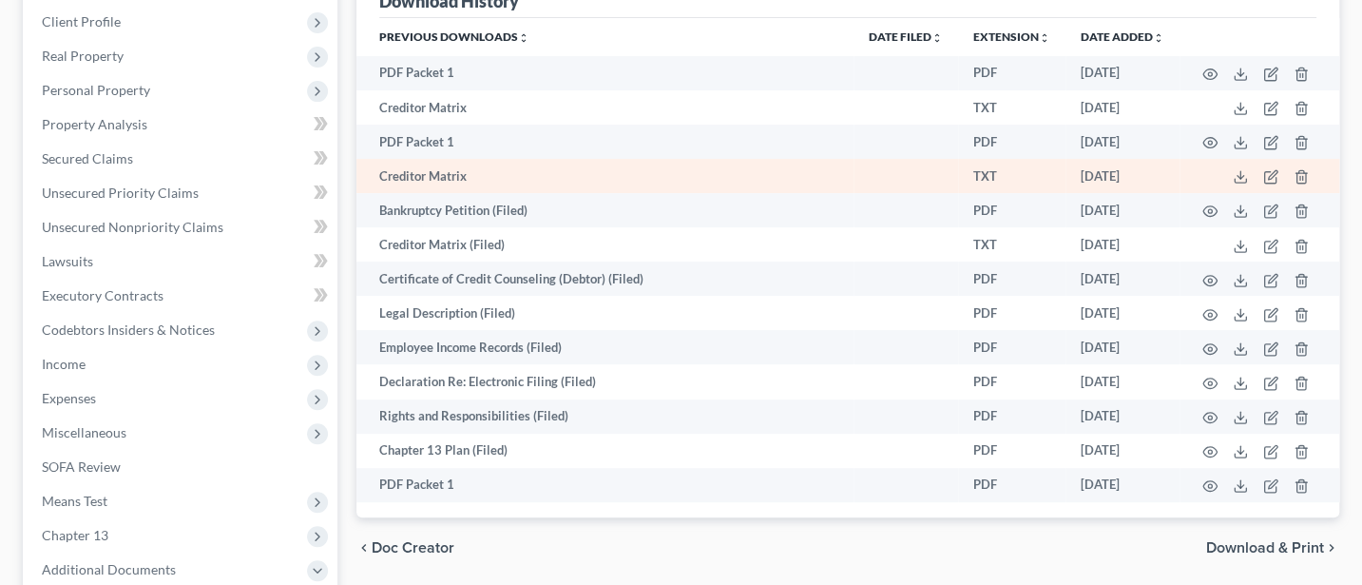
scroll to position [507, 0]
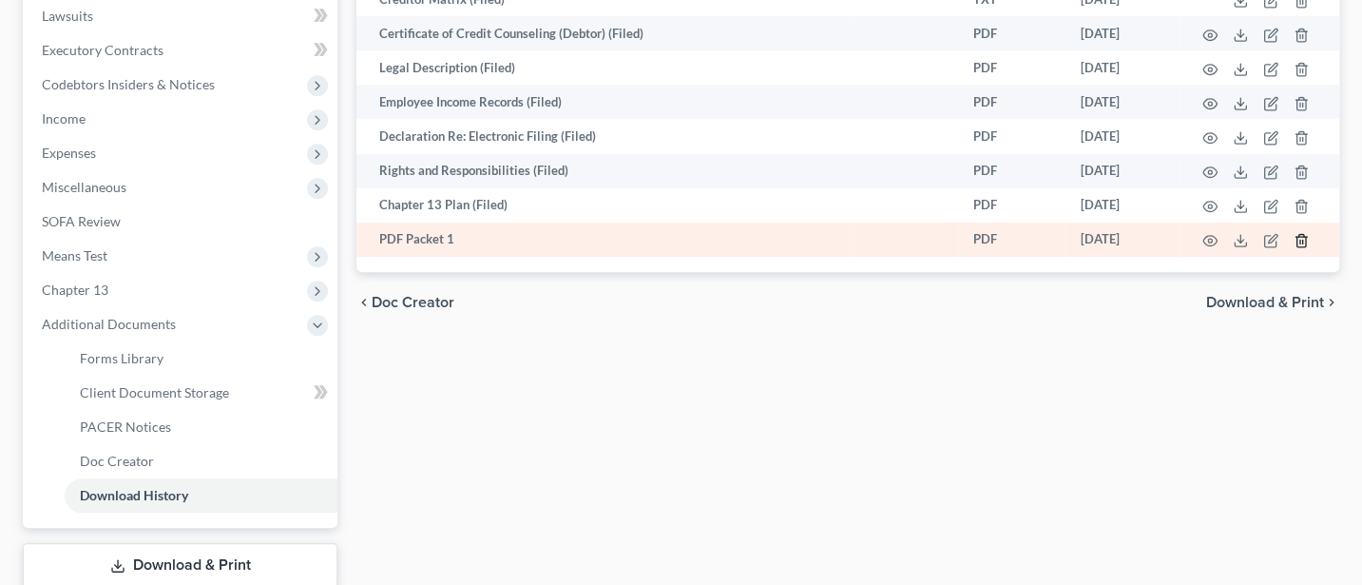
click at [1300, 240] on line "button" at bounding box center [1300, 242] width 0 height 4
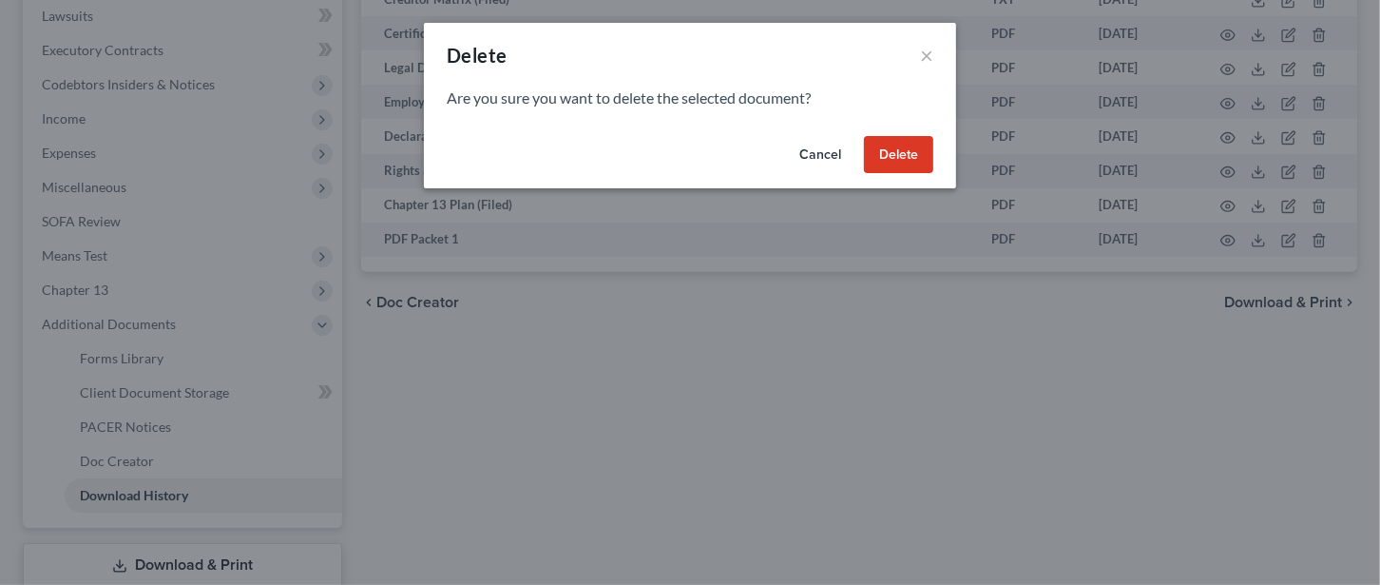
click at [897, 139] on button "Delete" at bounding box center [898, 155] width 69 height 38
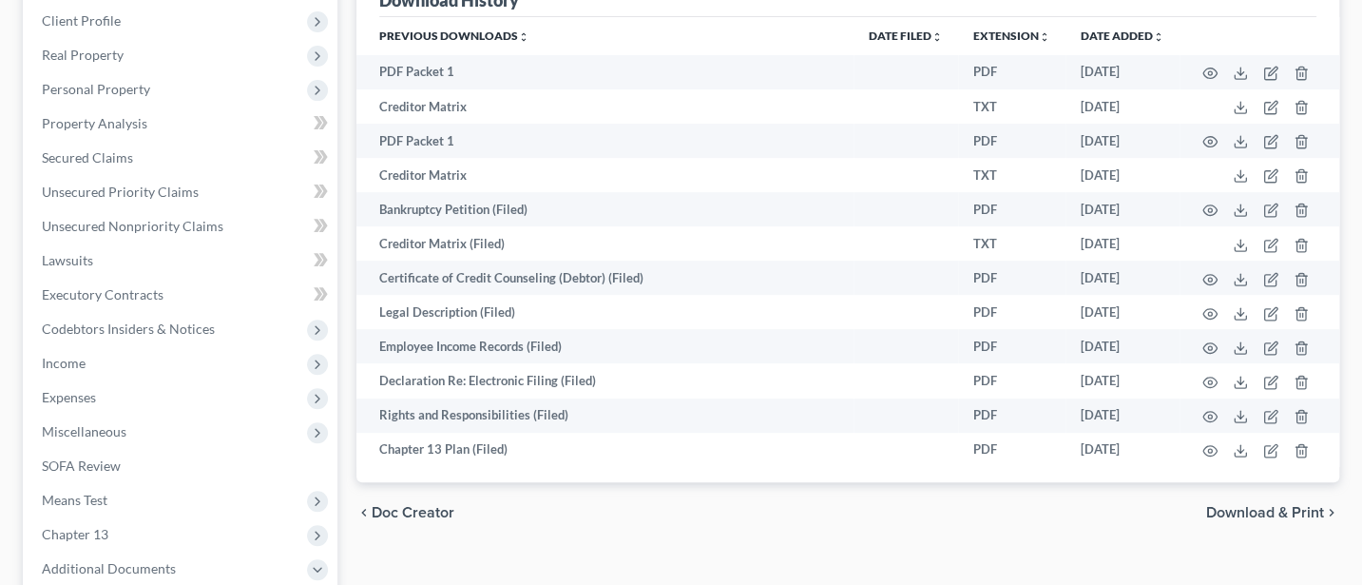
scroll to position [253, 0]
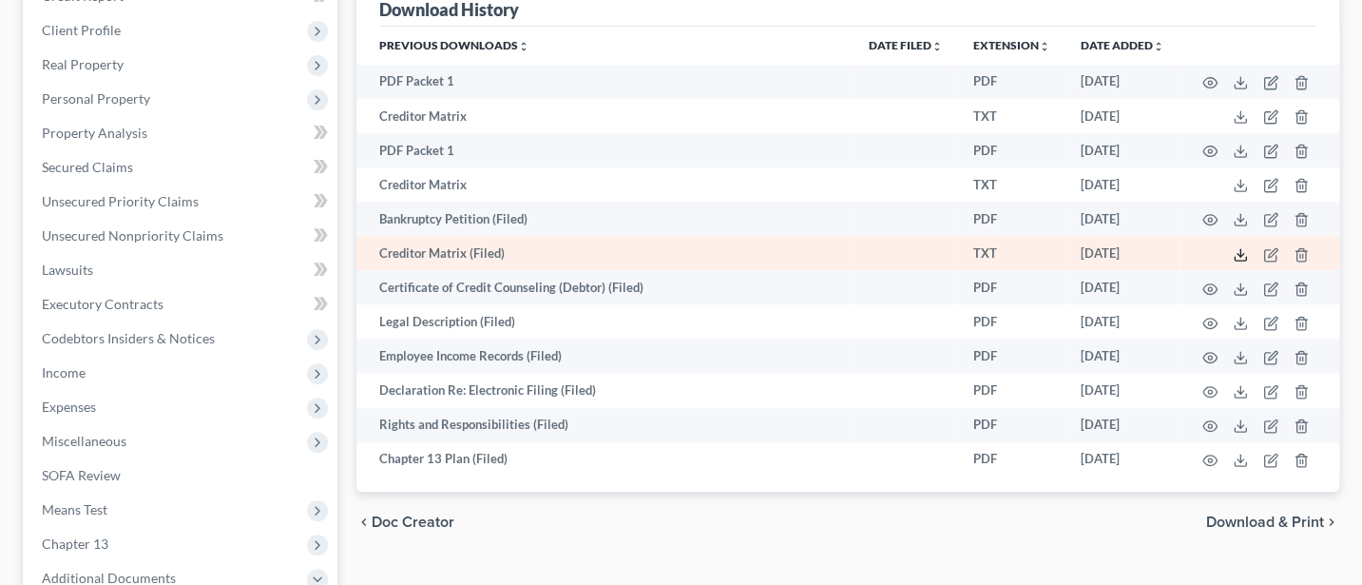
click at [1240, 253] on polyline at bounding box center [1240, 254] width 7 height 3
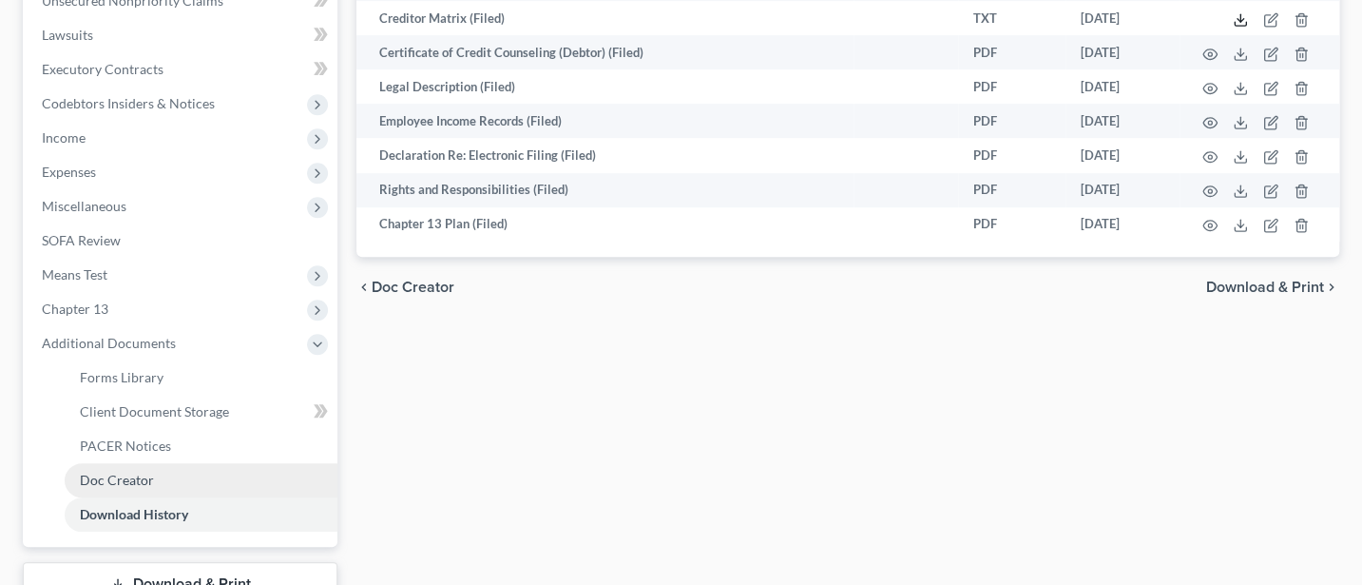
scroll to position [628, 0]
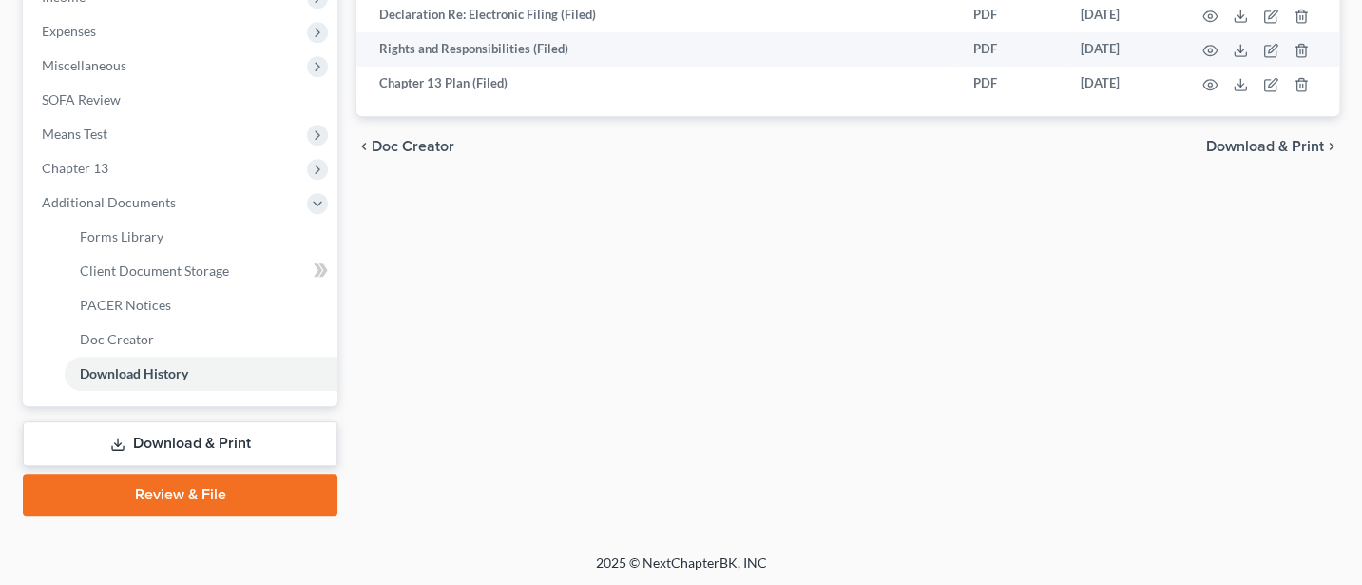
click at [176, 428] on link "Download & Print" at bounding box center [180, 443] width 315 height 45
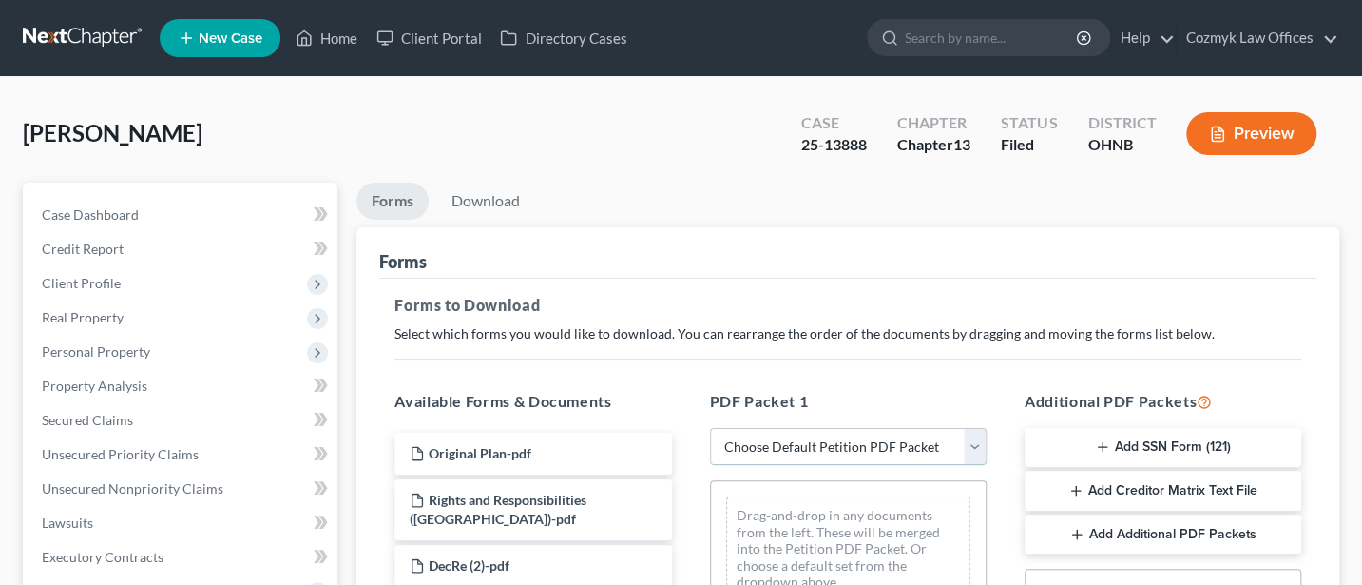
click at [827, 440] on select "Choose Default Petition PDF Packet Complete Bankruptcy Petition (all forms and …" at bounding box center [848, 447] width 277 height 38
select select "2"
click at [710, 428] on select "Choose Default Petition PDF Packet Complete Bankruptcy Petition (all forms and …" at bounding box center [848, 447] width 277 height 38
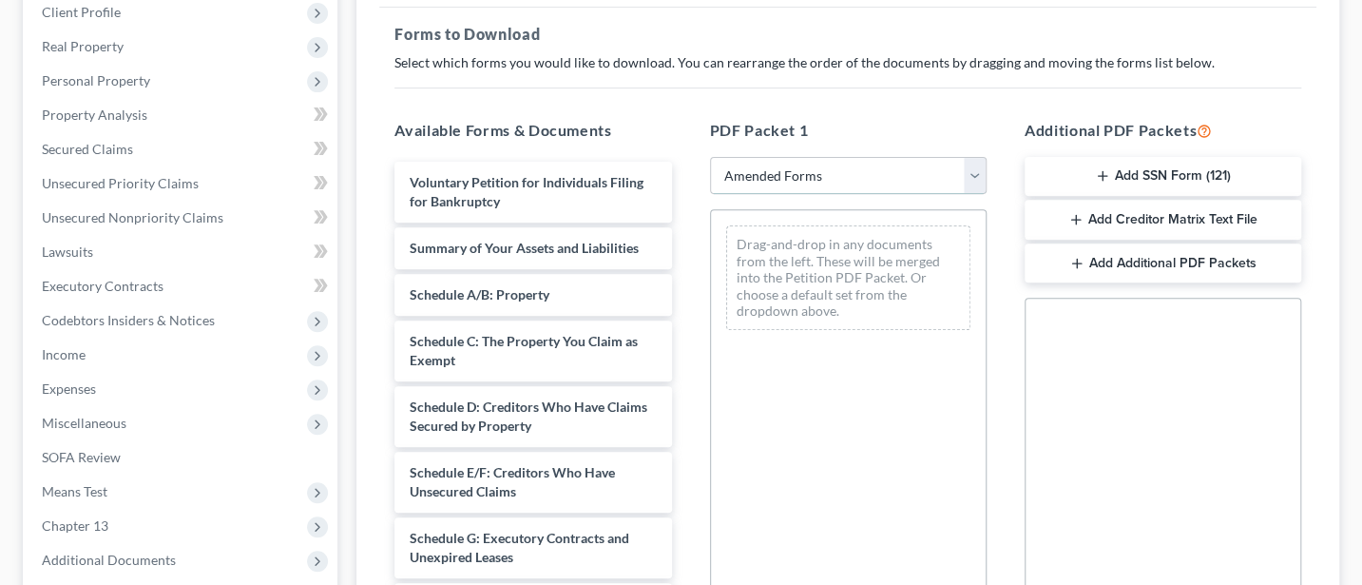
scroll to position [253, 0]
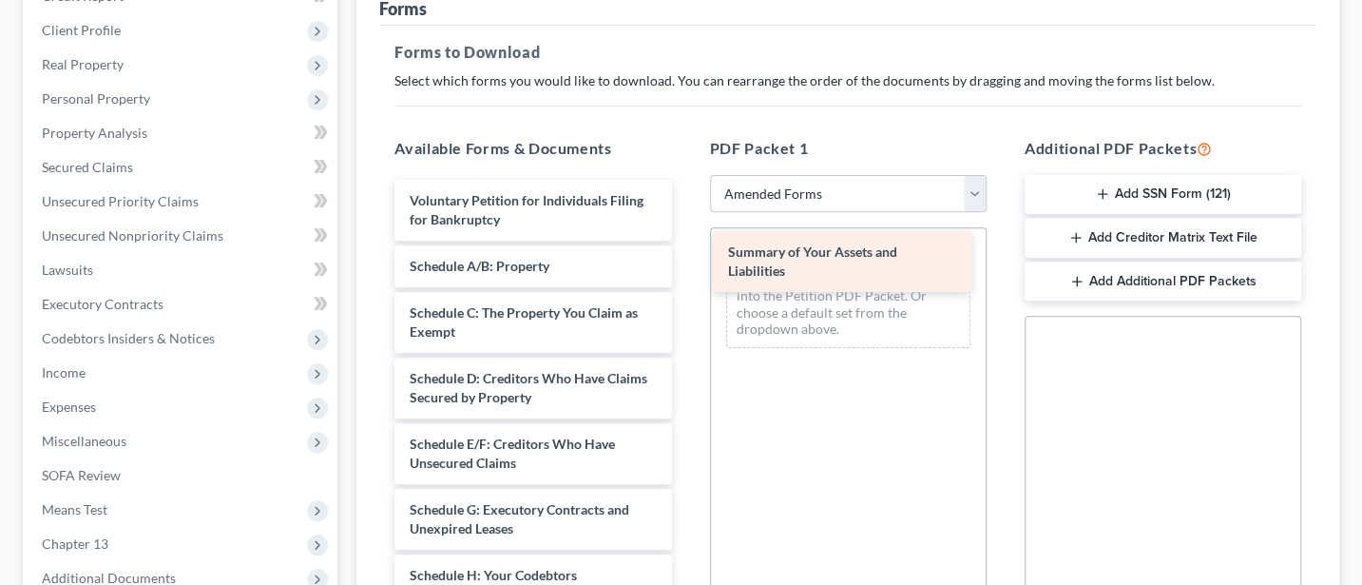
drag, startPoint x: 445, startPoint y: 272, endPoint x: 763, endPoint y: 260, distance: 318.6
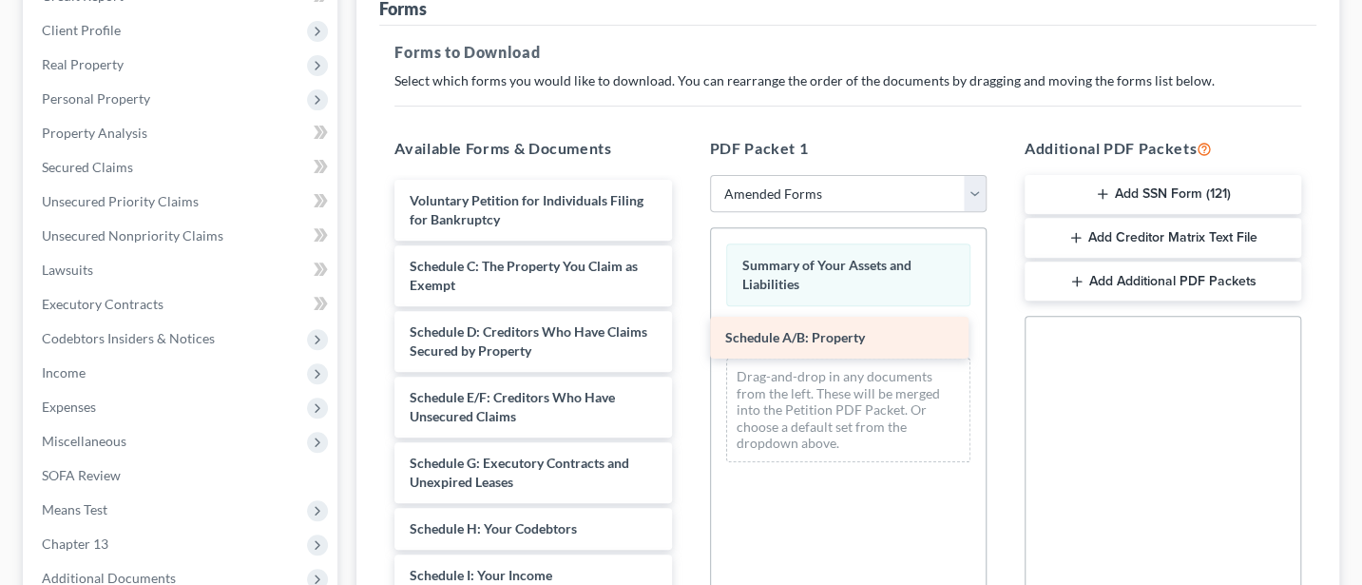
drag, startPoint x: 488, startPoint y: 268, endPoint x: 809, endPoint y: 334, distance: 327.9
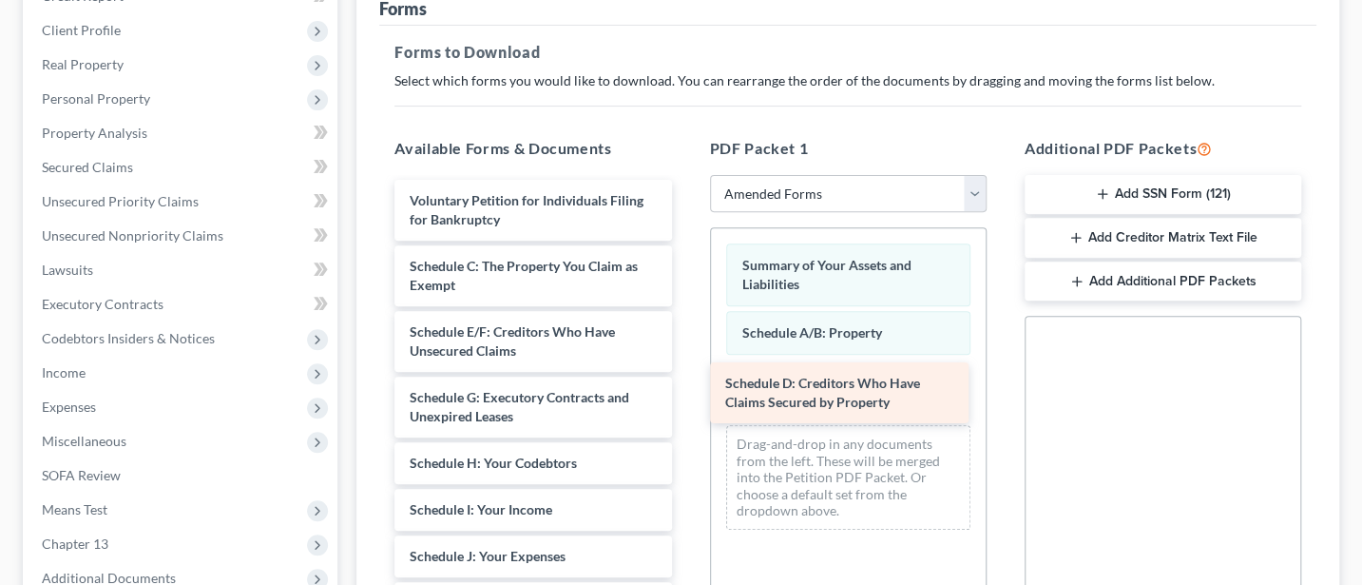
drag, startPoint x: 472, startPoint y: 335, endPoint x: 790, endPoint y: 382, distance: 321.0
click at [686, 383] on div "Schedule D: Creditors Who Have Claims Secured by Property Voluntary Petition fo…" at bounding box center [532, 579] width 307 height 799
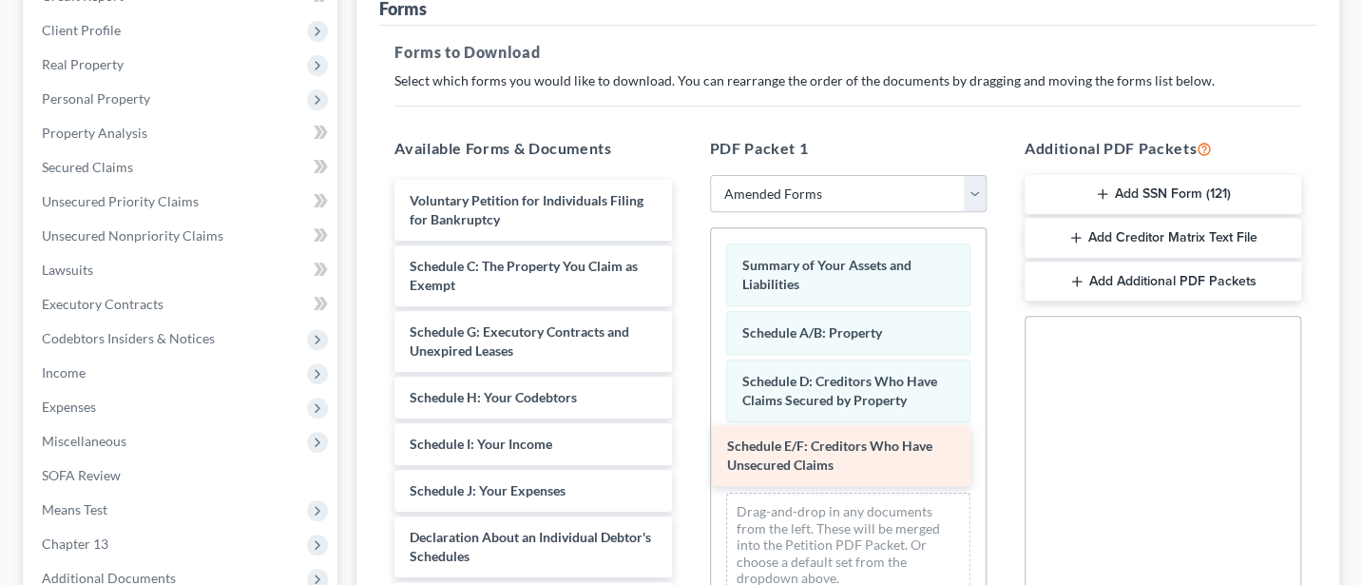
drag, startPoint x: 470, startPoint y: 330, endPoint x: 788, endPoint y: 442, distance: 337.6
click at [686, 445] on div "Schedule E/F: Creditors Who Have Unsecured Claims Voluntary Petition for Indivi…" at bounding box center [532, 547] width 307 height 734
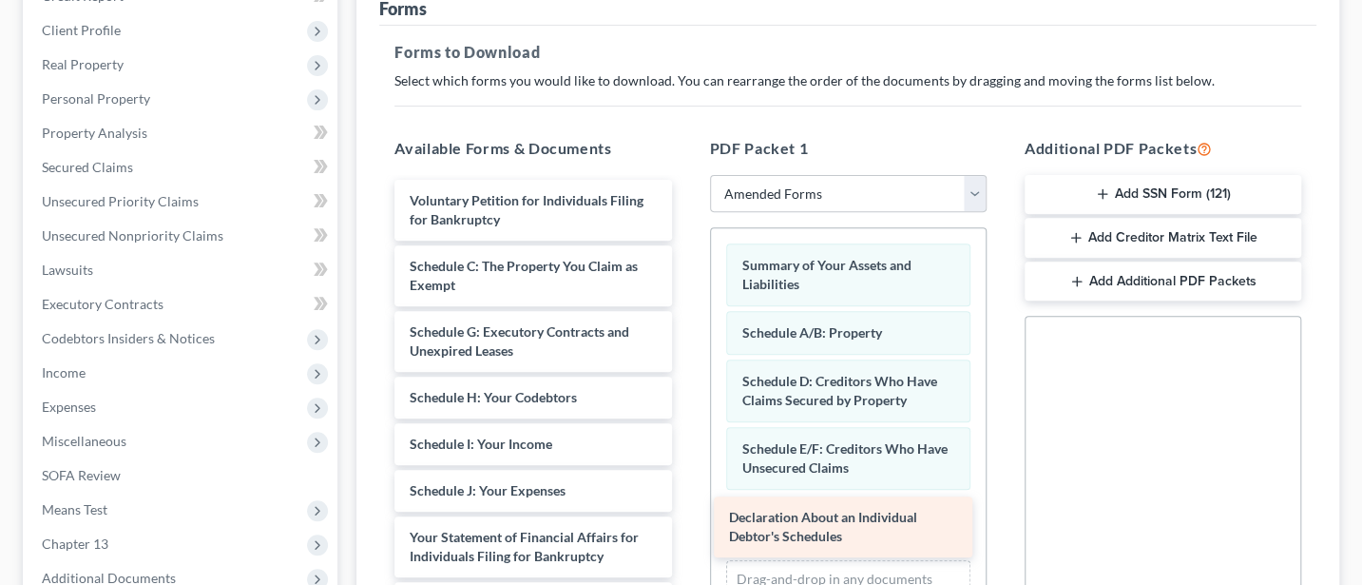
drag, startPoint x: 519, startPoint y: 540, endPoint x: 838, endPoint y: 523, distance: 319.8
click at [686, 523] on div "Declaration About an Individual Debtor's Schedules Voluntary Petition for Indiv…" at bounding box center [532, 514] width 307 height 668
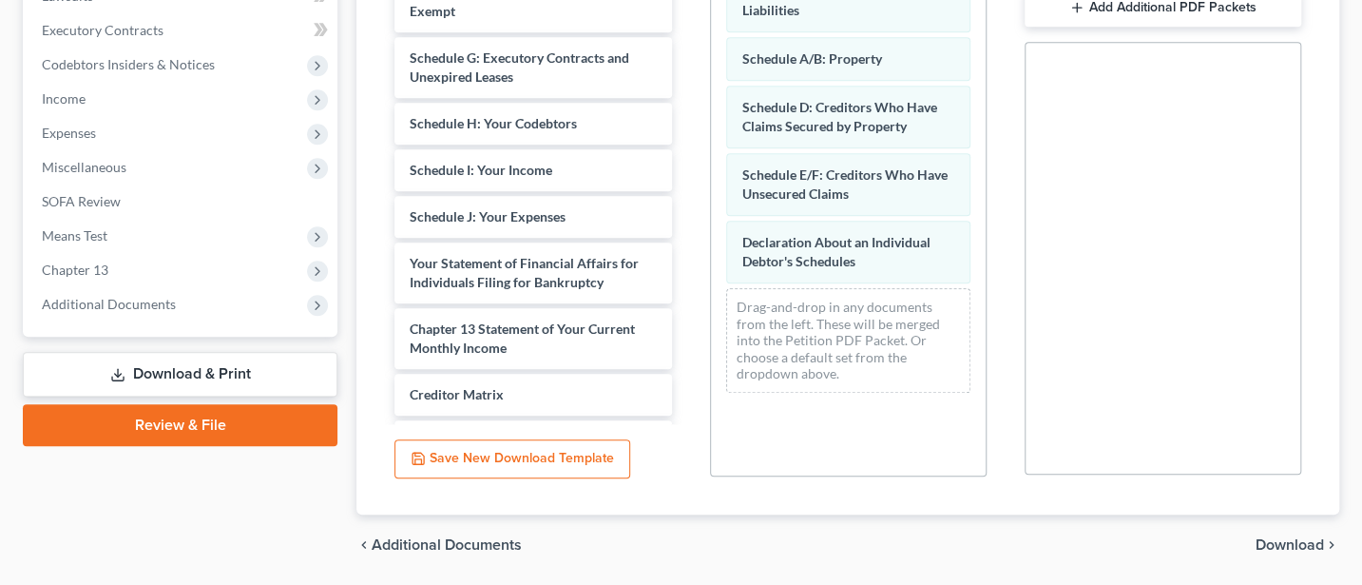
scroll to position [587, 0]
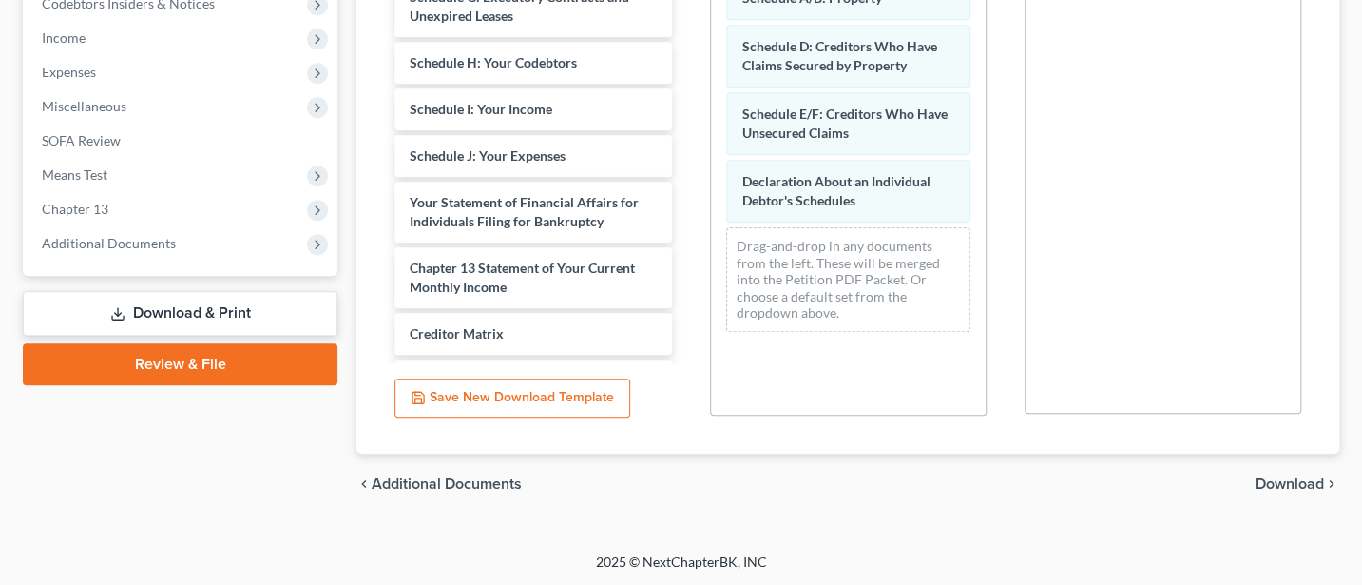
click at [1279, 479] on span "Download" at bounding box center [1290, 483] width 68 height 15
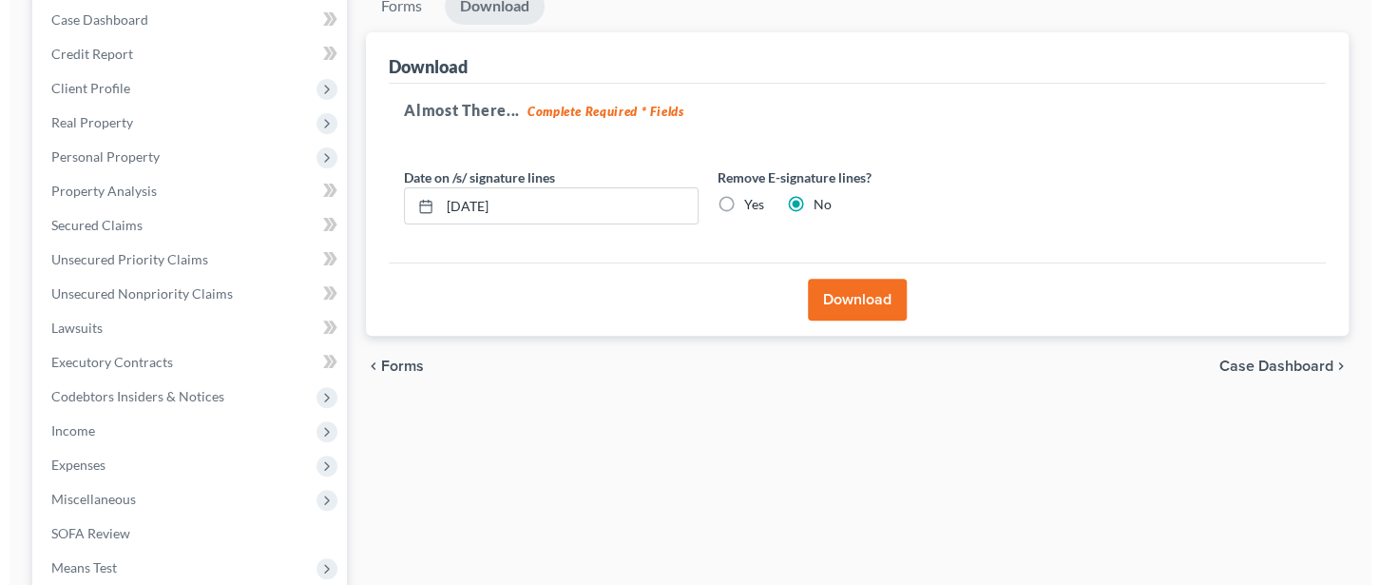
scroll to position [0, 0]
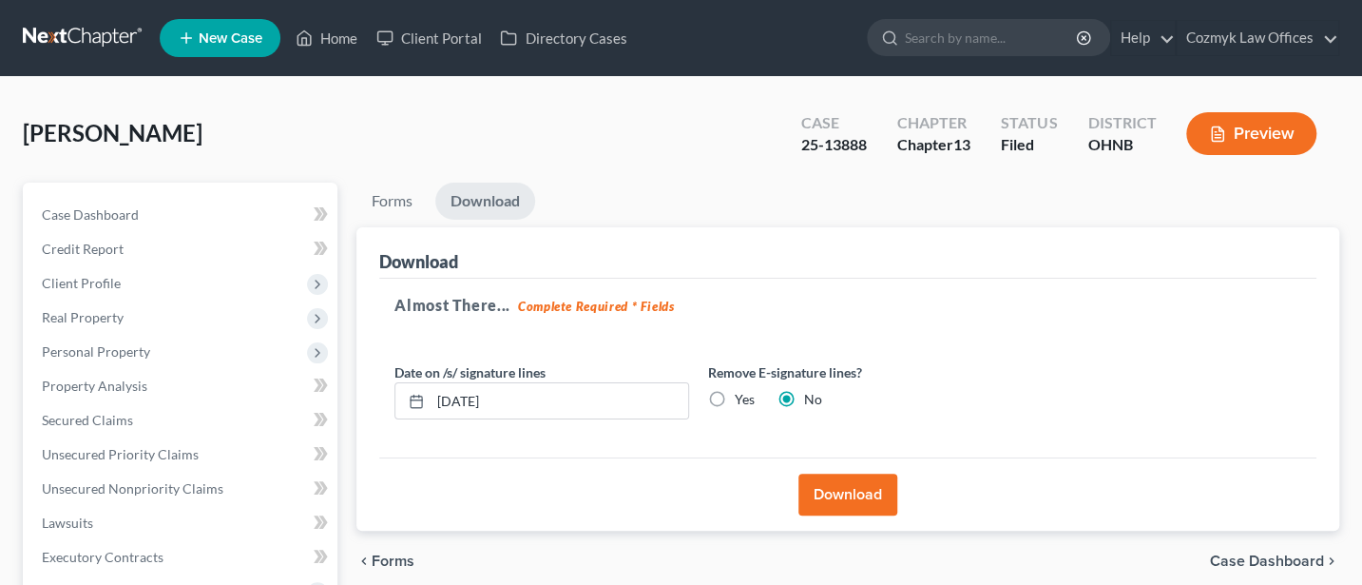
click at [836, 491] on button "Download" at bounding box center [847, 494] width 99 height 42
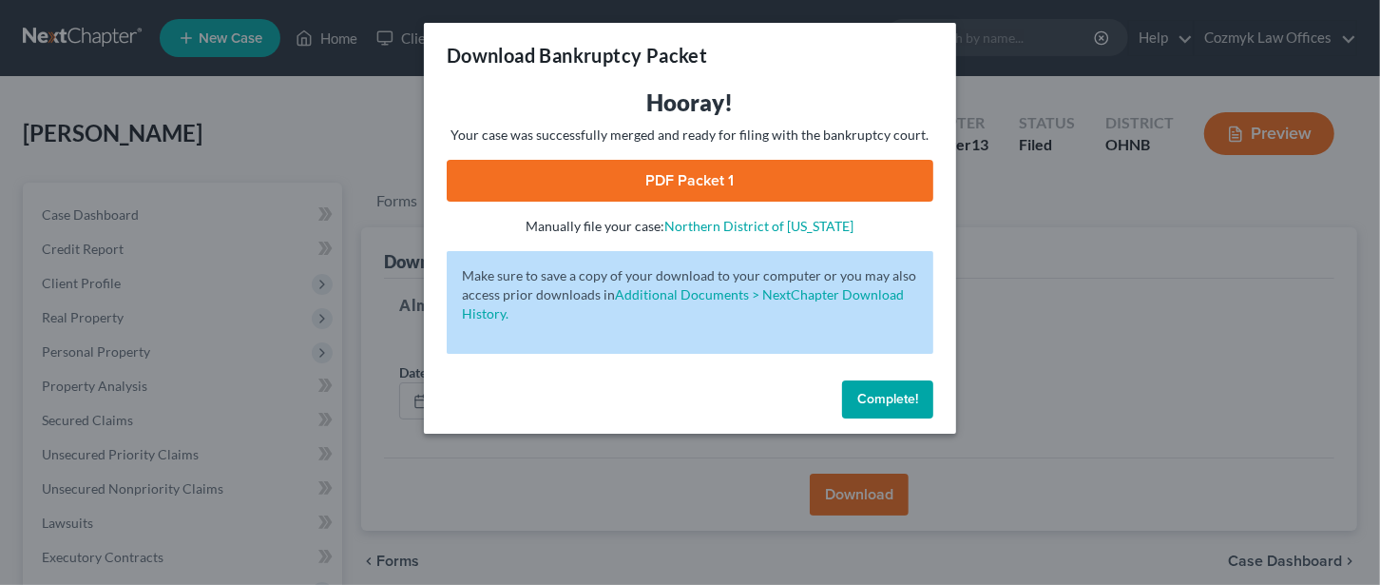
click at [686, 171] on link "PDF Packet 1" at bounding box center [690, 181] width 487 height 42
